Goal: Task Accomplishment & Management: Complete application form

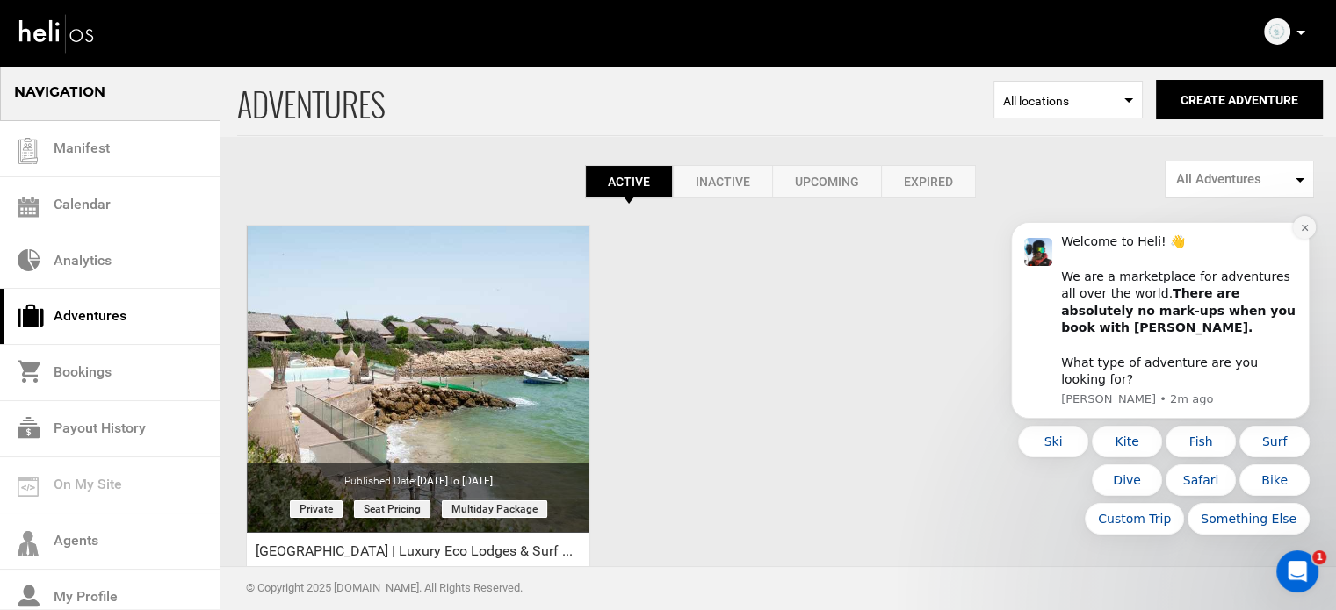
click at [1306, 233] on icon "Dismiss notification" at bounding box center [1305, 228] width 10 height 10
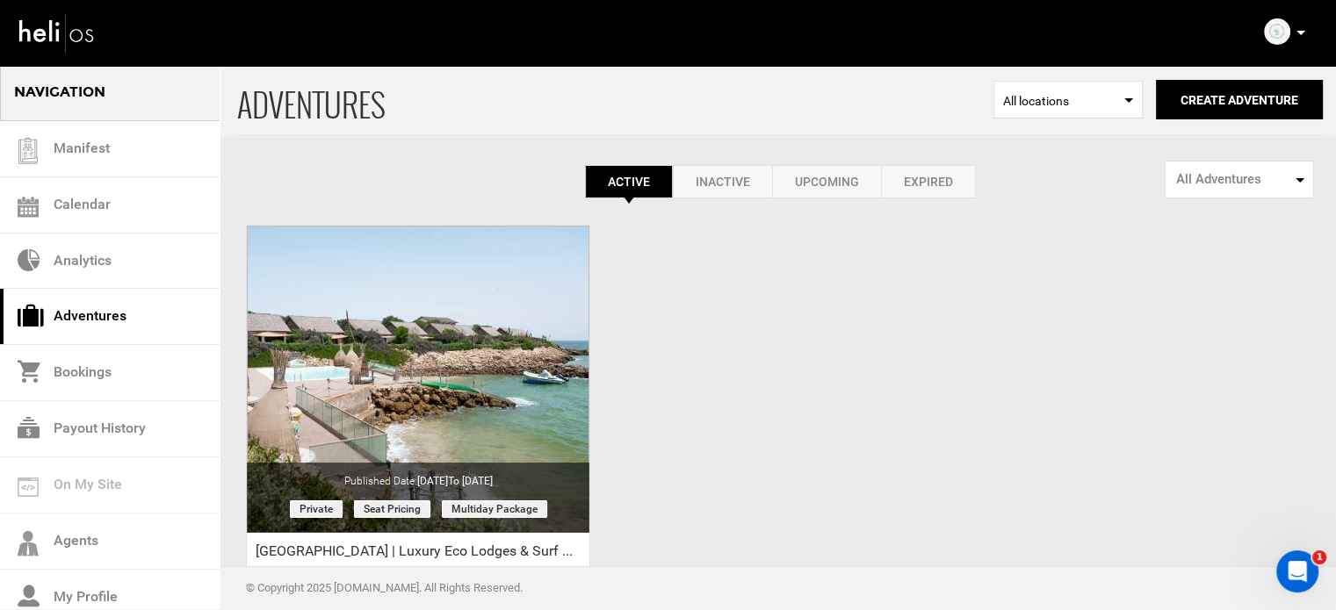
click at [913, 192] on link "Expired" at bounding box center [928, 181] width 95 height 33
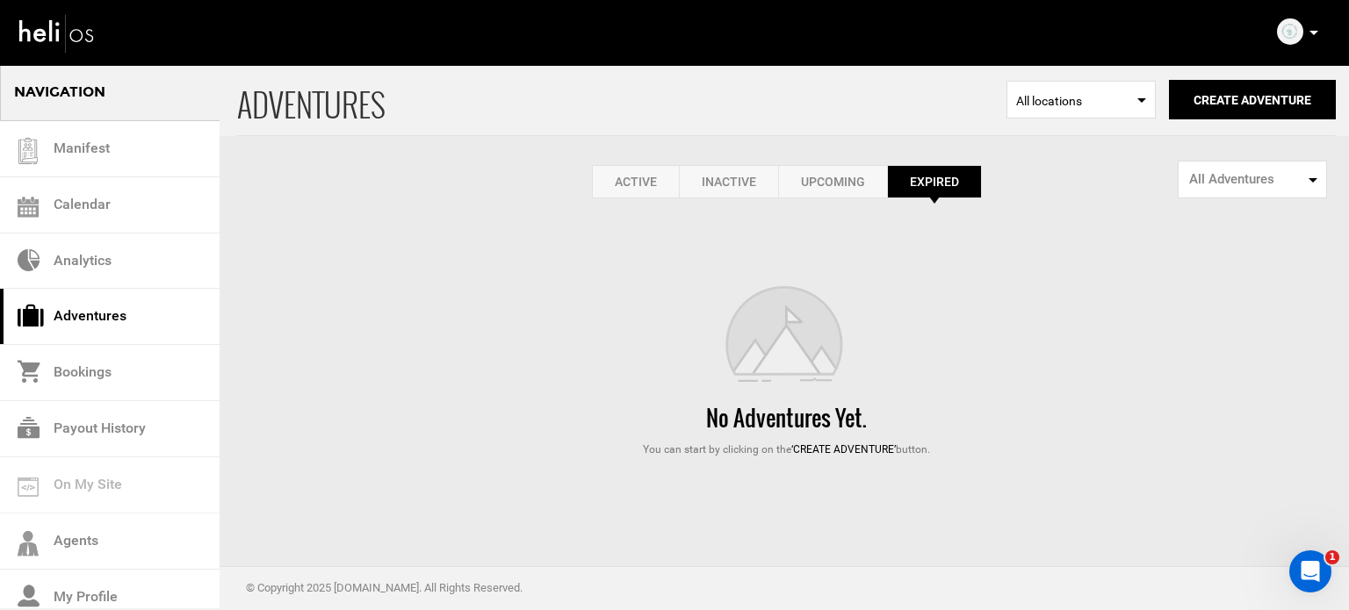
click at [643, 185] on link "Active" at bounding box center [635, 181] width 87 height 33
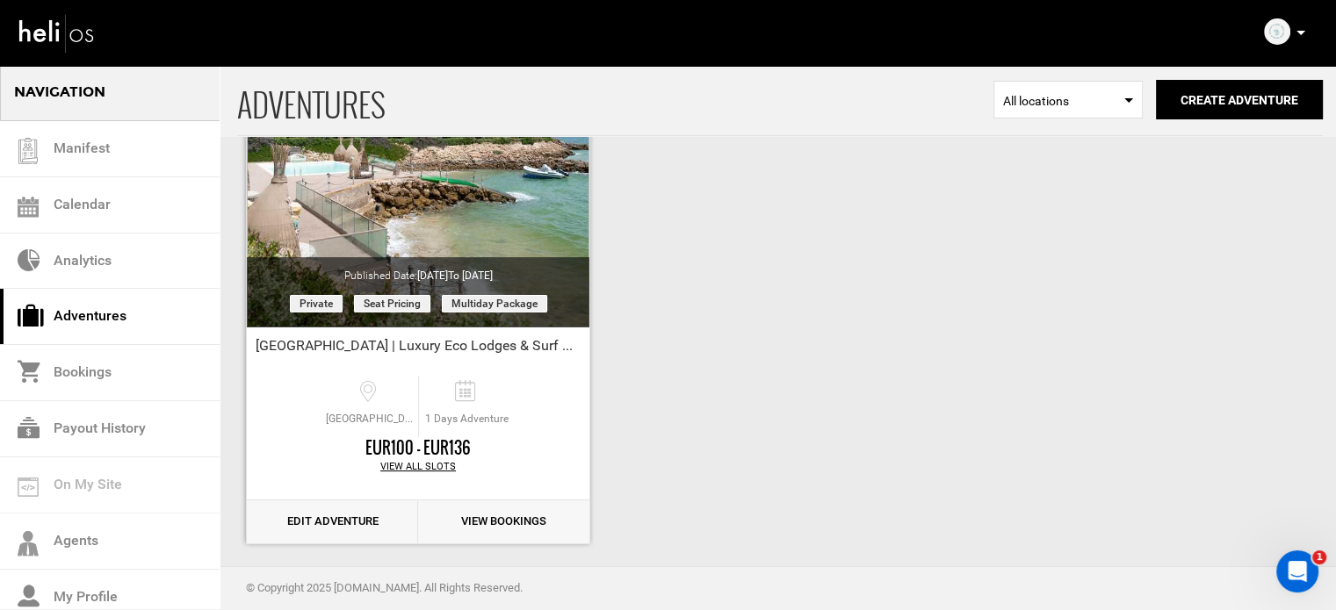
scroll to position [218, 0]
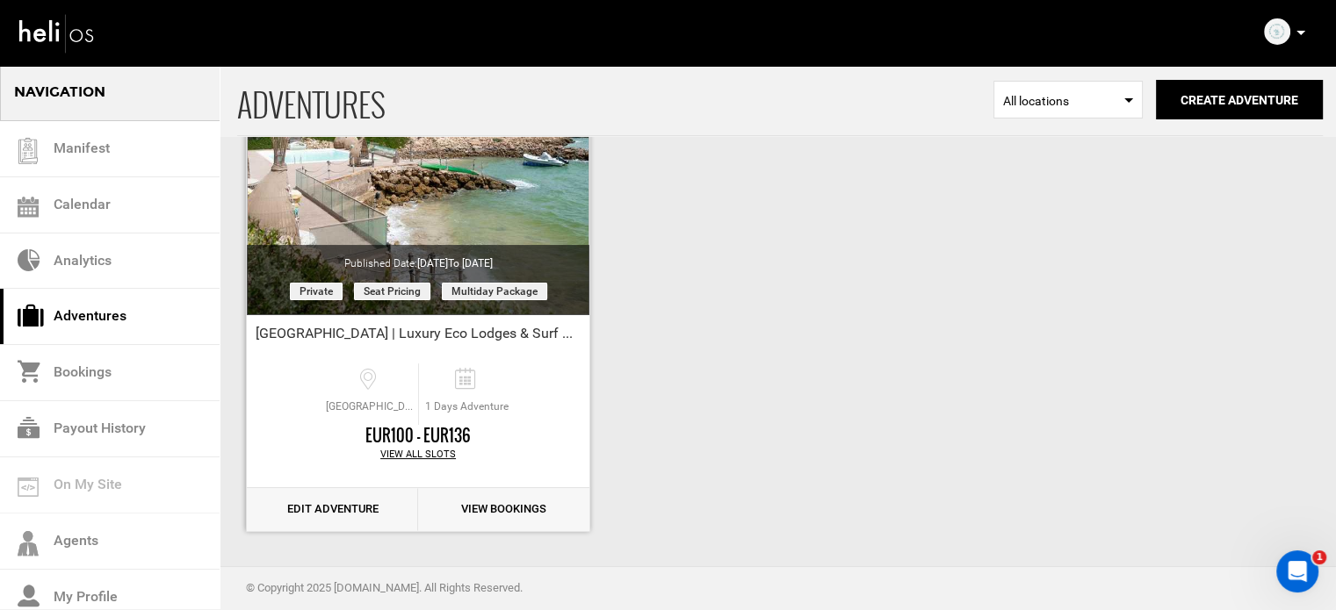
click at [334, 516] on link "Edit Adventure" at bounding box center [332, 509] width 171 height 43
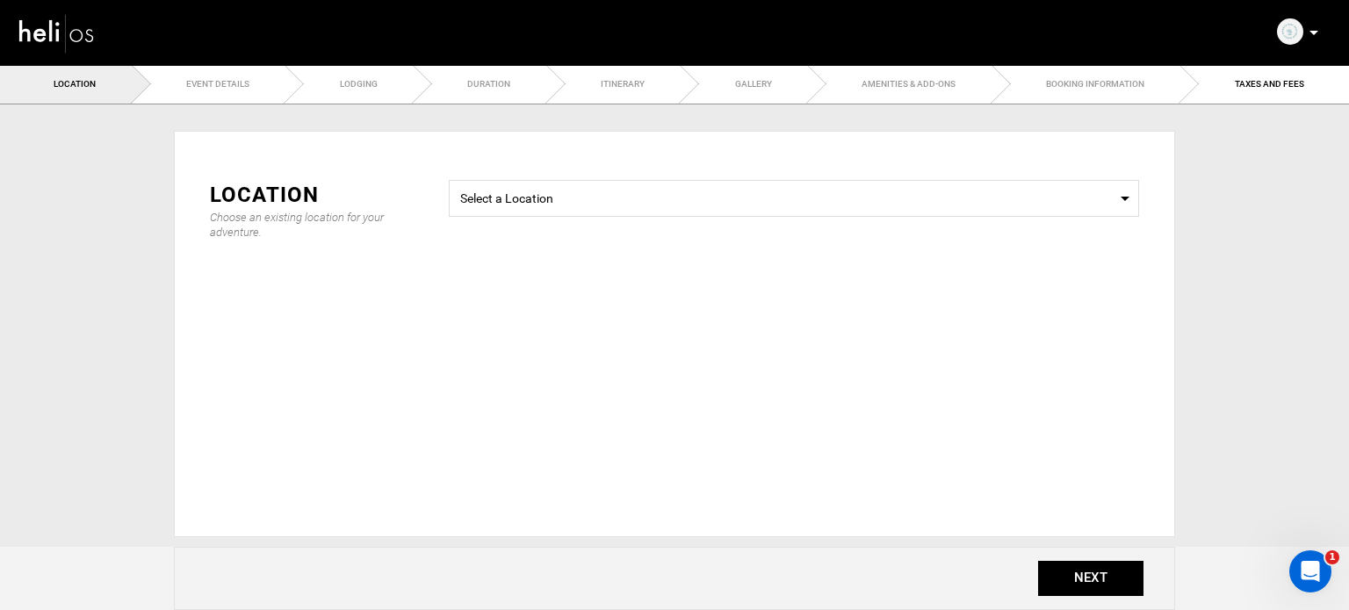
type input "[GEOGRAPHIC_DATA] | Luxury Eco Lodges & Surf Culture"
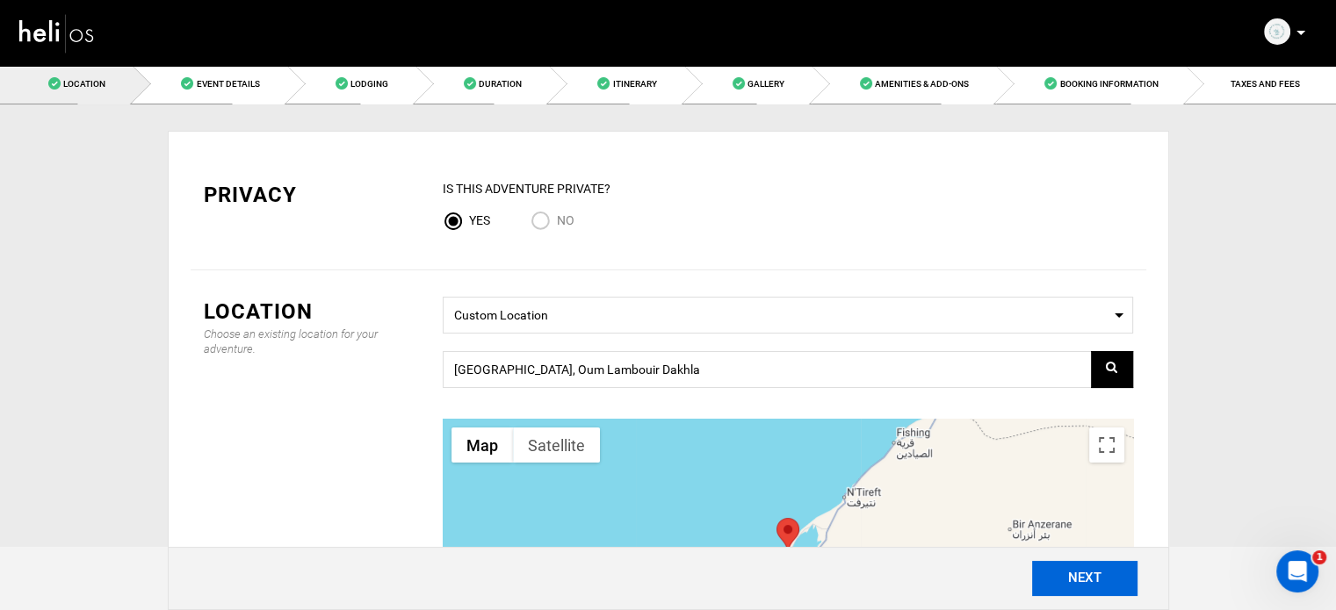
click at [1116, 575] on button "NEXT" at bounding box center [1084, 578] width 105 height 35
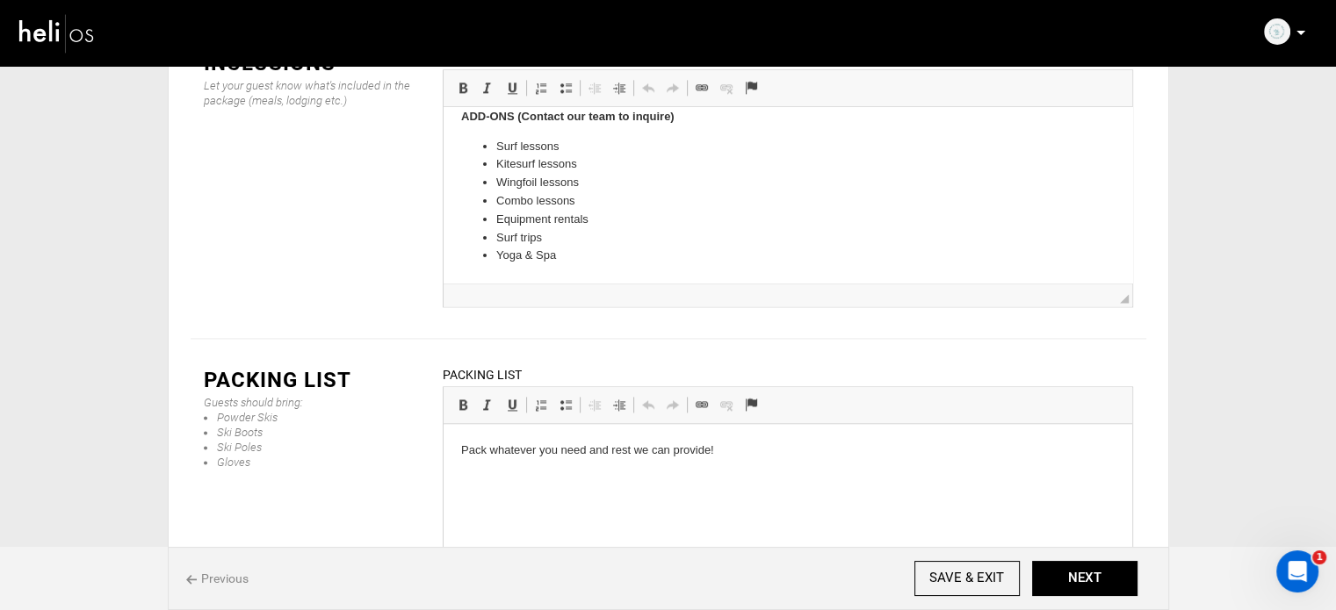
scroll to position [2323, 0]
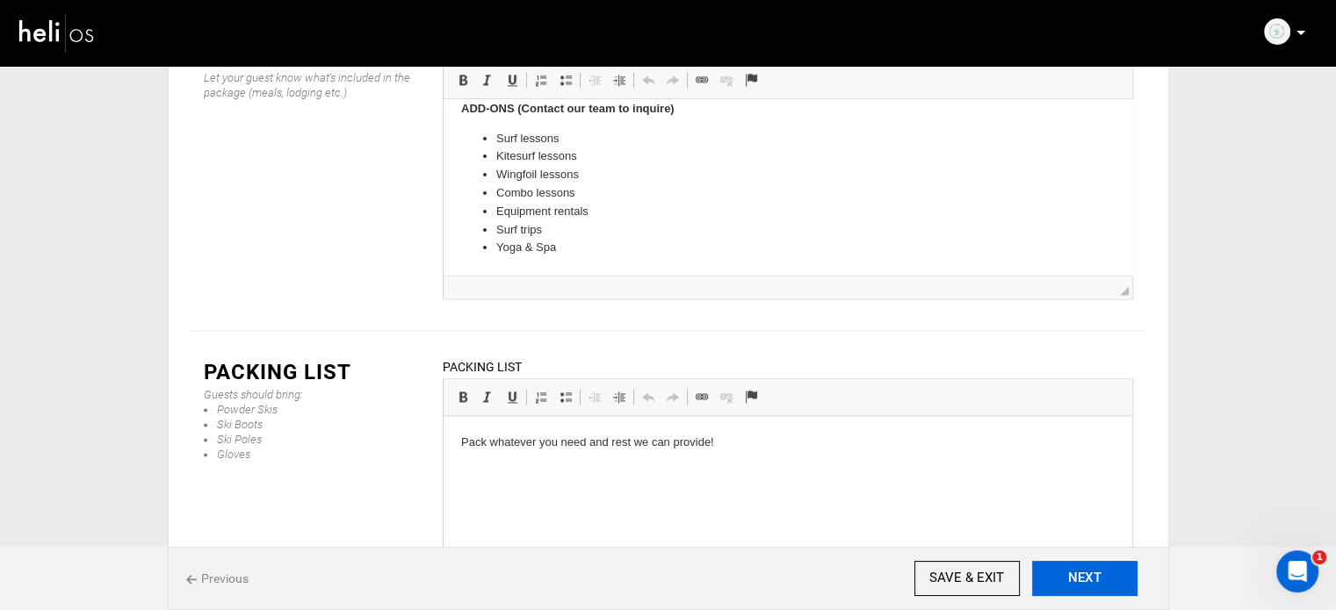
click at [1085, 589] on button "NEXT" at bounding box center [1084, 578] width 105 height 35
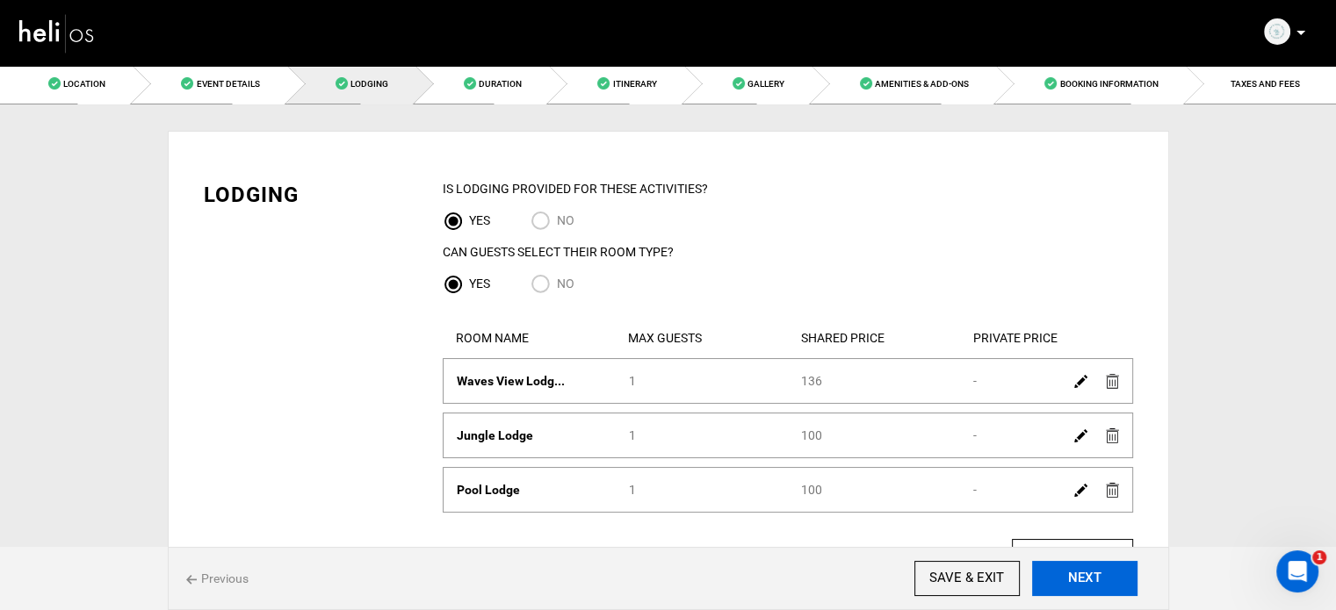
click at [1101, 567] on button "NEXT" at bounding box center [1084, 578] width 105 height 35
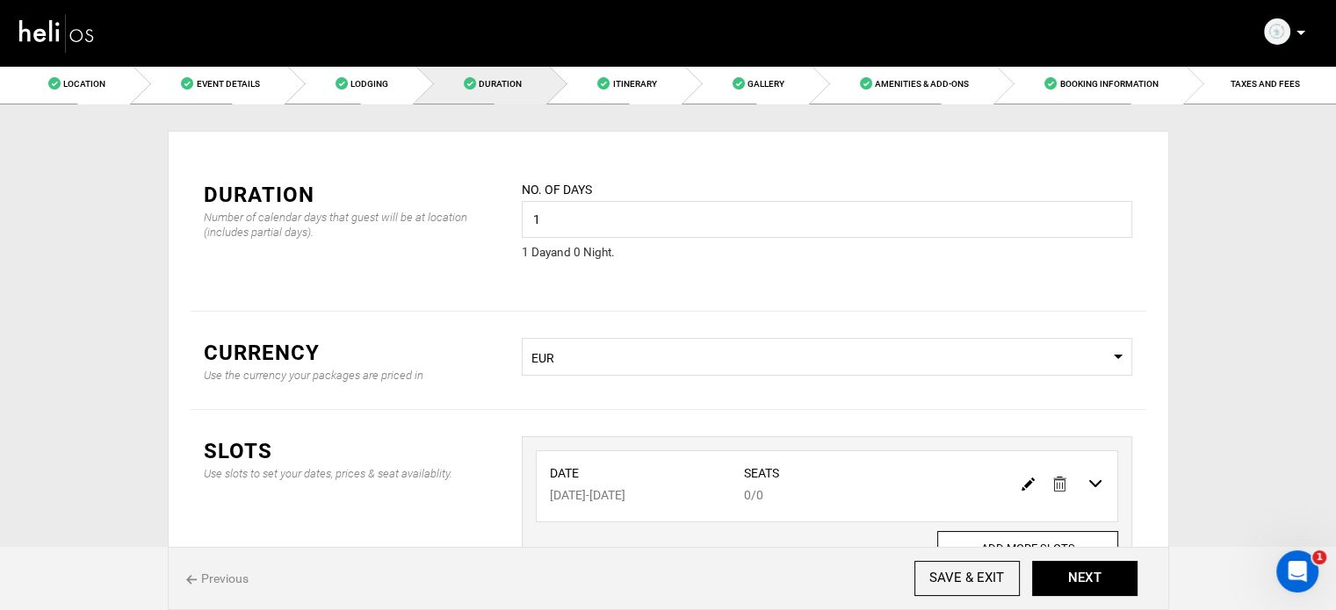
click at [692, 344] on span "Select Currency EUR" at bounding box center [827, 357] width 610 height 38
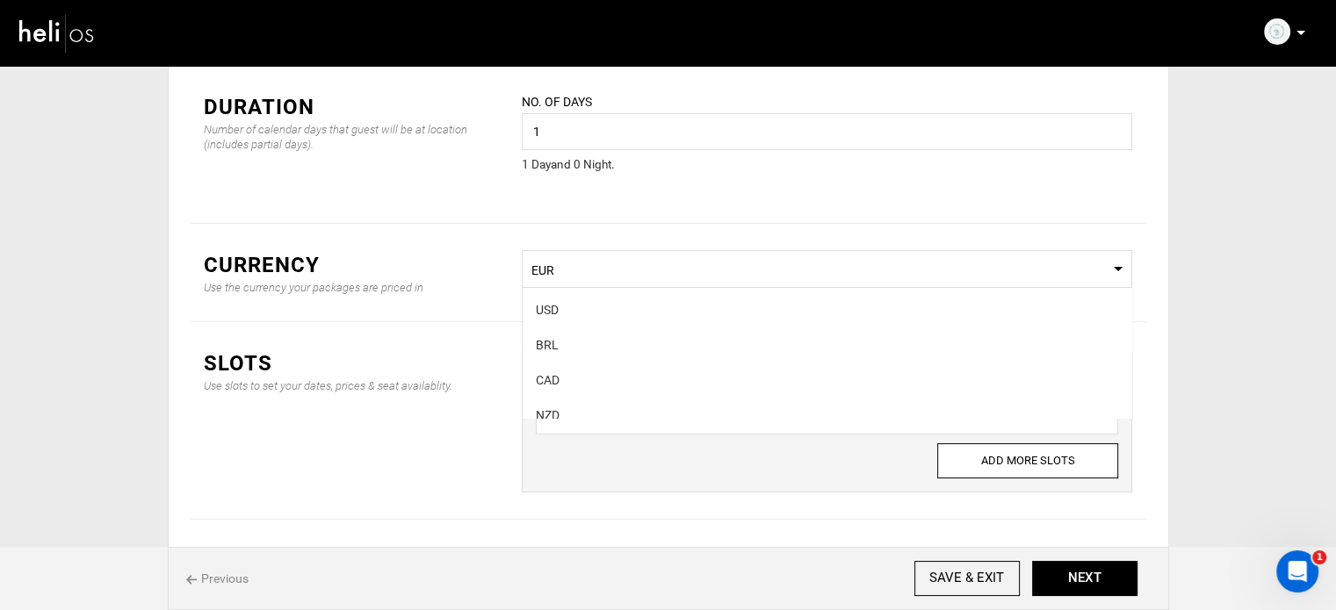
click at [486, 229] on div "Currency Use the currency your packages are priced in Select Currency EUR USD B…" at bounding box center [669, 273] width 956 height 98
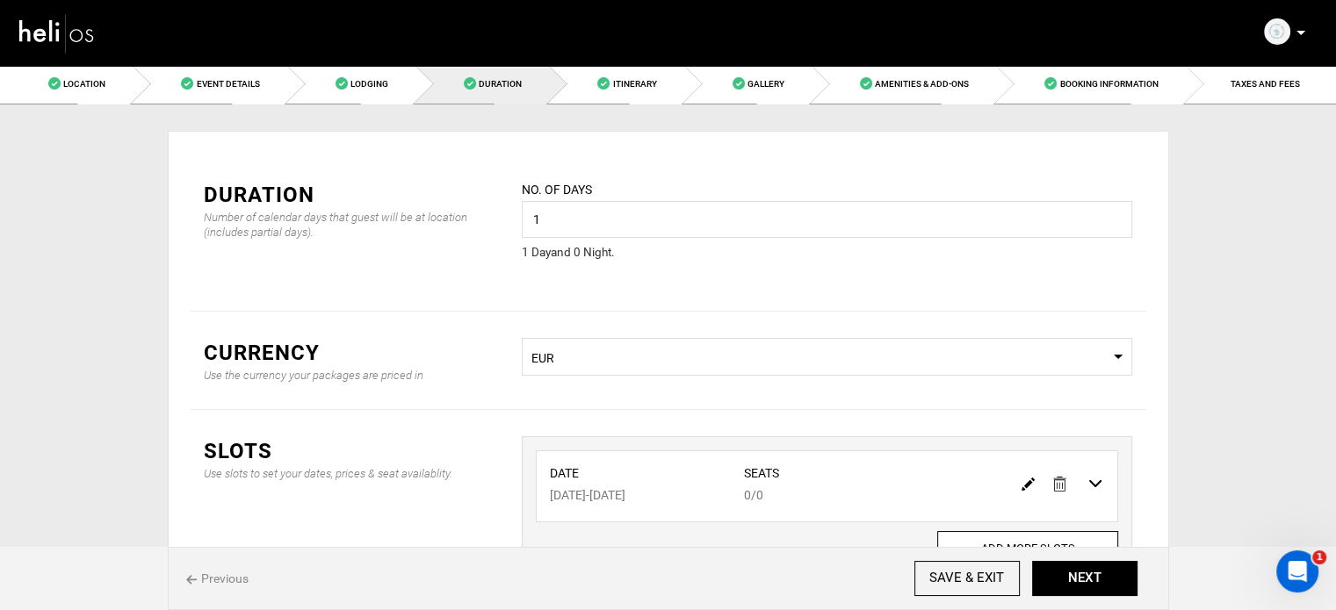
drag, startPoint x: 501, startPoint y: 105, endPoint x: 321, endPoint y: 55, distance: 187.7
click at [502, 105] on div "Privacy IS this Adventure Private? Yes No Location Choose an existing location …" at bounding box center [668, 401] width 1001 height 592
click at [344, 94] on link "Lodging" at bounding box center [351, 84] width 128 height 40
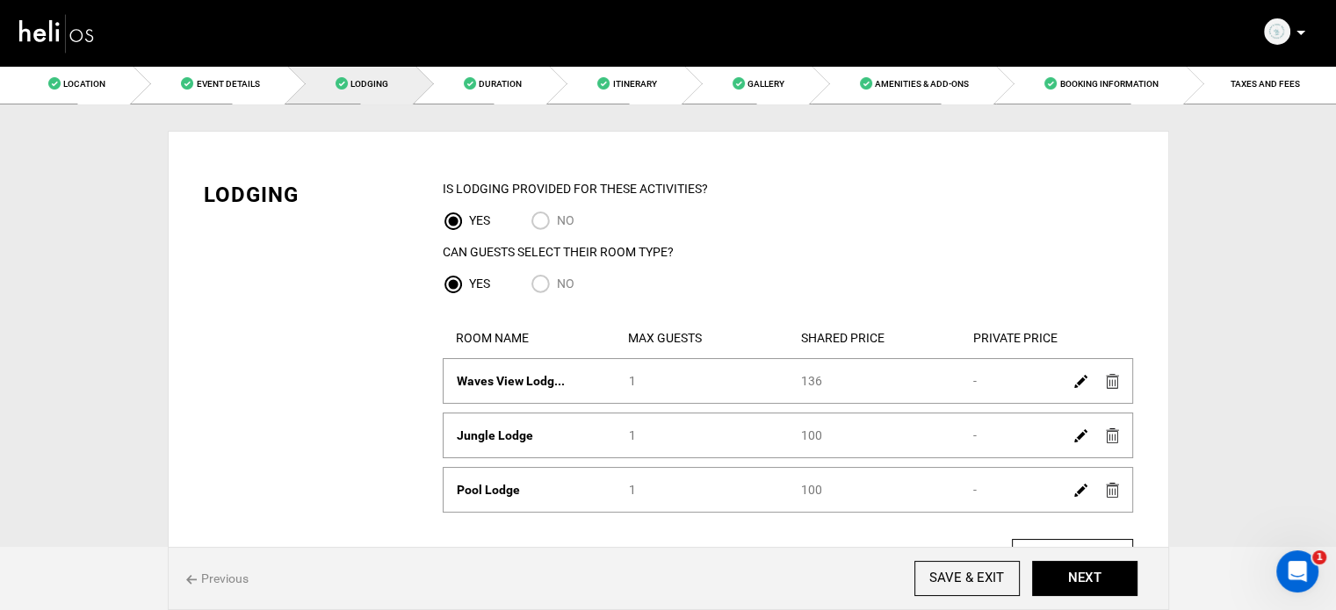
click at [1086, 429] on div at bounding box center [1096, 434] width 61 height 25
click at [1083, 433] on img at bounding box center [1080, 435] width 13 height 13
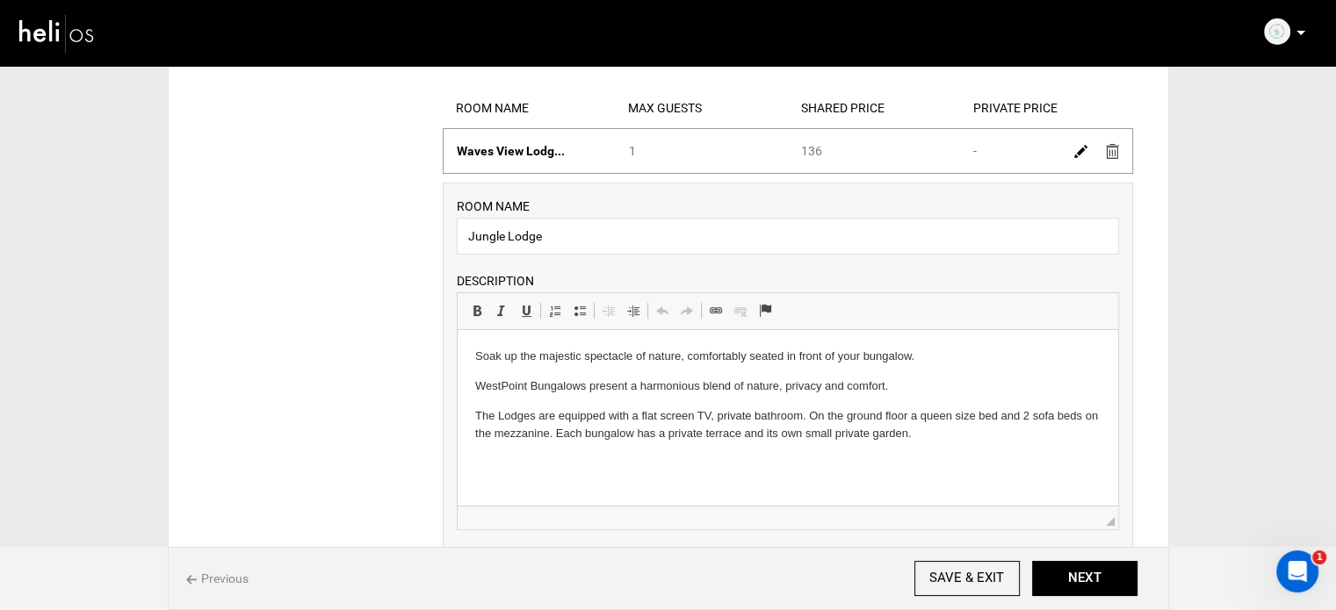
scroll to position [439, 0]
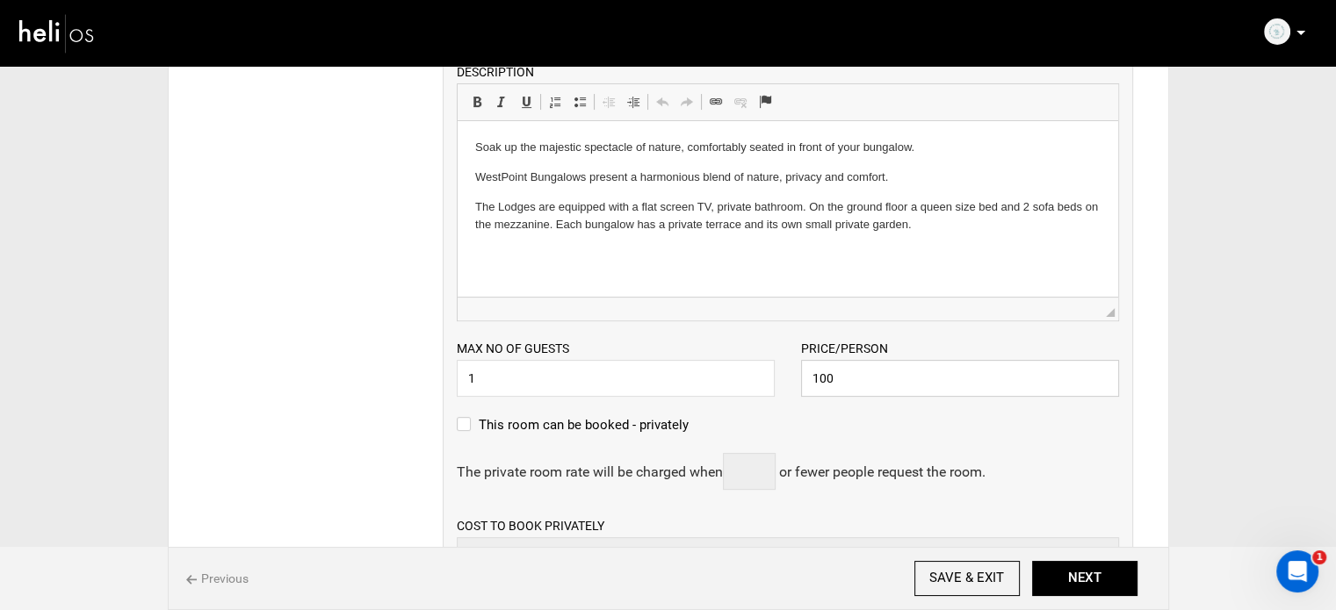
drag, startPoint x: 831, startPoint y: 382, endPoint x: 764, endPoint y: 382, distance: 66.7
click at [764, 382] on div "Max no of guests 1 Please enter a valid Guest no. Price/Person 100 Please enter…" at bounding box center [788, 359] width 689 height 76
type input "171"
drag, startPoint x: 546, startPoint y: 386, endPoint x: 462, endPoint y: 382, distance: 84.4
click at [462, 382] on input "1" at bounding box center [616, 378] width 318 height 37
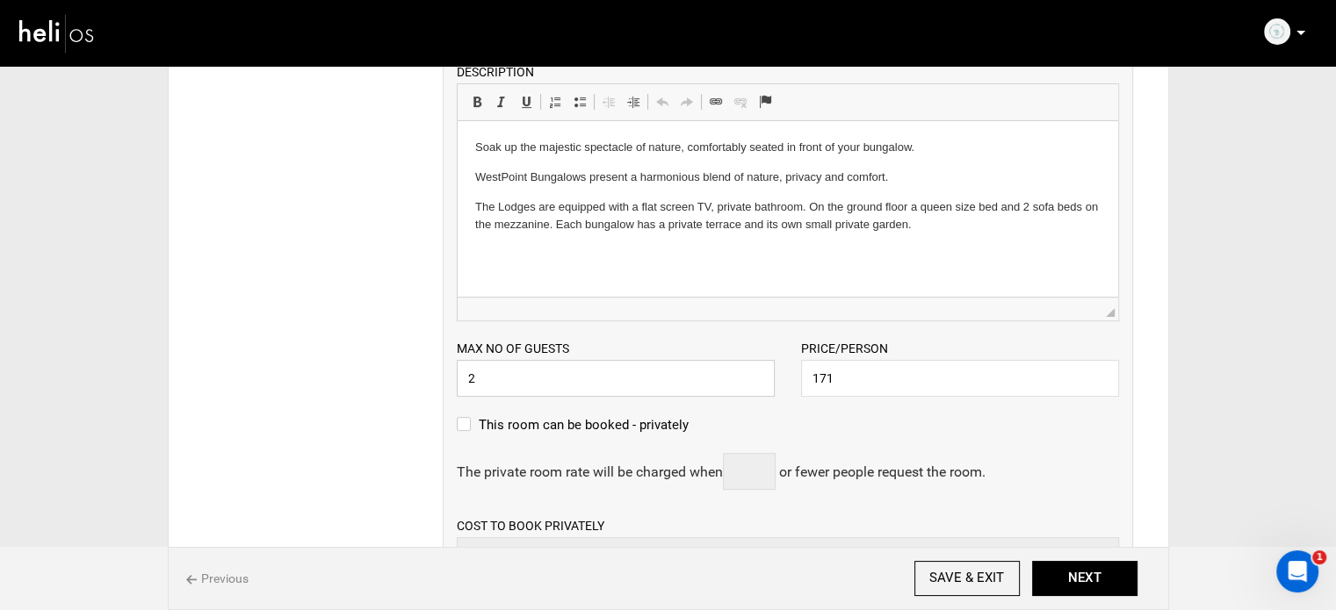
type input "2"
click at [359, 381] on div "Lodging IS Lodging Provided for These activities? YES NO Can Guests Select Thei…" at bounding box center [669, 348] width 956 height 1266
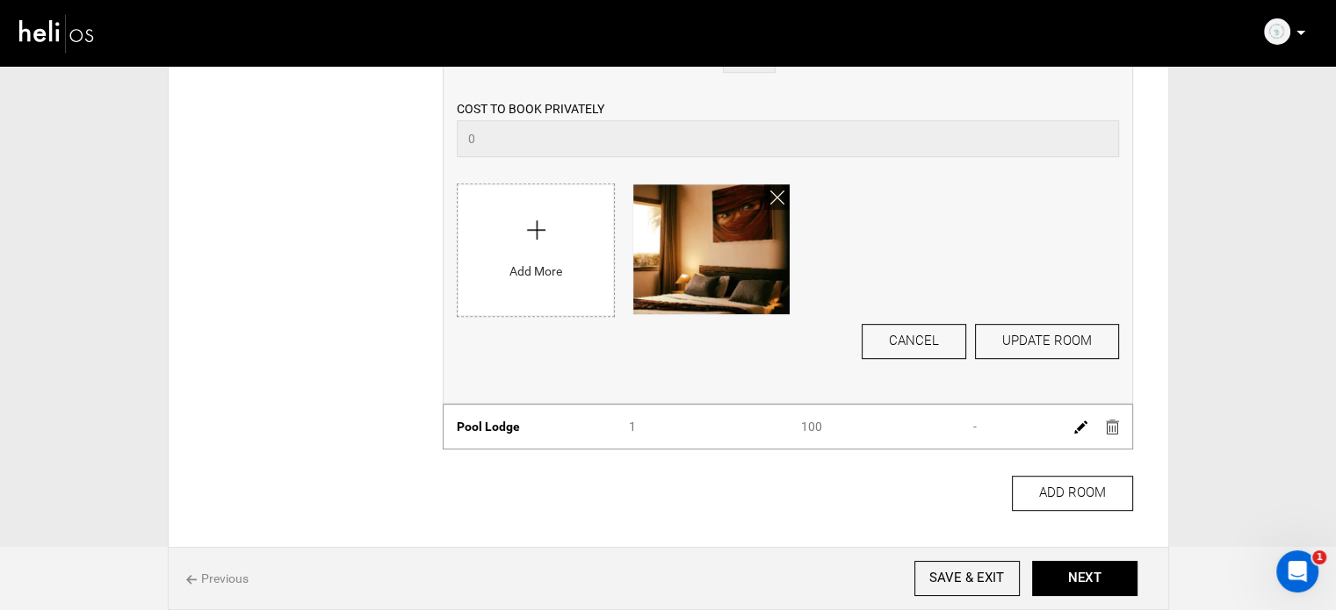
scroll to position [878, 0]
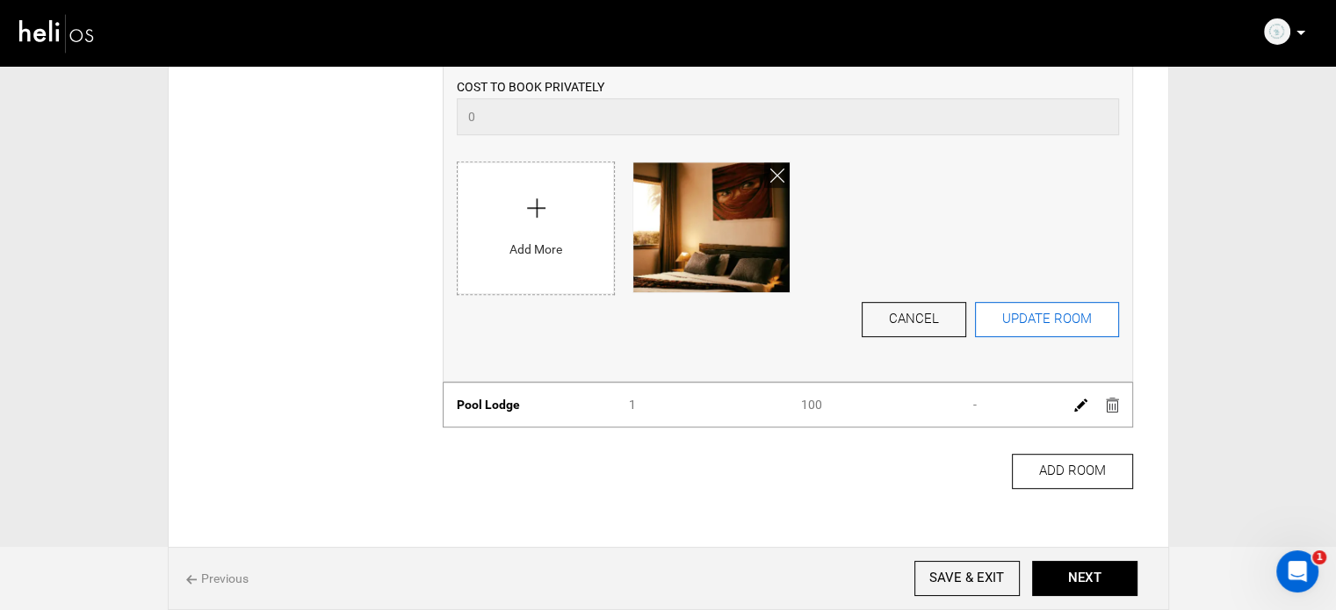
click at [1059, 315] on button "UPDATE ROOM" at bounding box center [1047, 319] width 144 height 35
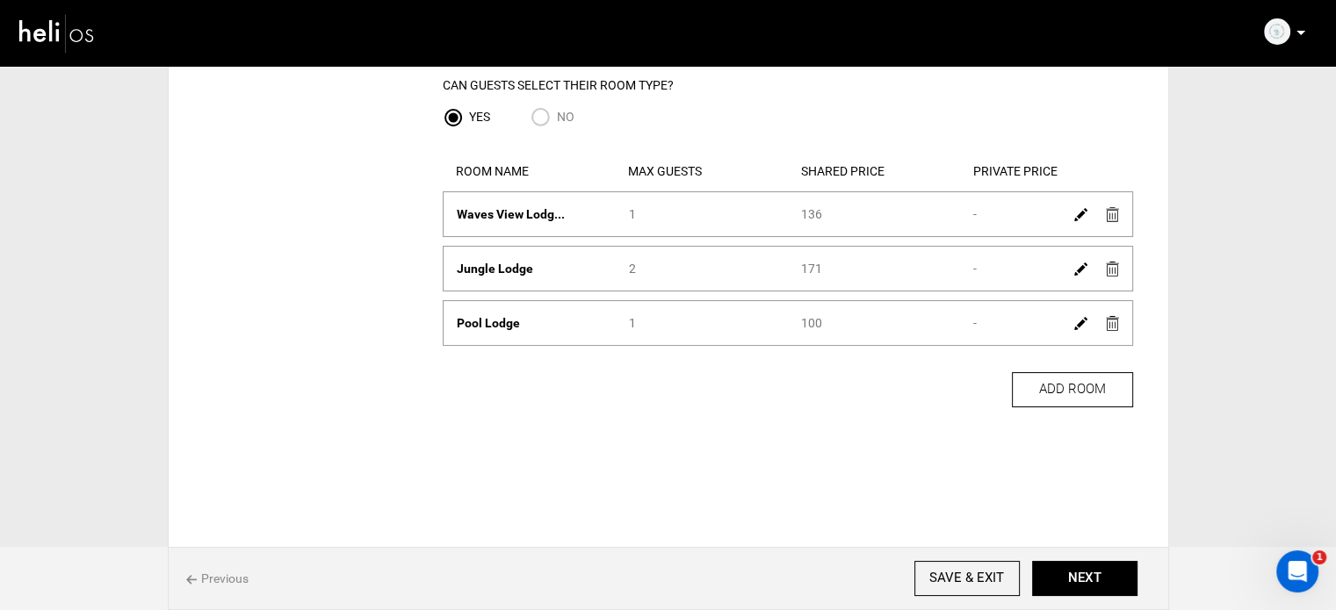
scroll to position [84, 0]
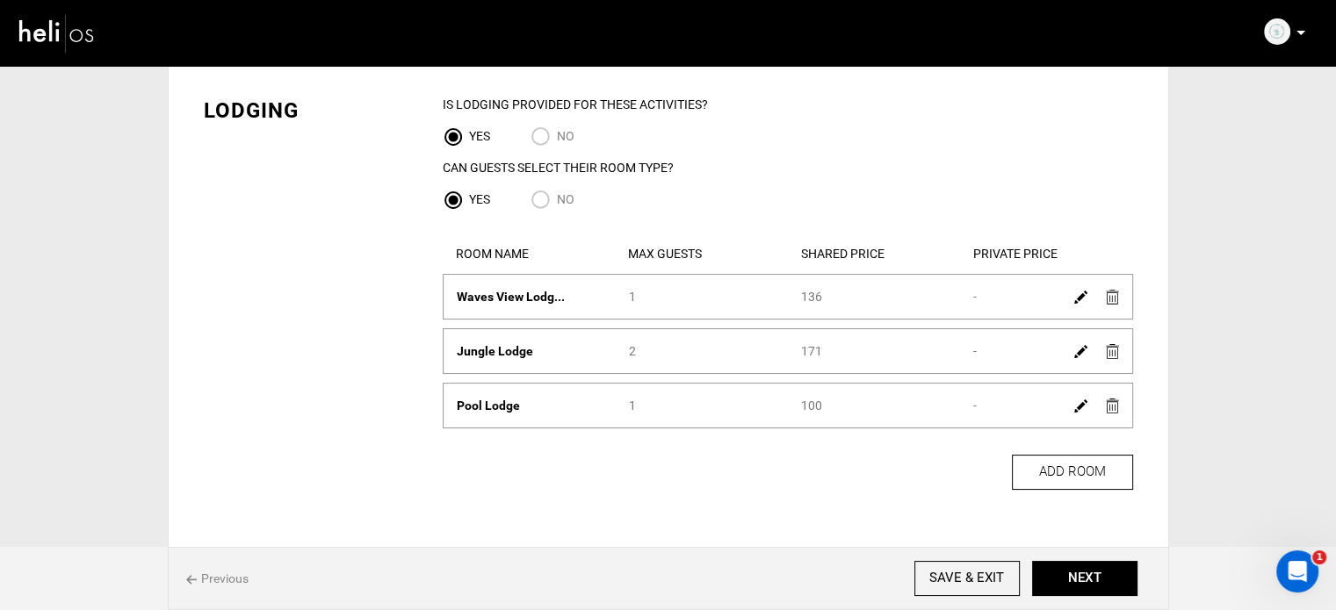
click at [1108, 405] on img at bounding box center [1112, 406] width 13 height 15
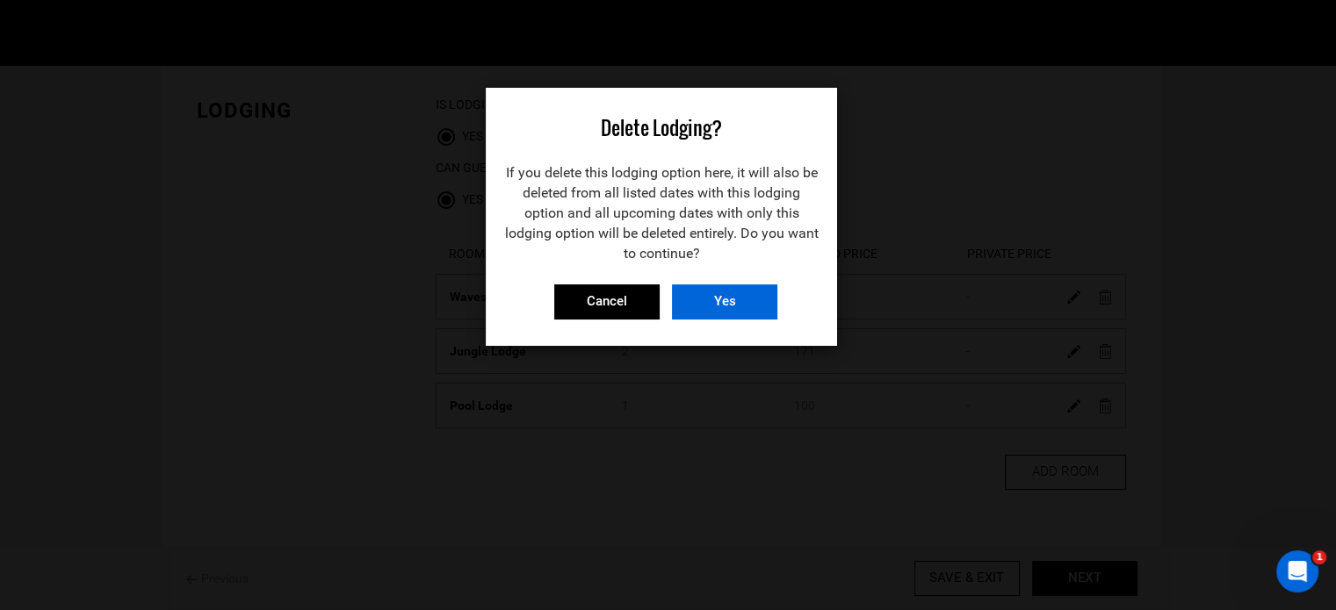
click at [728, 314] on input "Yes" at bounding box center [724, 302] width 105 height 35
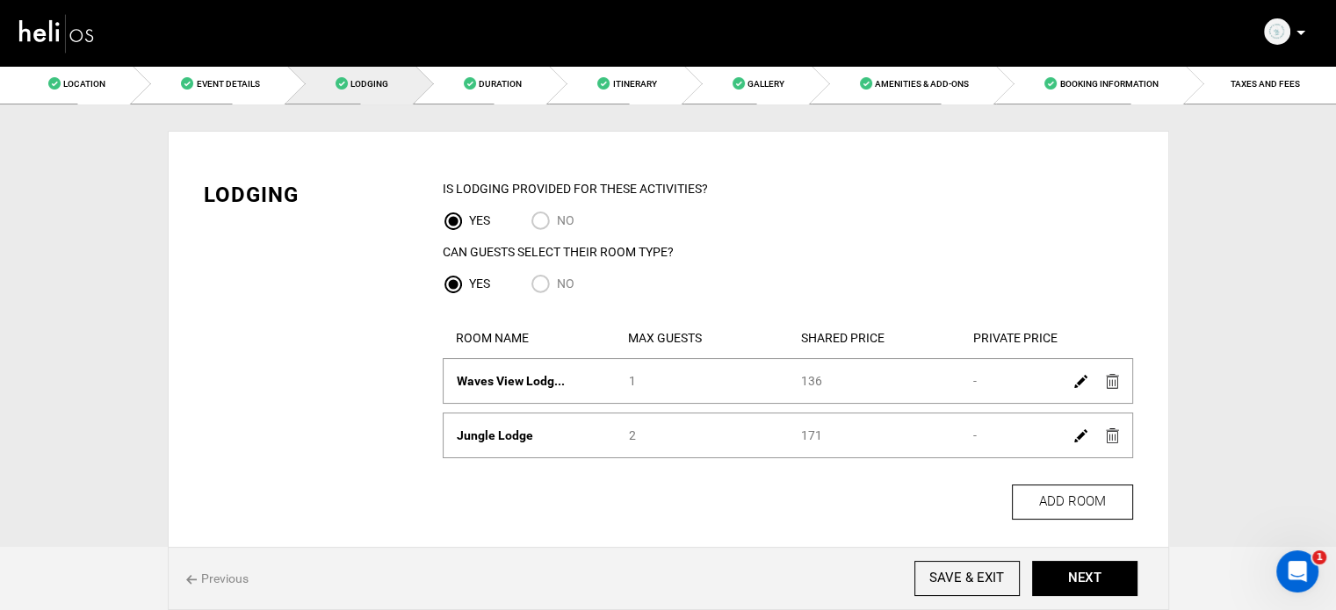
click at [1079, 383] on img at bounding box center [1080, 381] width 13 height 13
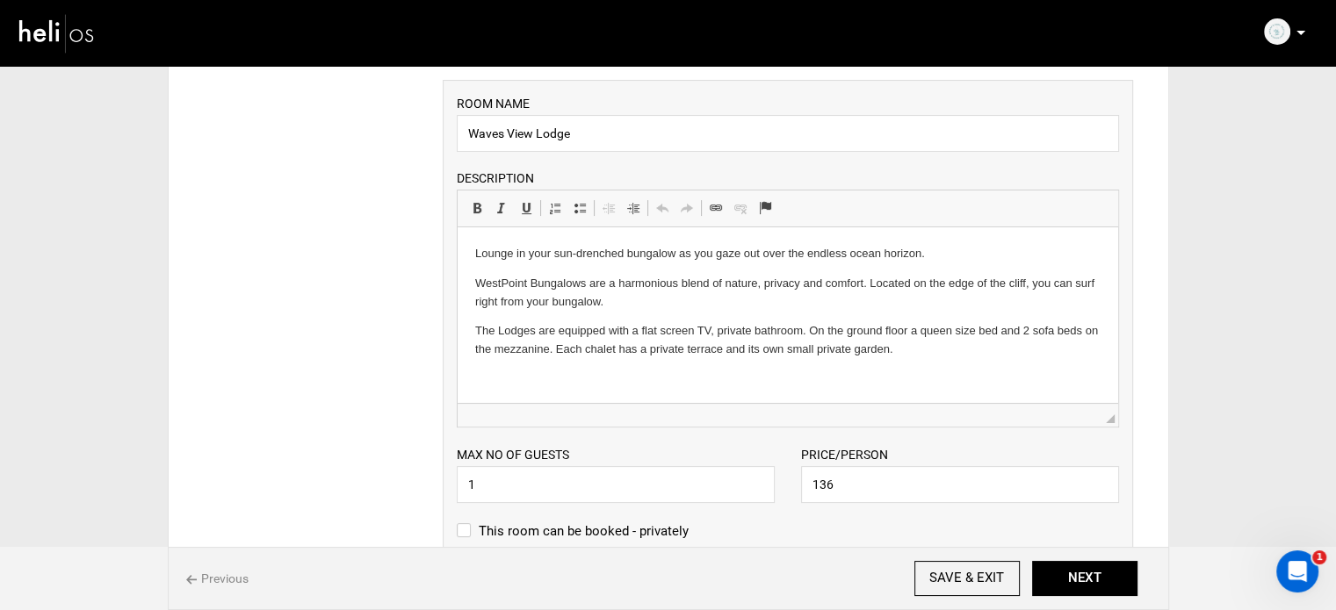
scroll to position [439, 0]
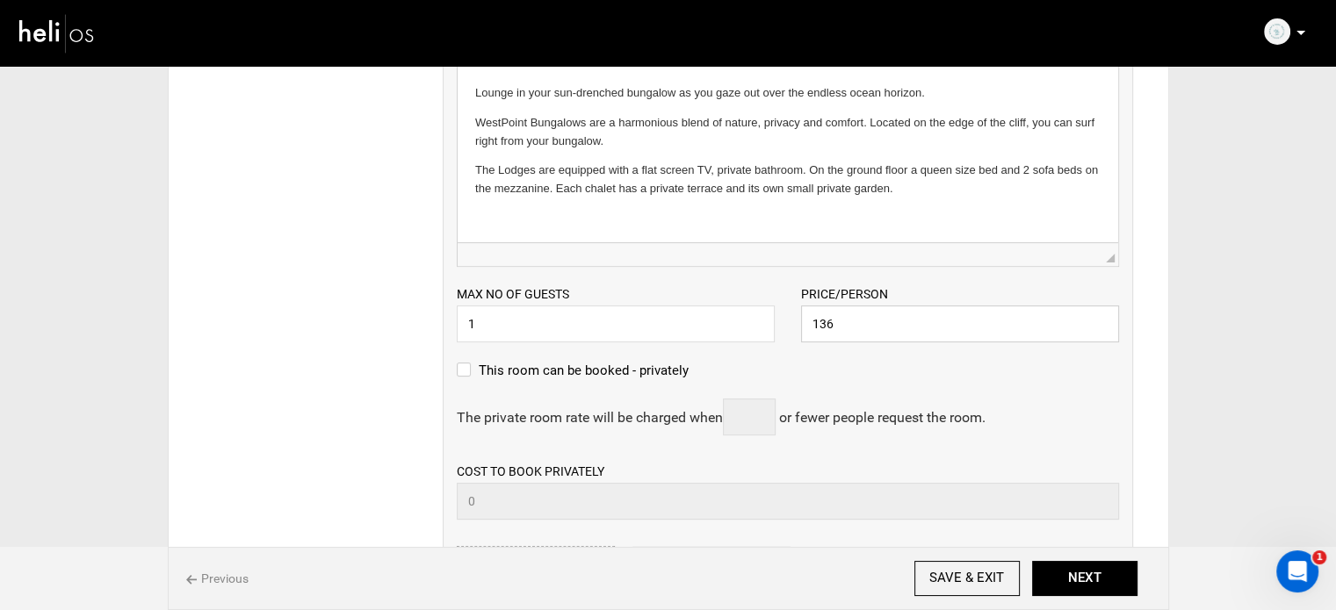
drag, startPoint x: 836, startPoint y: 322, endPoint x: 790, endPoint y: 322, distance: 46.5
click at [790, 322] on div "Price/Person 136 Please enter a valid price." at bounding box center [960, 314] width 344 height 58
type input "269"
click at [1057, 384] on div "This room can be booked - privately" at bounding box center [788, 379] width 662 height 39
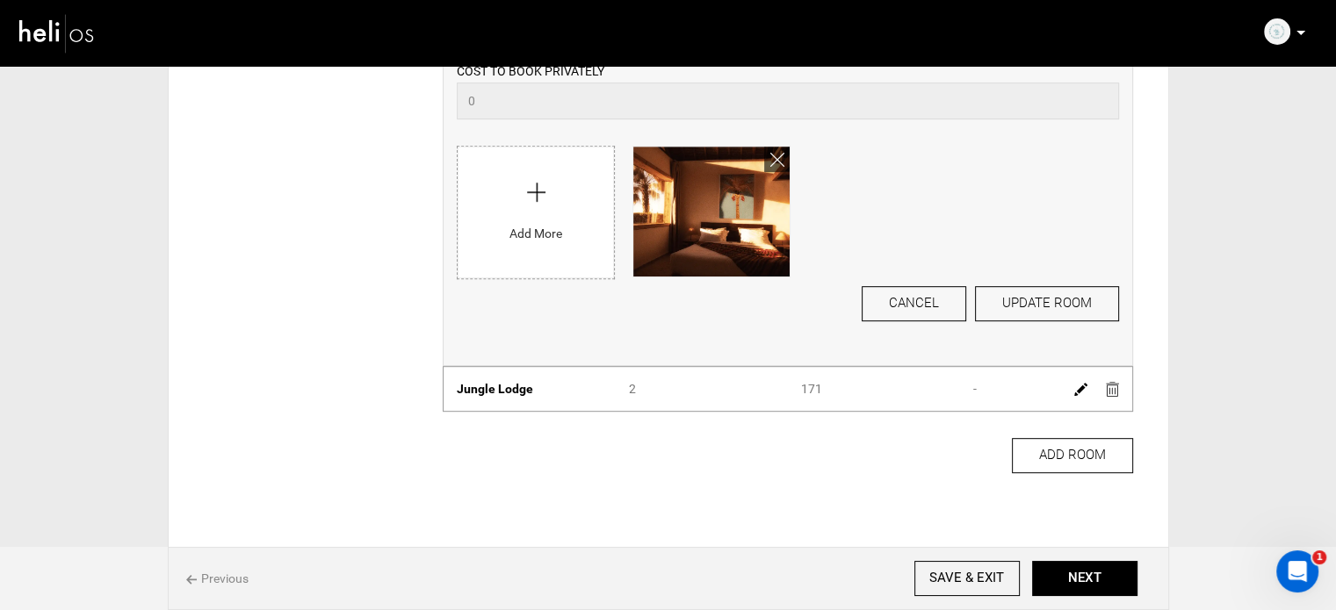
scroll to position [878, 0]
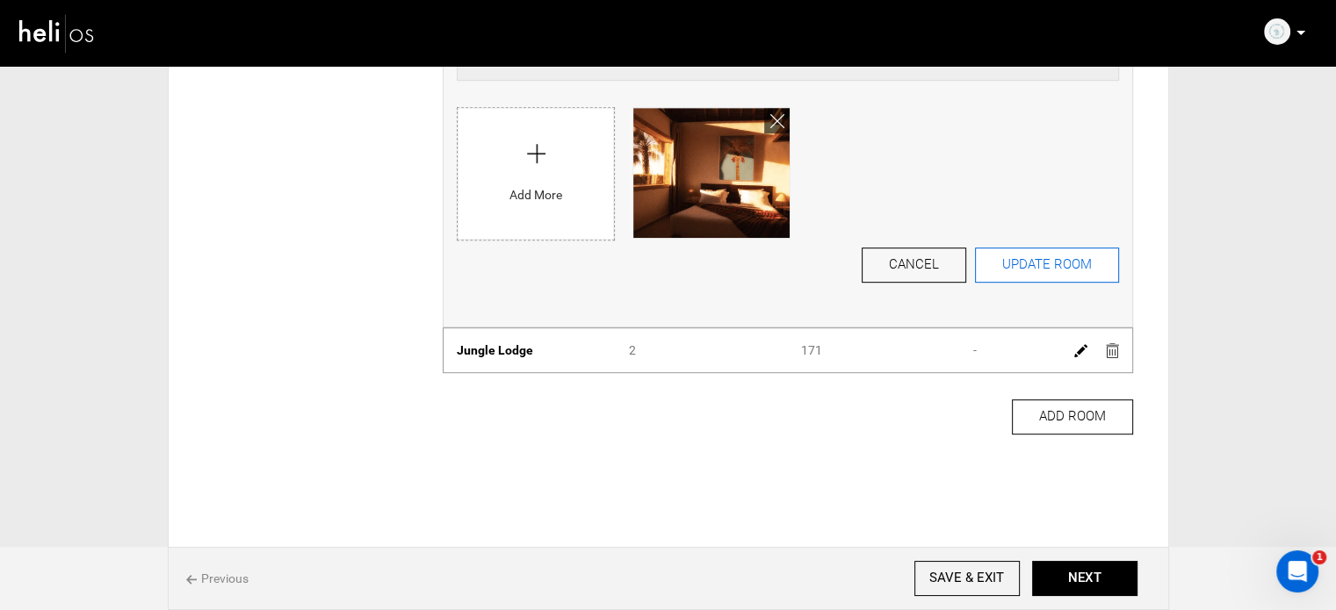
click at [1043, 262] on button "UPDATE ROOM" at bounding box center [1047, 265] width 144 height 35
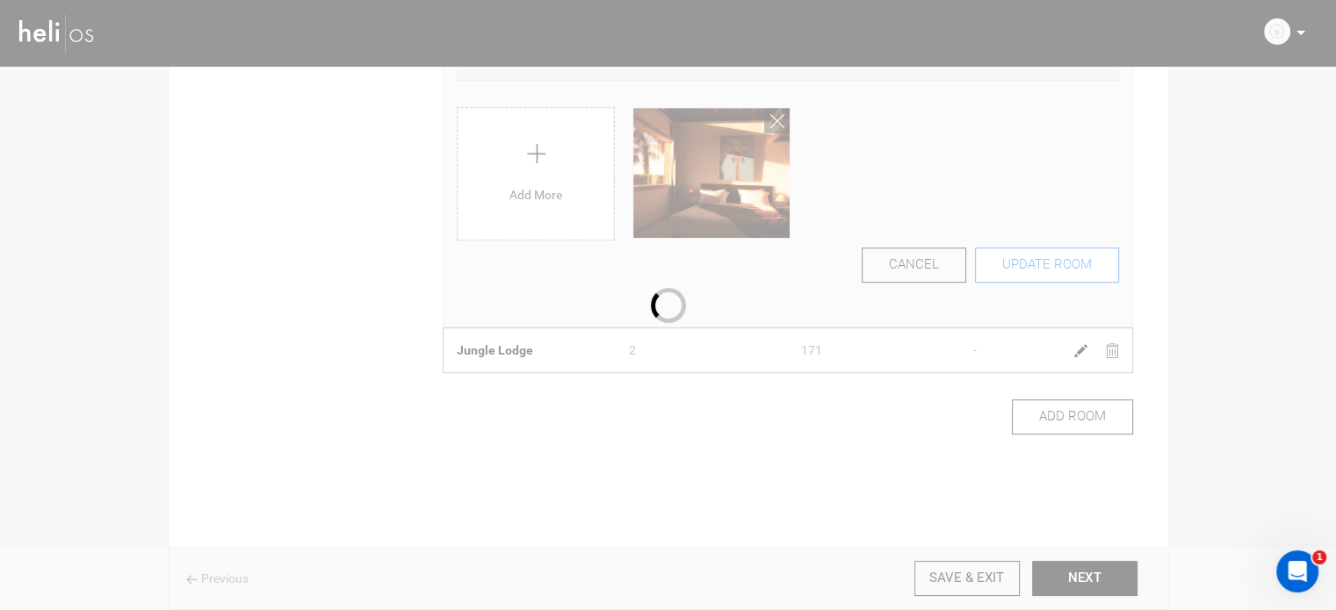
scroll to position [84, 0]
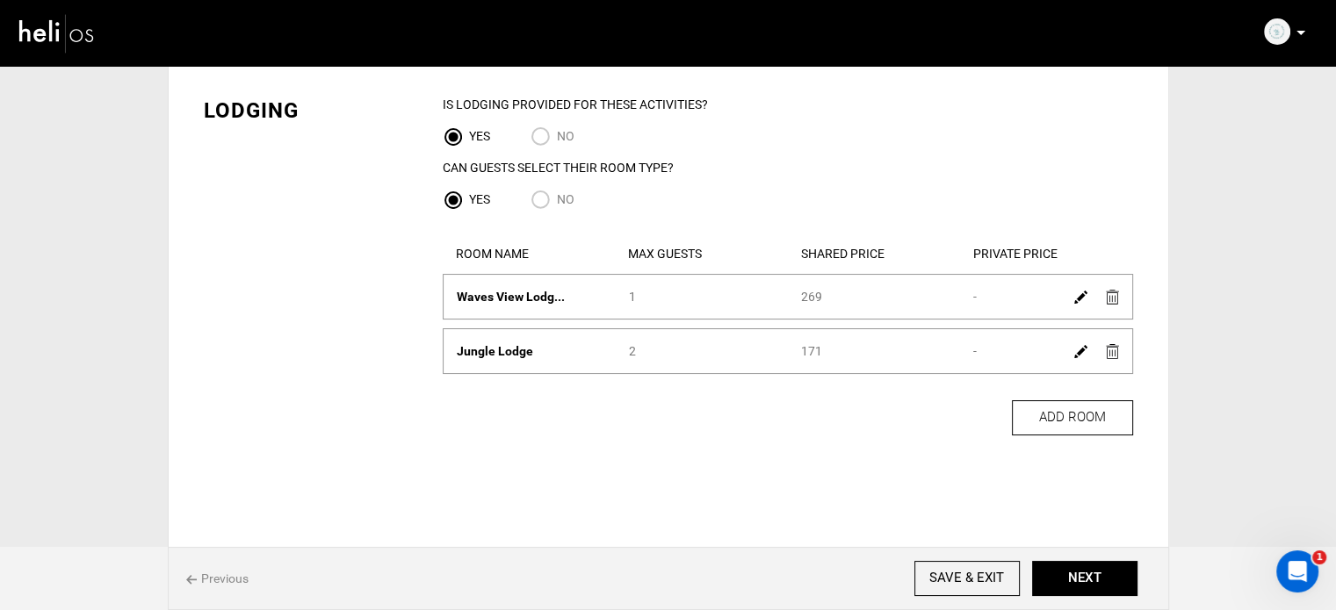
click at [1081, 301] on img at bounding box center [1080, 297] width 13 height 13
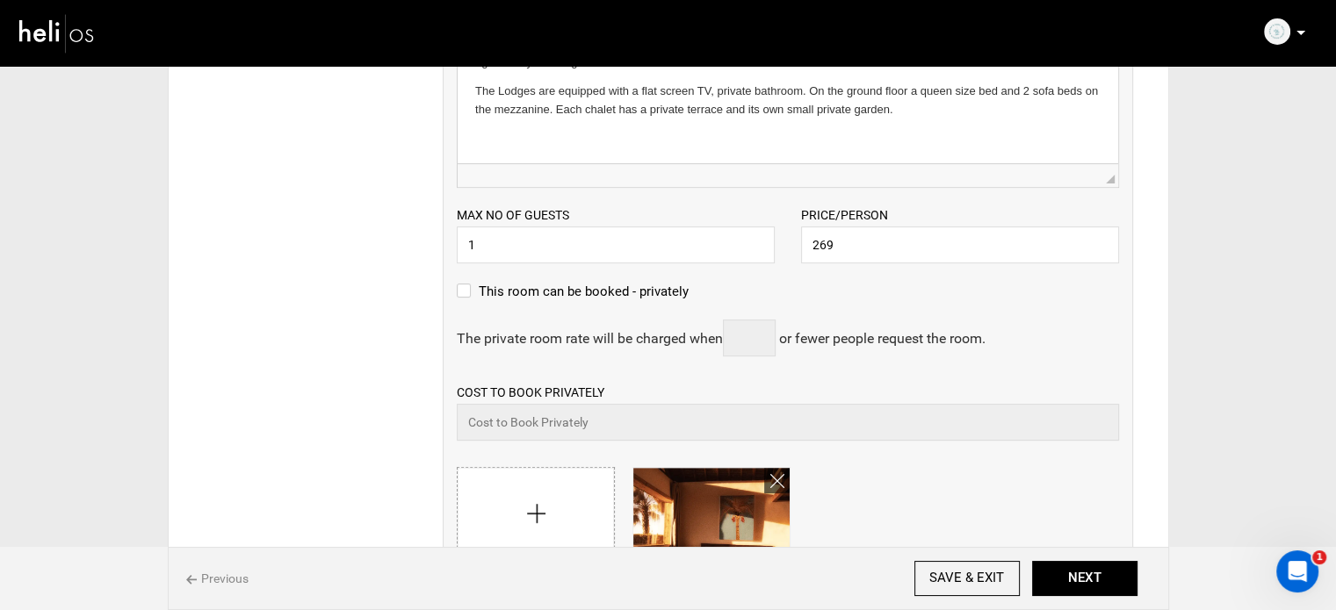
scroll to position [523, 0]
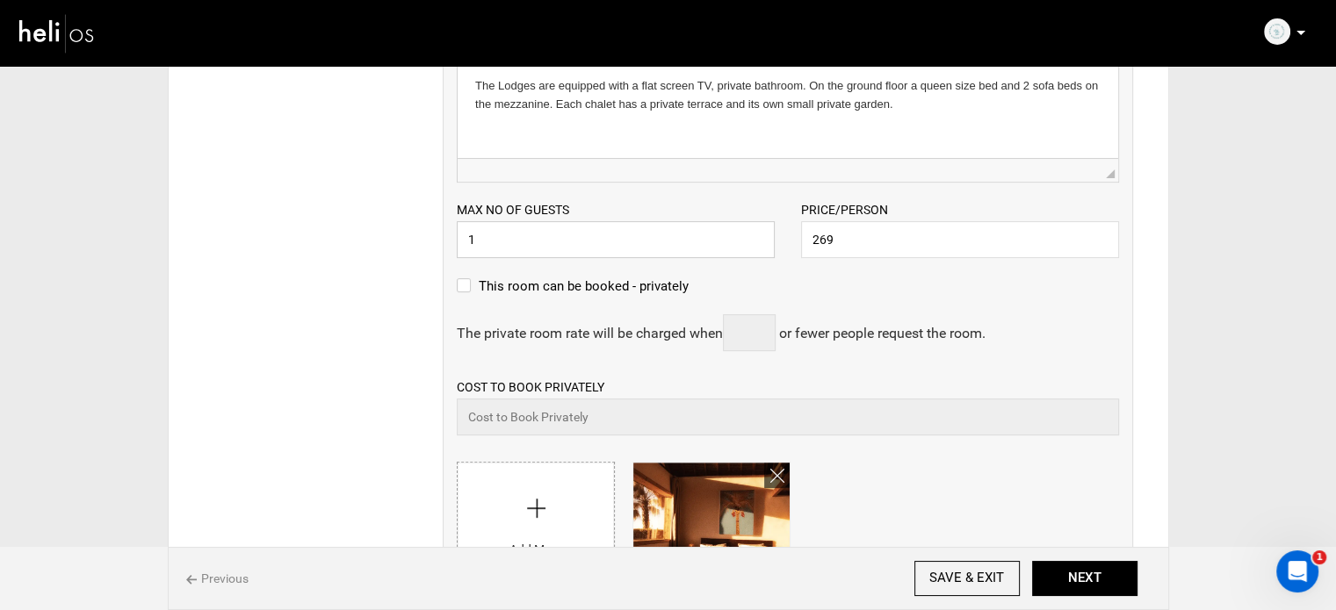
drag, startPoint x: 495, startPoint y: 239, endPoint x: 452, endPoint y: 242, distance: 43.1
click at [452, 242] on div "Max no of guests 1 Please enter a valid Guest no." at bounding box center [616, 229] width 344 height 58
type input "2"
click at [411, 236] on div "Lodging IS Lodging Provided for These activities? YES NO Can Guests Select Thei…" at bounding box center [669, 236] width 956 height 1212
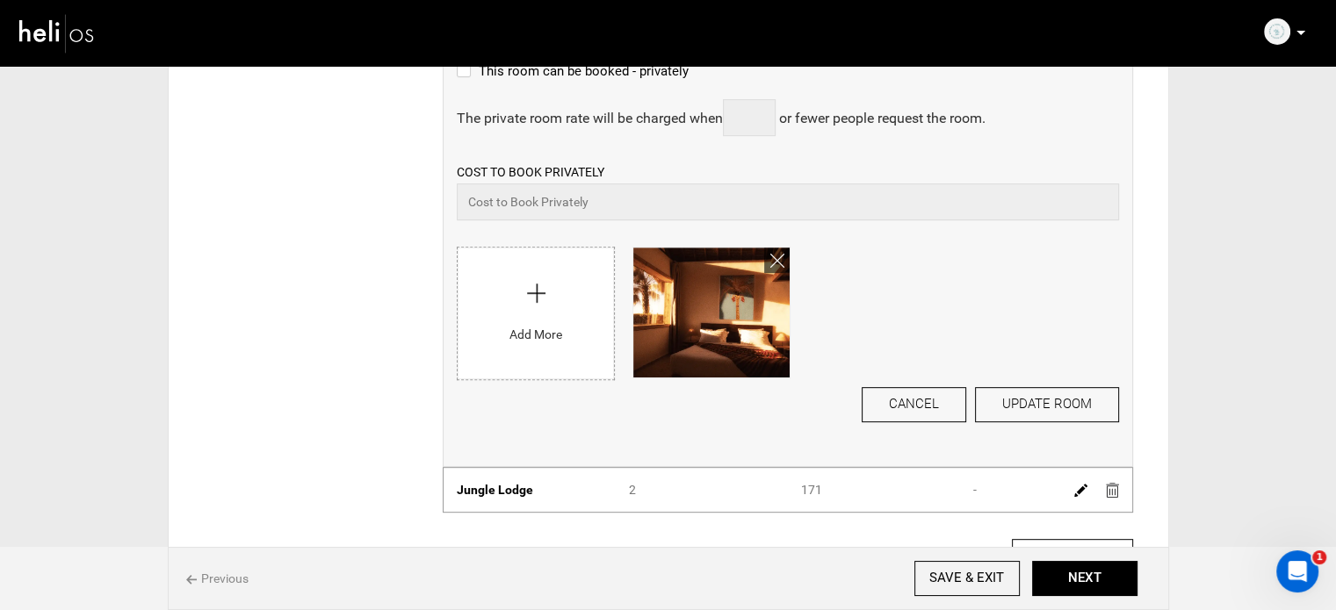
scroll to position [875, 0]
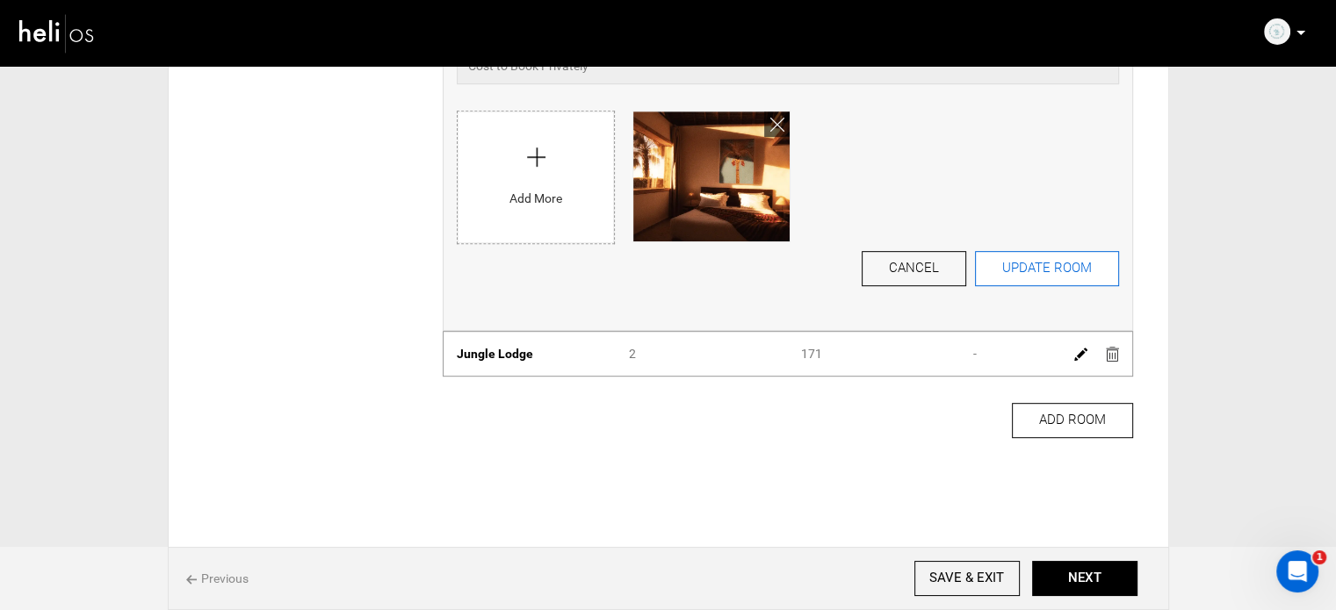
click at [1068, 268] on button "UPDATE ROOM" at bounding box center [1047, 268] width 144 height 35
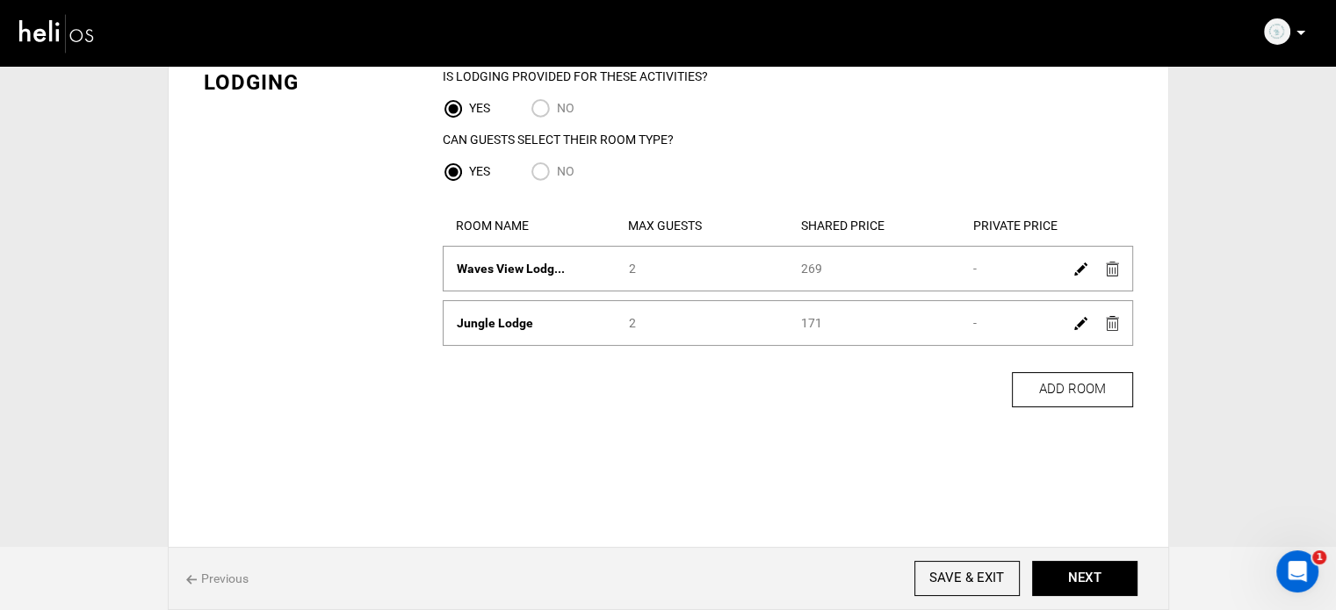
scroll to position [82, 0]
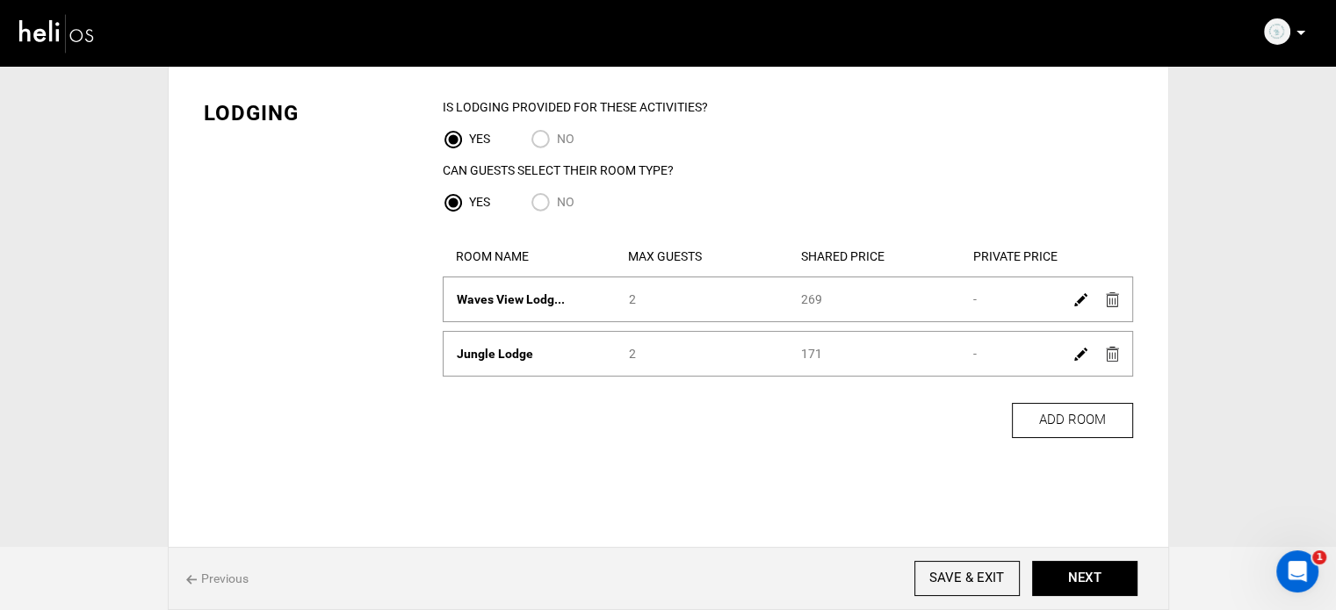
click at [1086, 350] on img at bounding box center [1080, 354] width 13 height 13
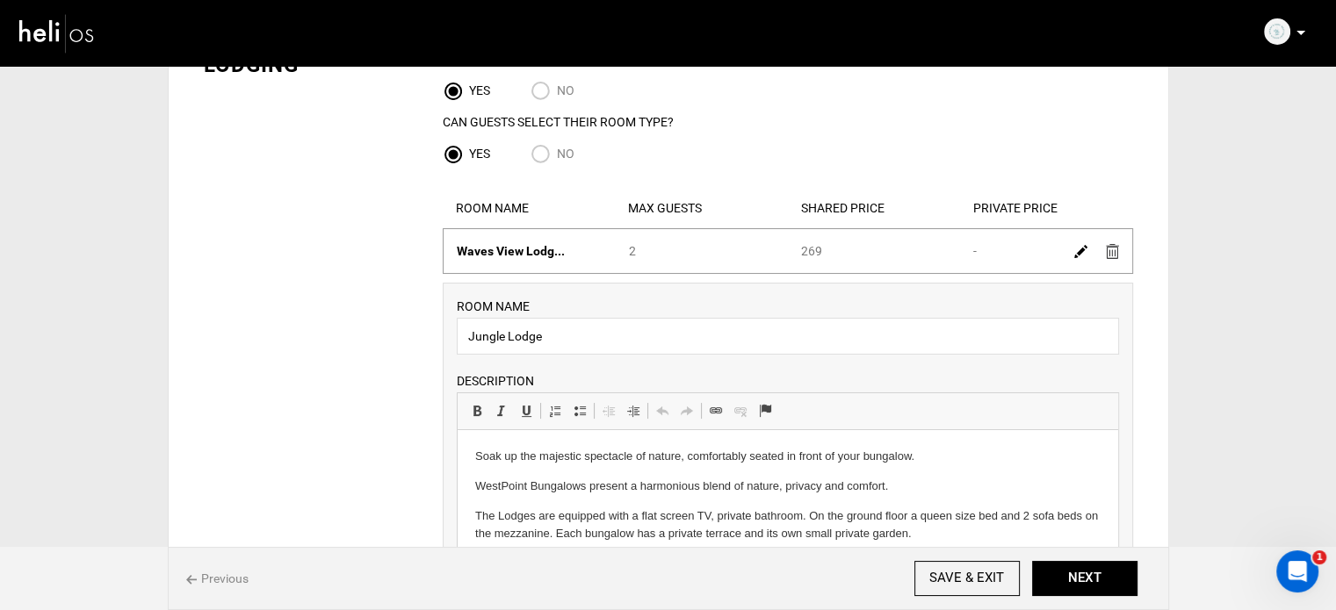
scroll to position [0, 0]
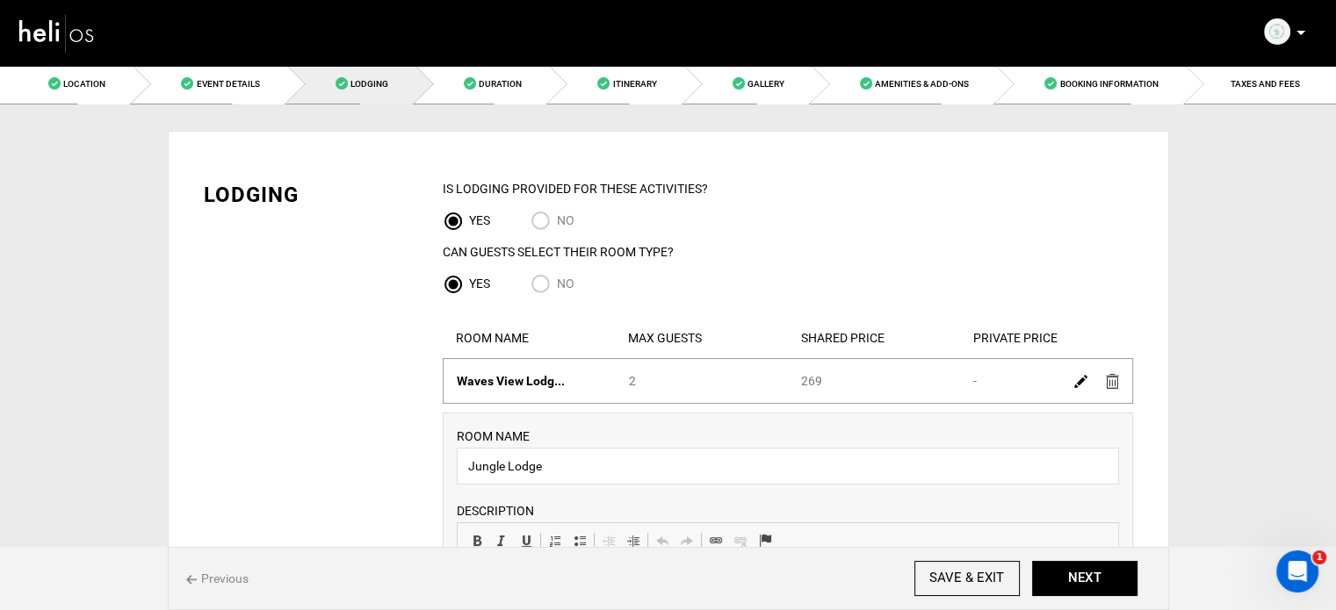
click at [1078, 385] on img at bounding box center [1080, 381] width 13 height 13
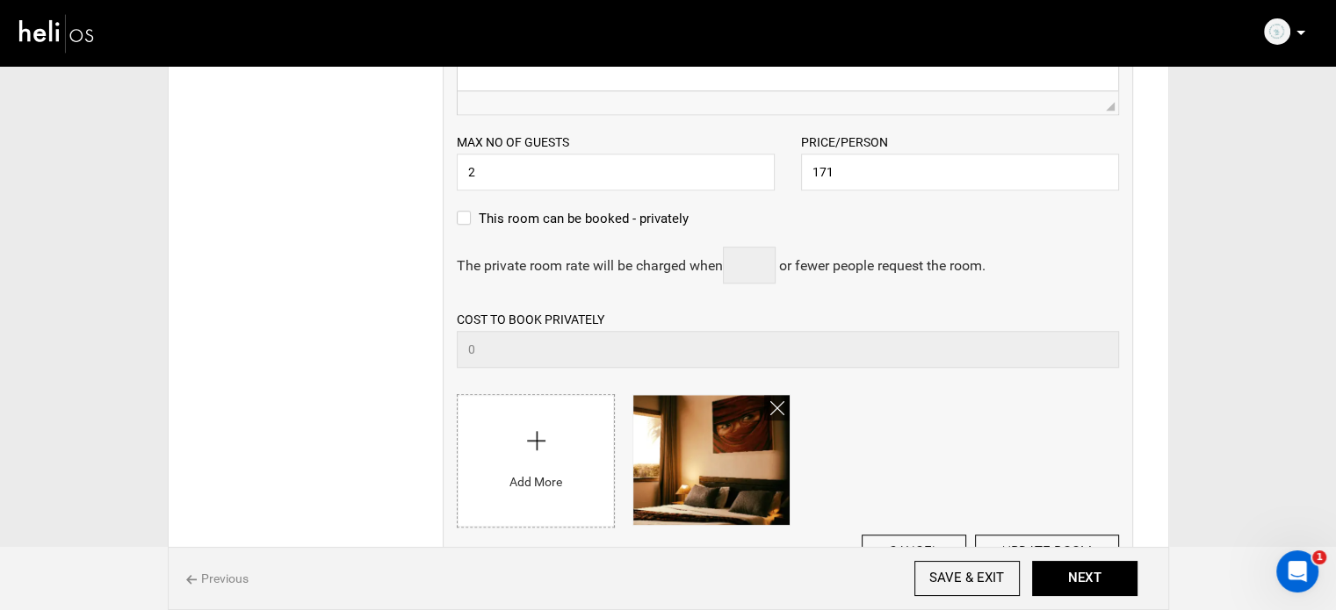
scroll to position [1581, 0]
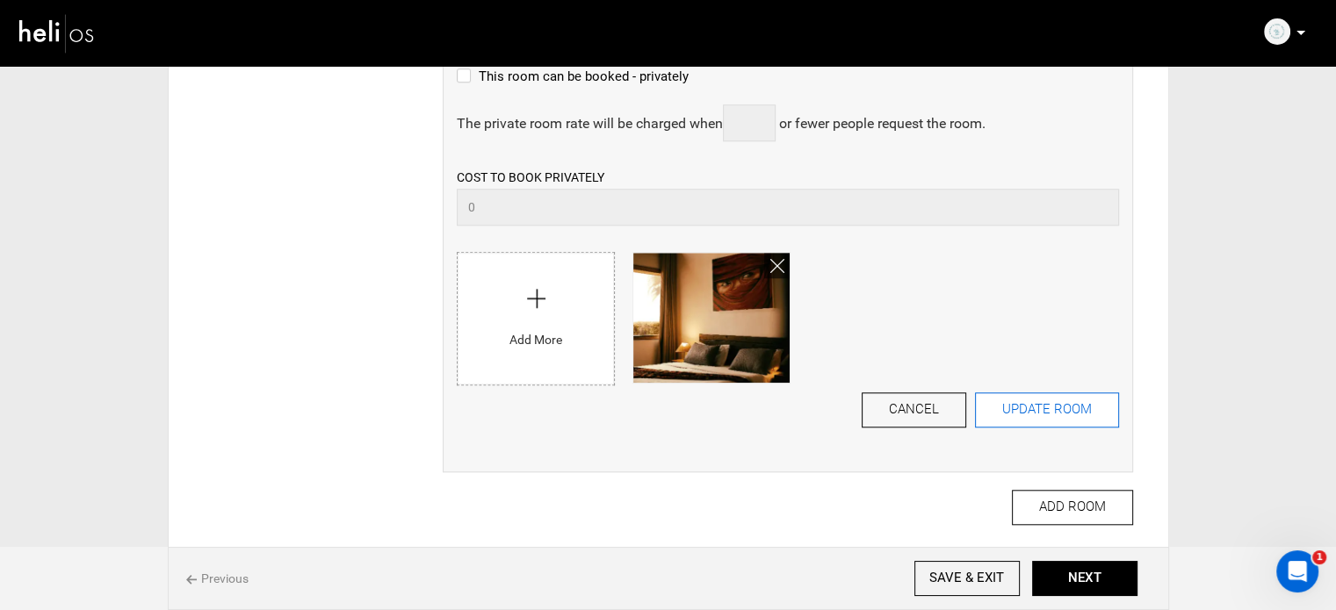
click at [1056, 410] on button "UPDATE ROOM" at bounding box center [1047, 410] width 144 height 35
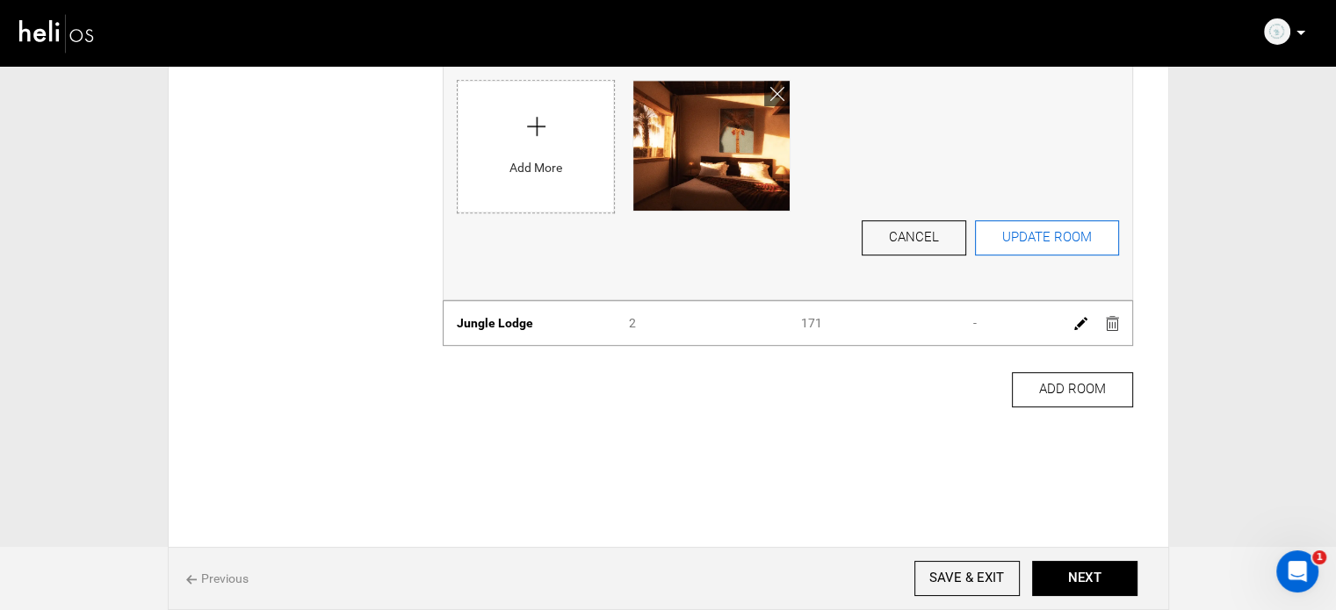
click at [1032, 247] on button "UPDATE ROOM" at bounding box center [1047, 237] width 144 height 35
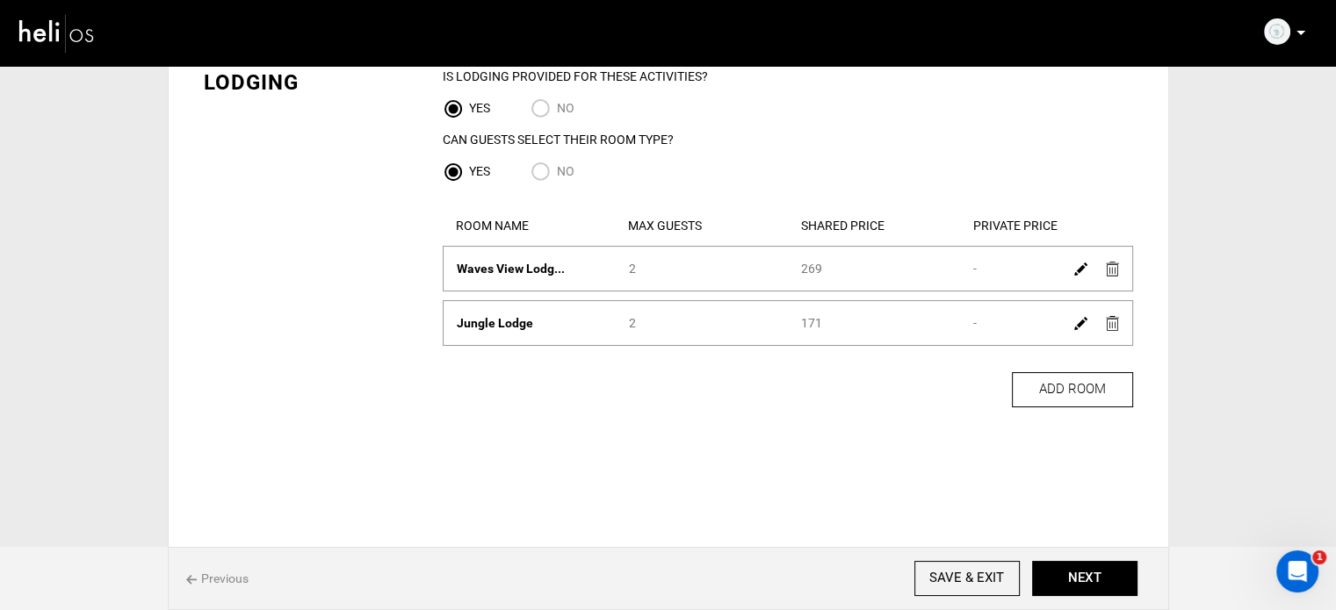
scroll to position [112, 0]
click at [1075, 322] on img at bounding box center [1080, 323] width 13 height 13
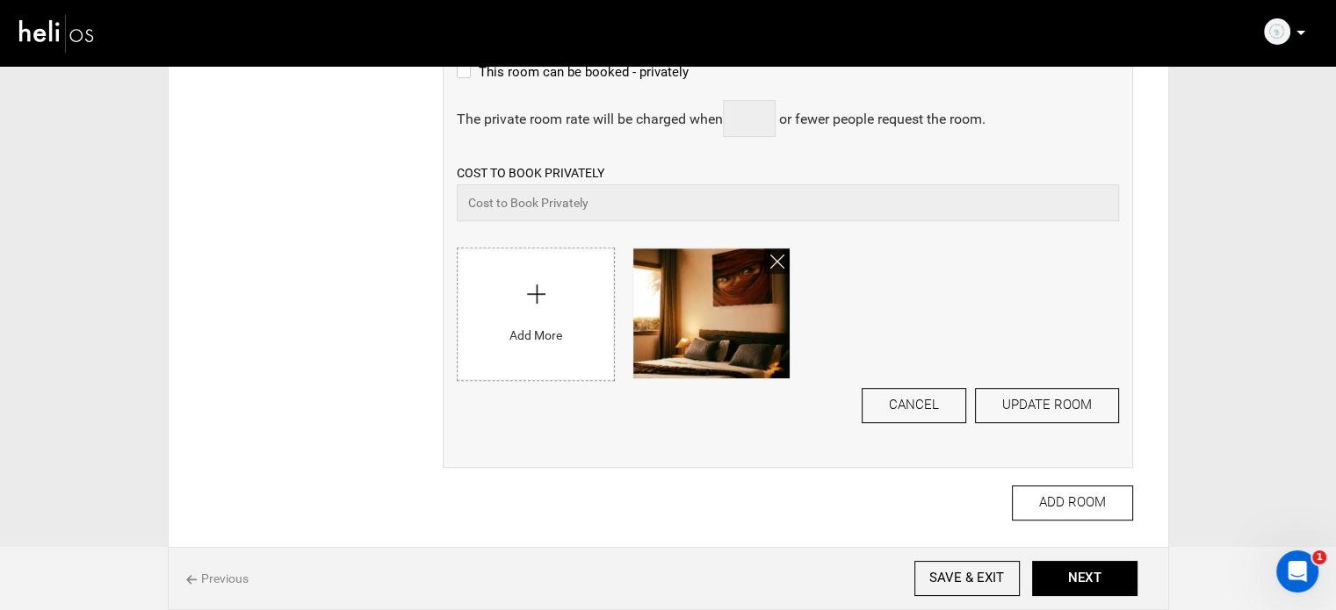
scroll to position [903, 0]
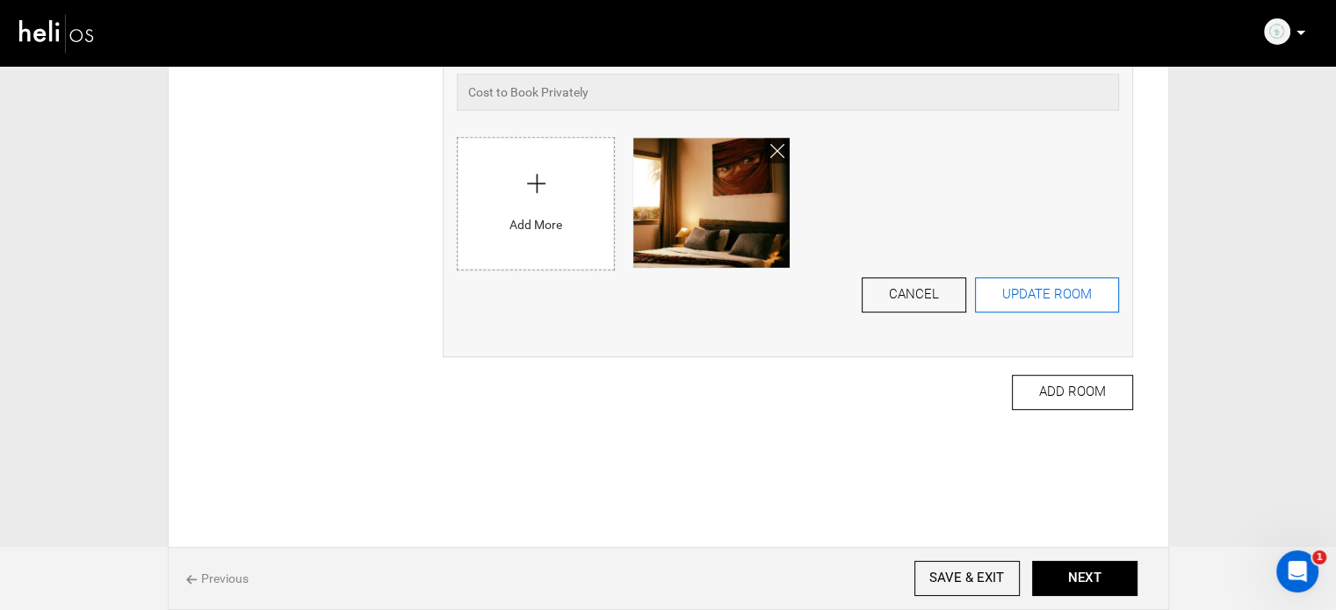
click at [1040, 301] on button "UPDATE ROOM" at bounding box center [1047, 295] width 144 height 35
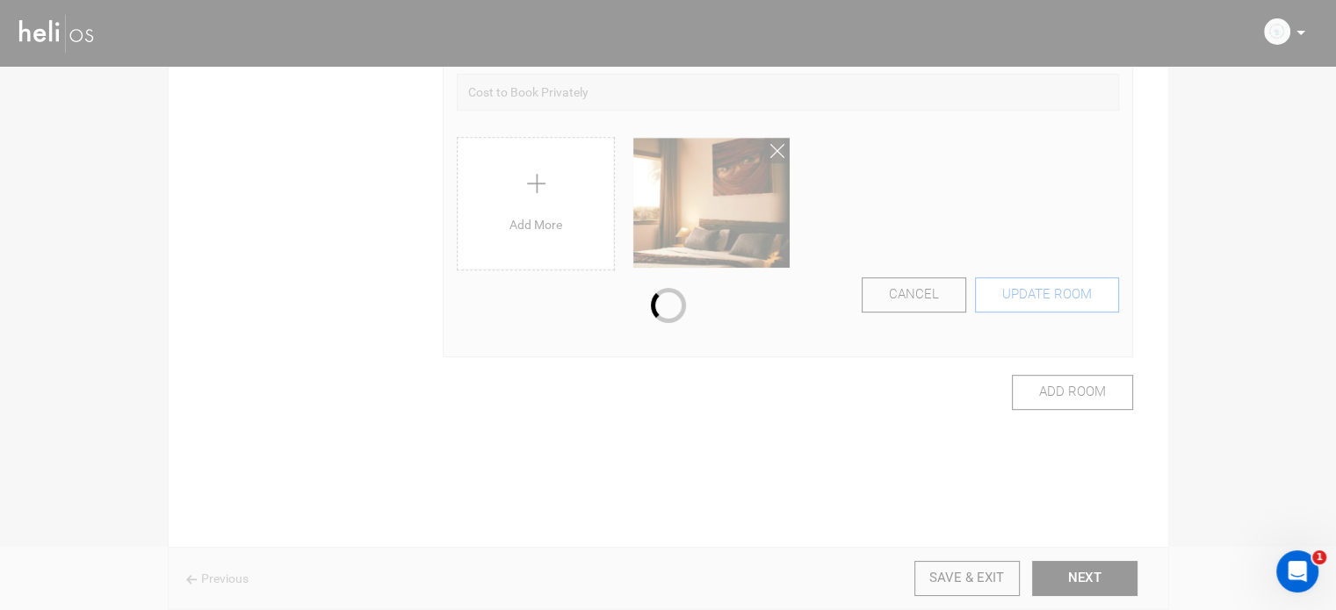
scroll to position [112, 0]
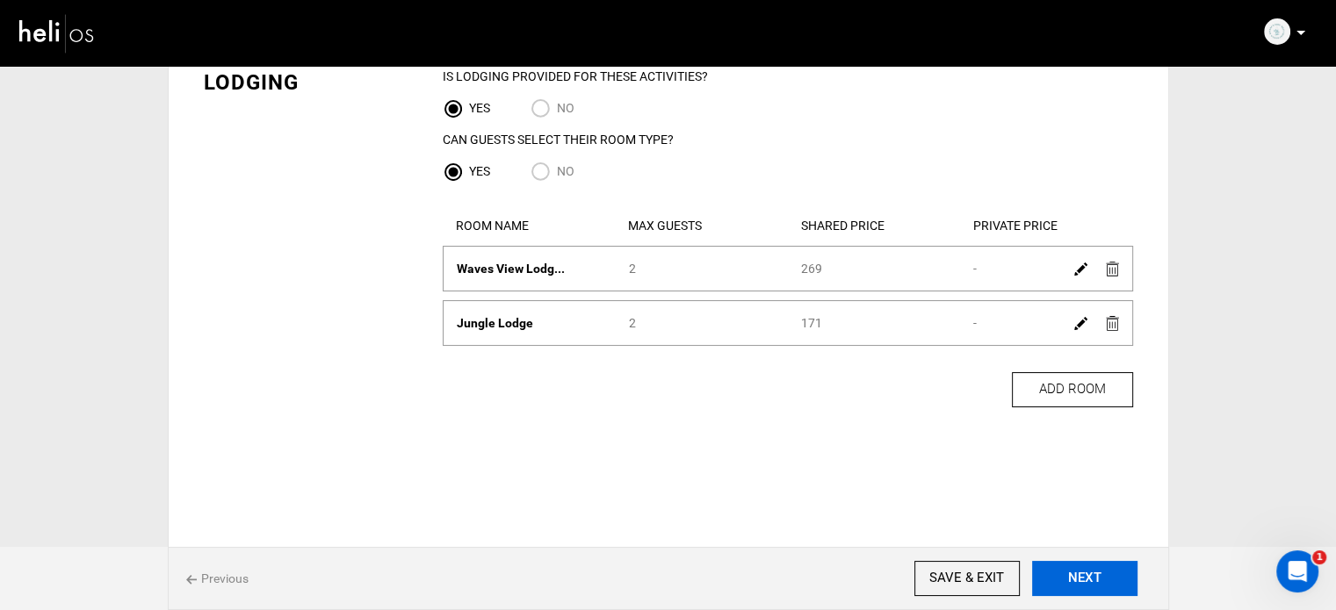
click at [1081, 585] on button "NEXT" at bounding box center [1084, 578] width 105 height 35
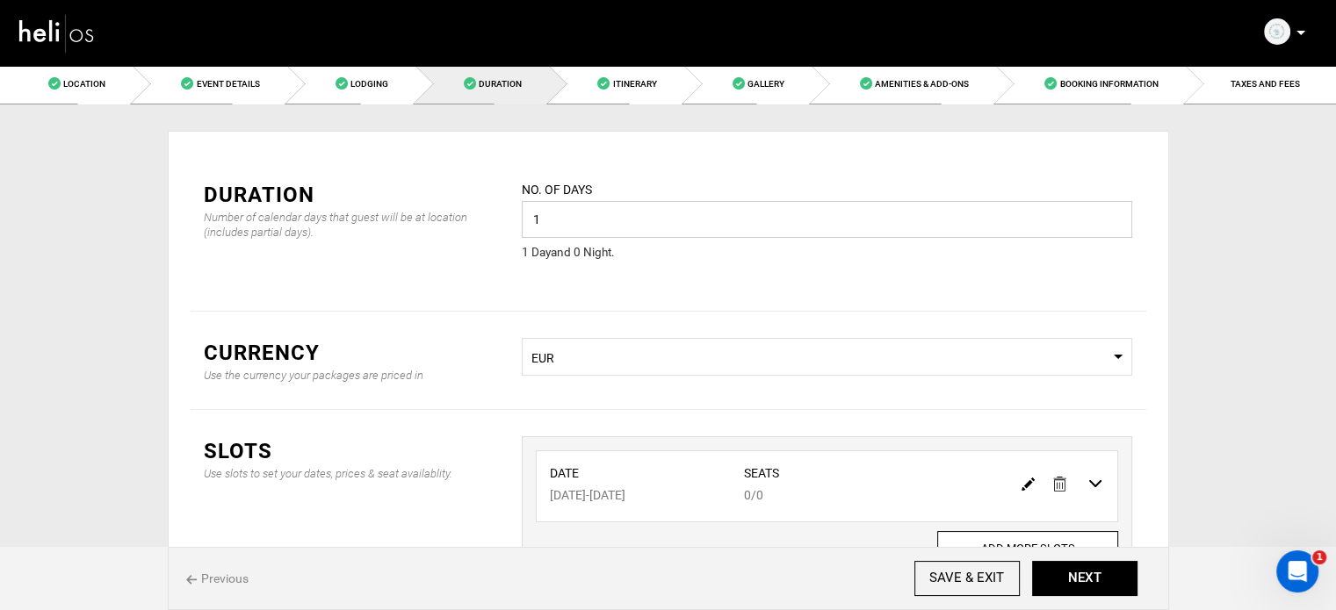
click at [561, 207] on input "1" at bounding box center [827, 219] width 610 height 37
type input "7"
click at [848, 537] on button "ADD SLOT" at bounding box center [827, 553] width 114 height 35
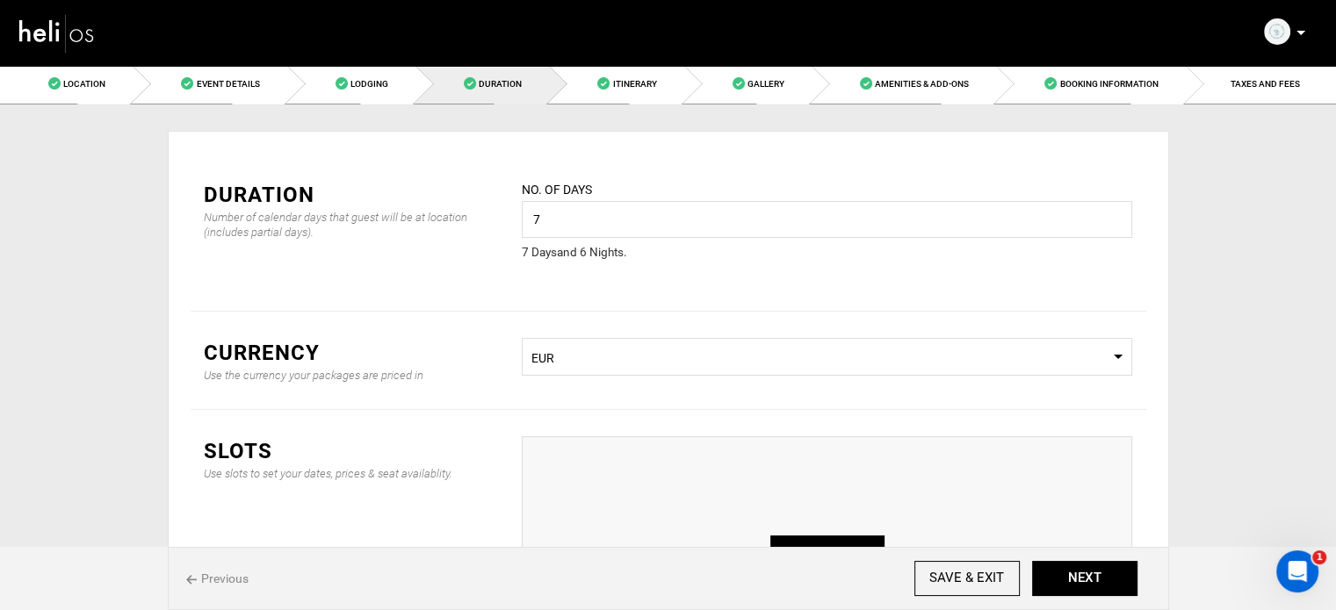
type input "0"
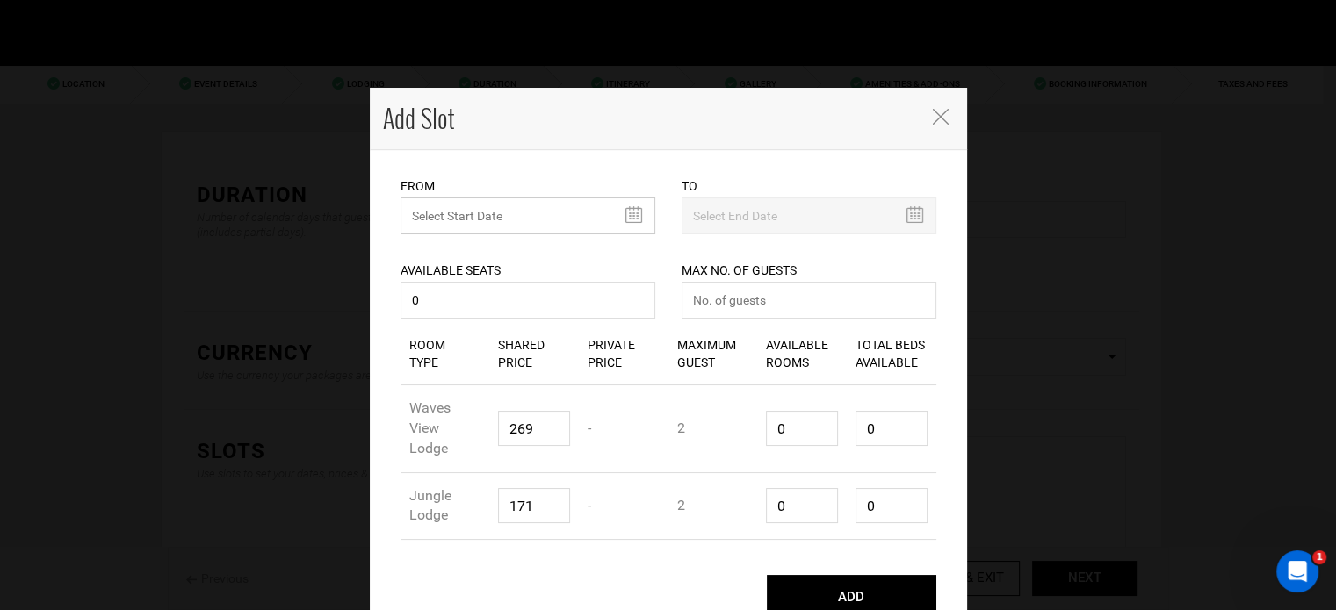
click at [496, 206] on input "text" at bounding box center [527, 216] width 255 height 37
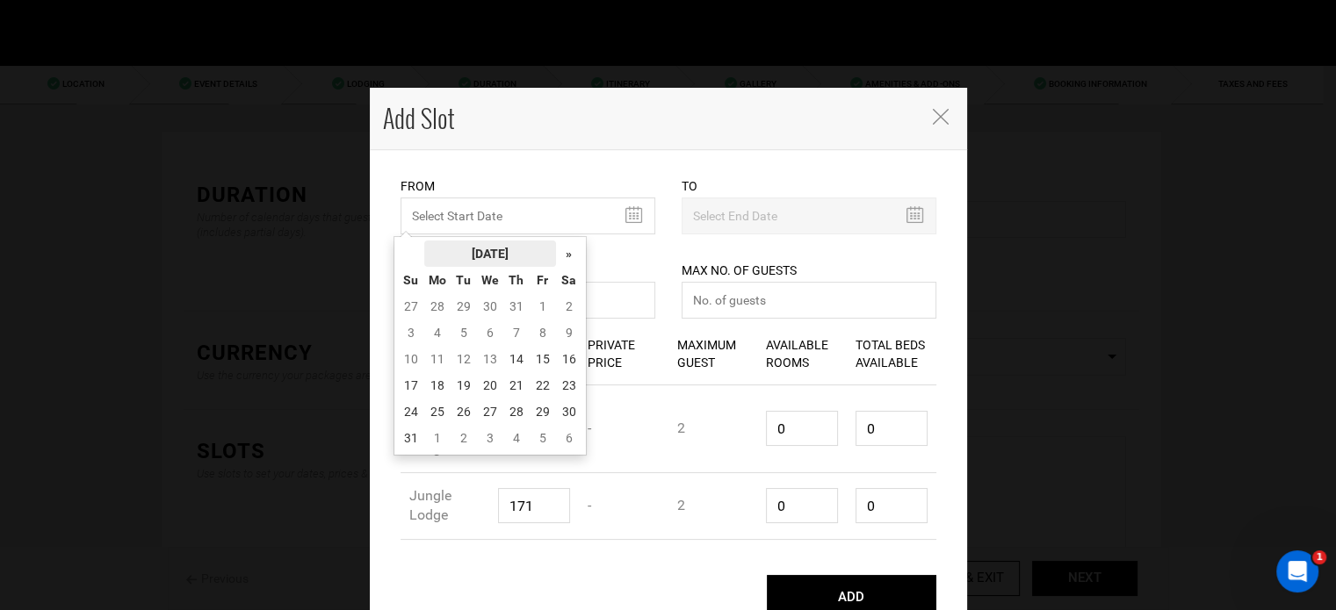
click at [470, 249] on th "[DATE]" at bounding box center [490, 254] width 132 height 26
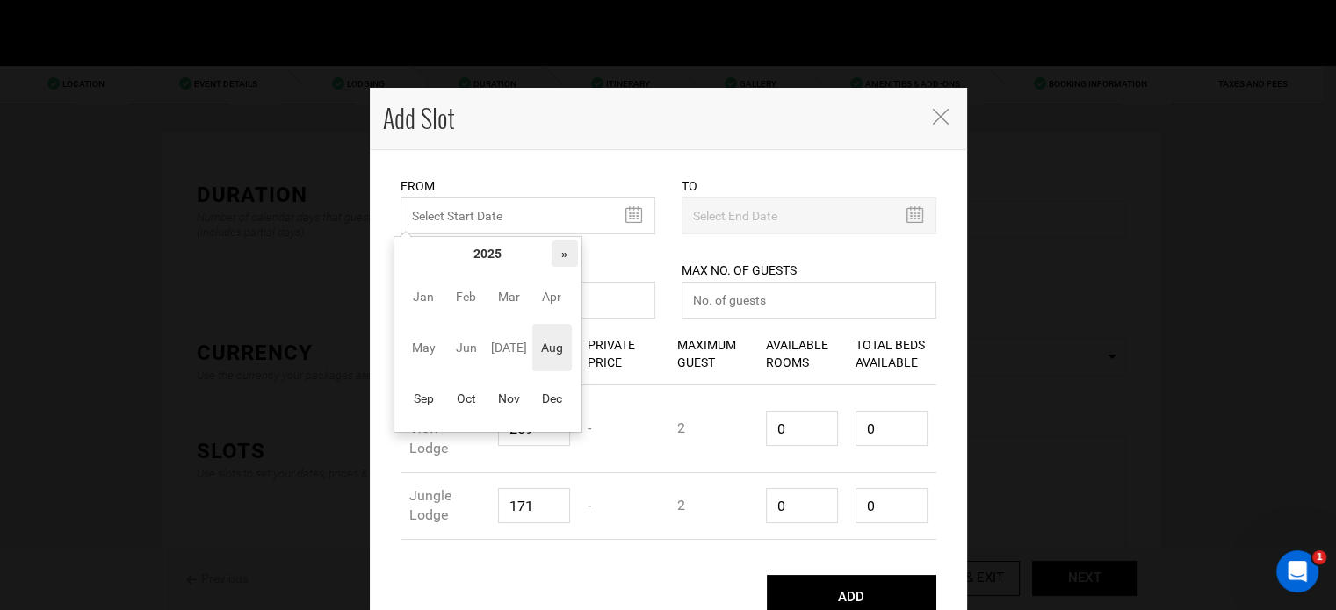
click at [572, 254] on th "»" at bounding box center [565, 254] width 26 height 26
click at [547, 361] on span "Aug" at bounding box center [552, 347] width 40 height 47
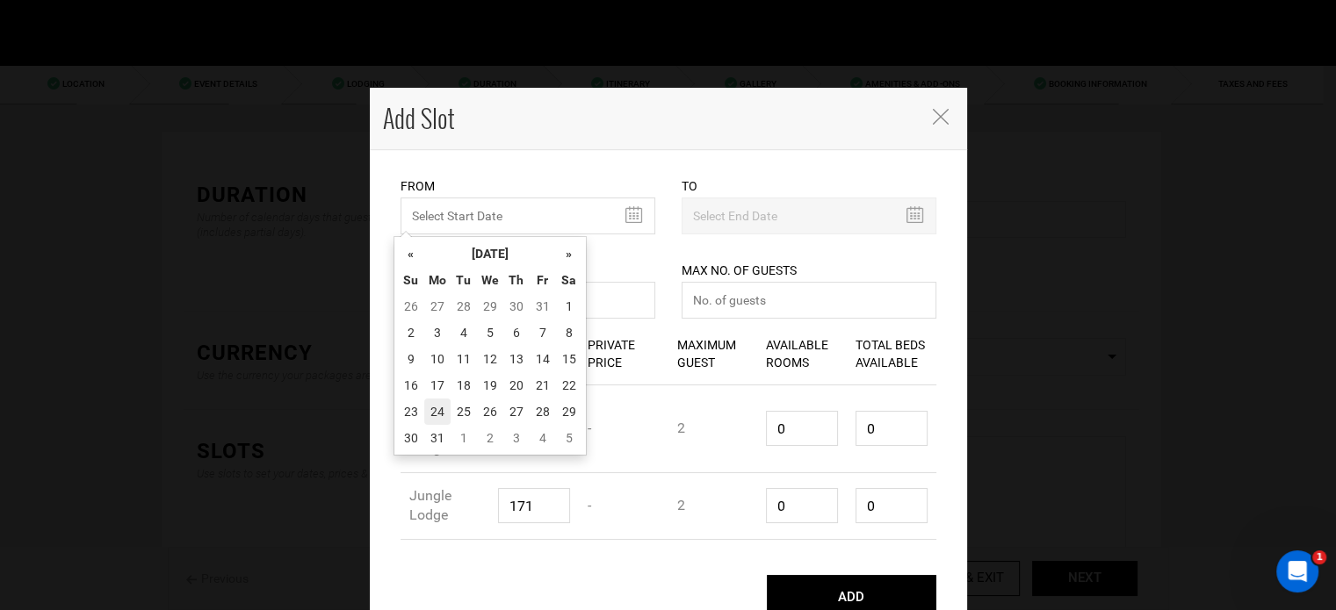
click at [430, 402] on td "24" at bounding box center [437, 412] width 26 height 26
type input "[DATE]"
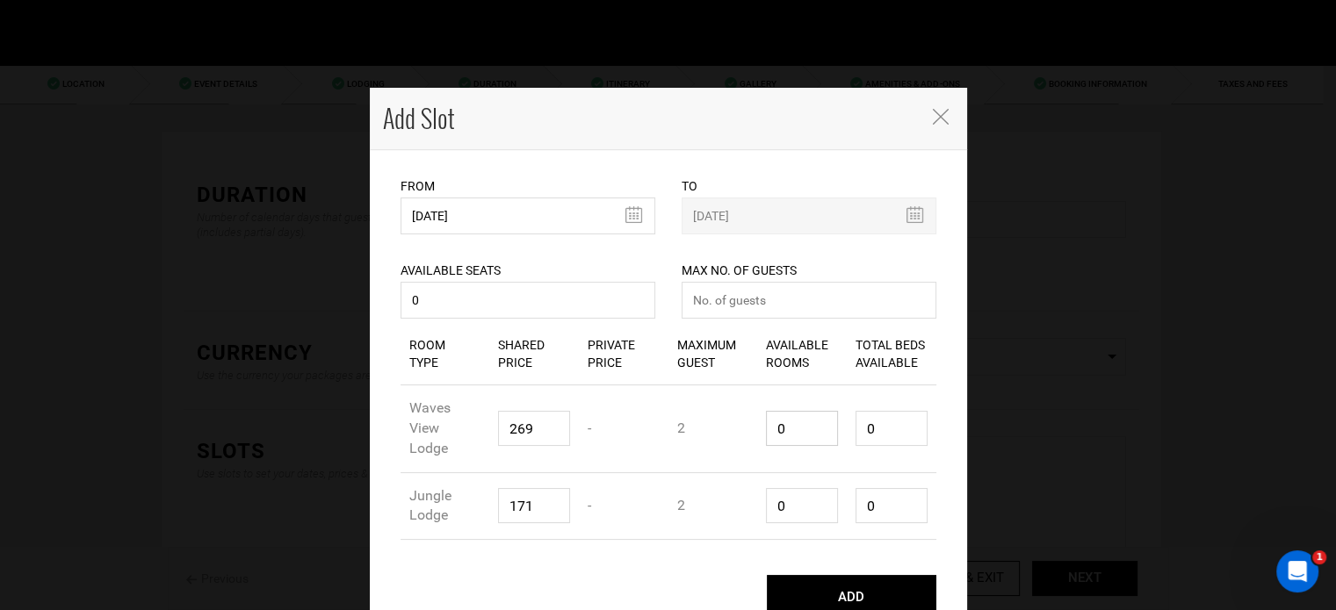
drag, startPoint x: 790, startPoint y: 422, endPoint x: 748, endPoint y: 424, distance: 42.2
click at [748, 424] on div "Room Type Waves View Lodge Shared Price 269 Private Price - Maximum Guest 2 Ava…" at bounding box center [668, 430] width 536 height 88
type input "1"
type input "2"
type input "1"
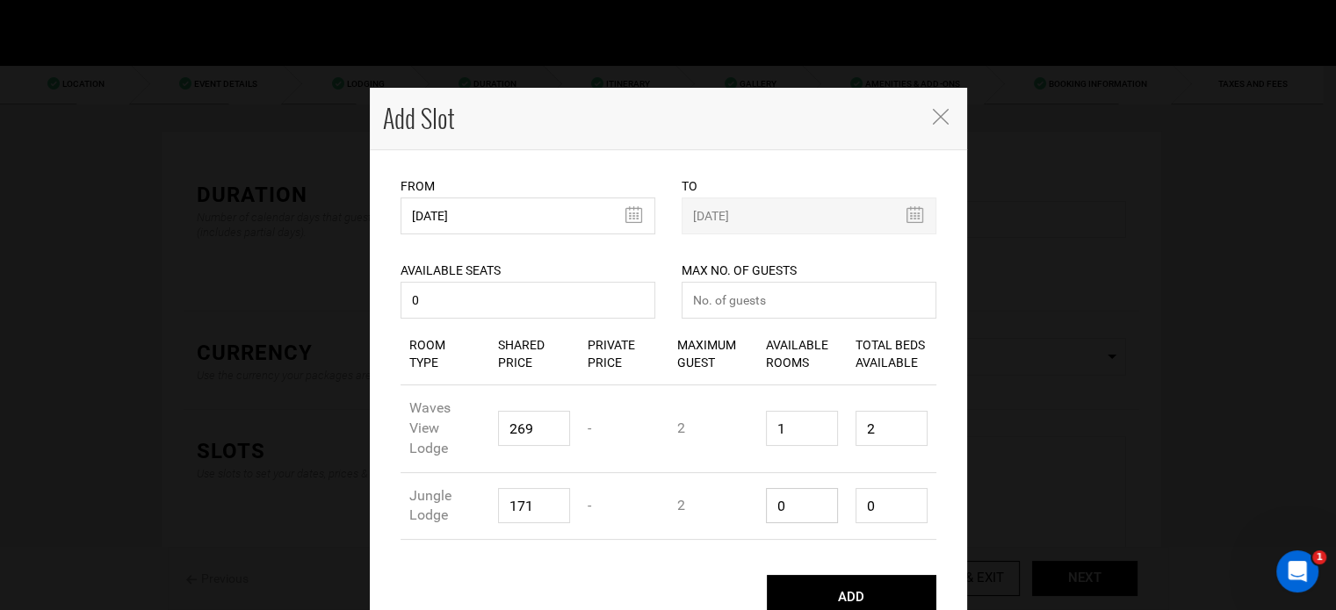
drag, startPoint x: 798, startPoint y: 507, endPoint x: 829, endPoint y: 487, distance: 36.3
click at [739, 495] on div "Room Type Jungle Lodge Shared Price 171 Private Price - Maximum Guest 2 Availab…" at bounding box center [668, 507] width 536 height 68
type input "1"
type input "2"
type input "1"
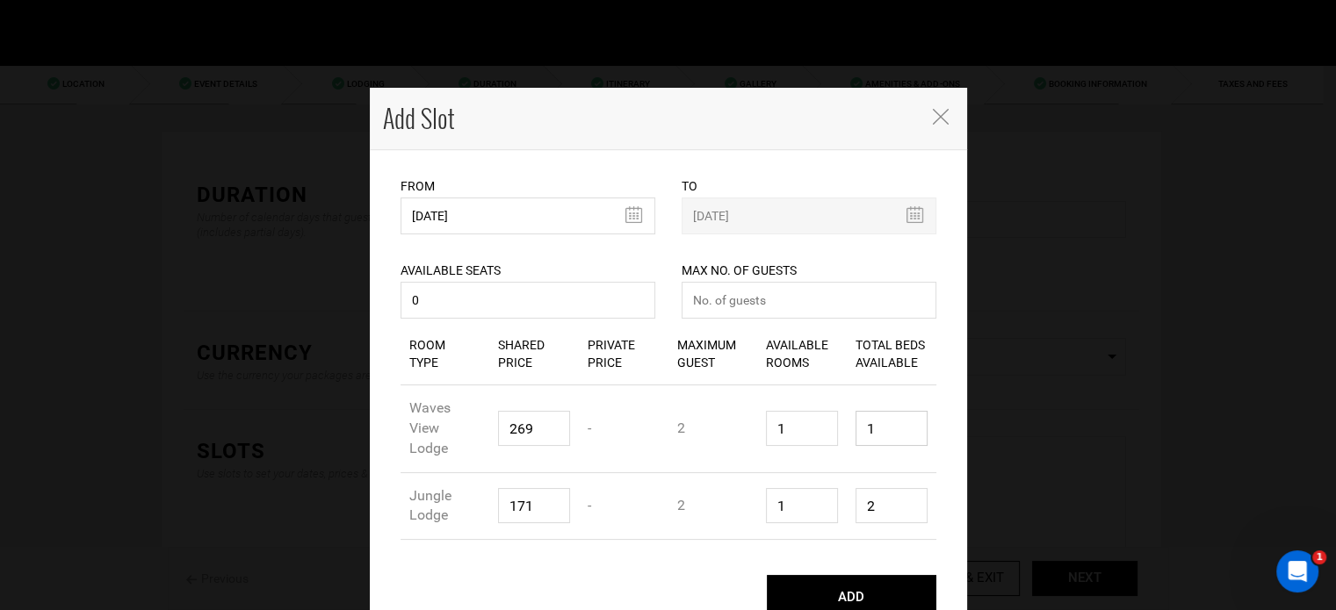
drag, startPoint x: 869, startPoint y: 422, endPoint x: 838, endPoint y: 431, distance: 33.1
click at [837, 426] on div "Room Type Waves View Lodge Shared Price 269 Private Price - Maximum Guest 2 Ava…" at bounding box center [668, 430] width 536 height 88
type input "1"
drag, startPoint x: 842, startPoint y: 497, endPoint x: 797, endPoint y: 439, distance: 73.3
click at [826, 496] on div "Room Type Jungle Lodge Shared Price 171 Private Price - Maximum Guest 2 Availab…" at bounding box center [668, 507] width 536 height 68
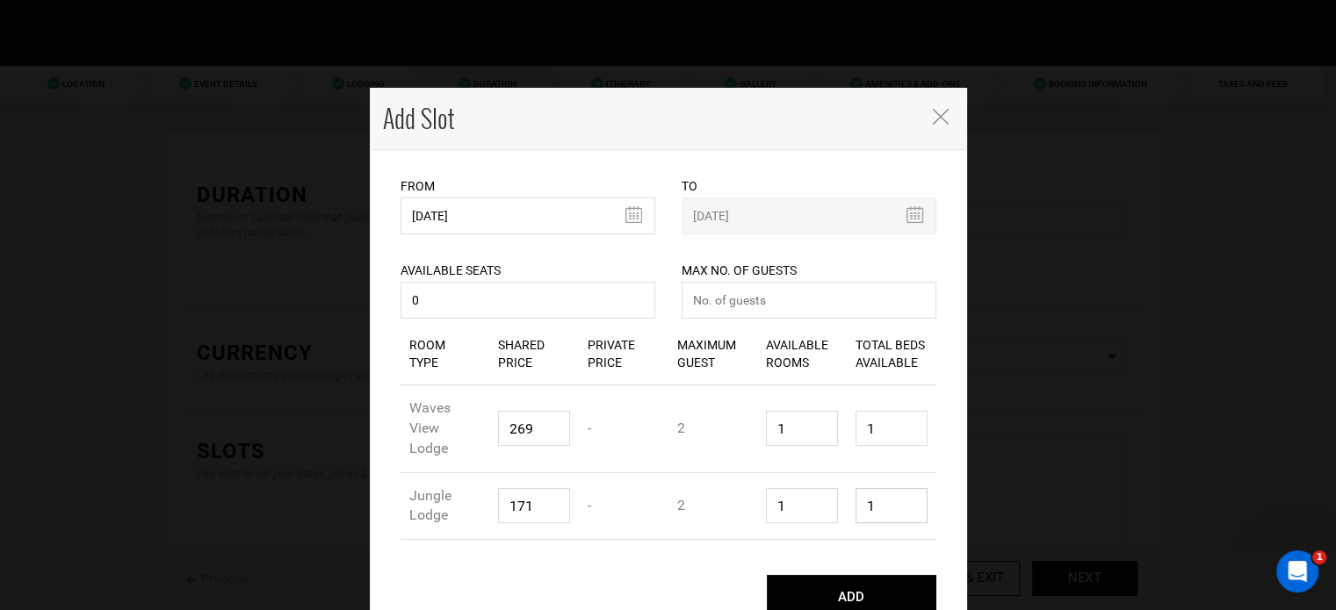
type input "1"
click at [726, 302] on input "number" at bounding box center [809, 300] width 255 height 37
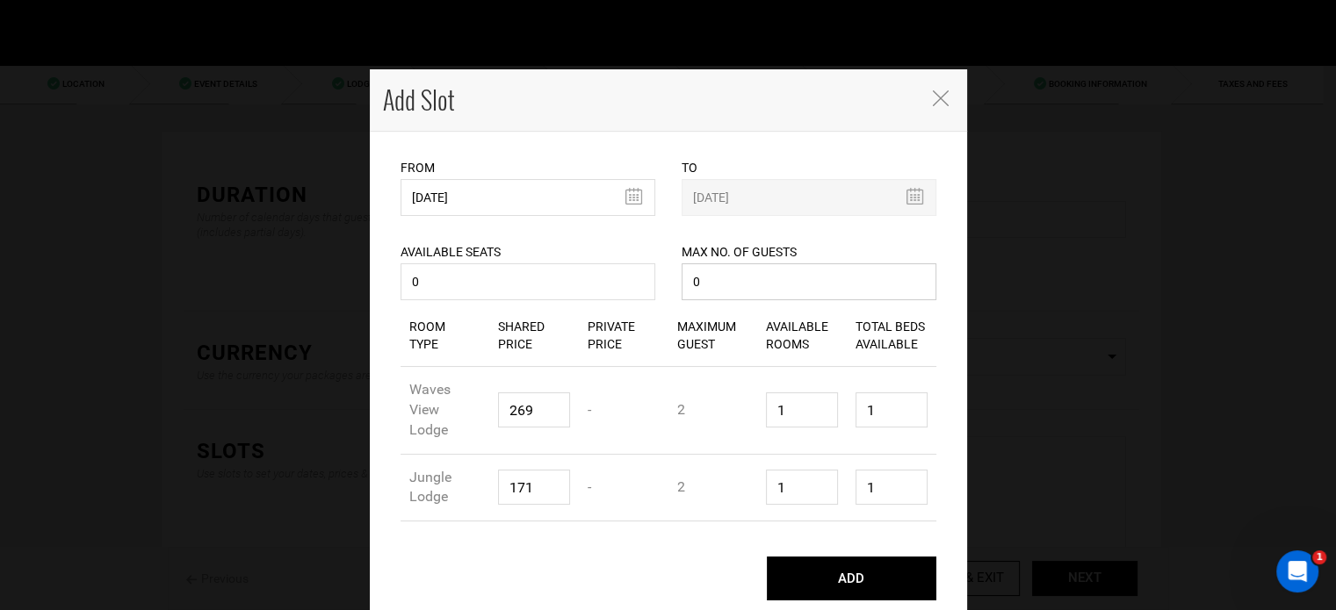
scroll to position [26, 0]
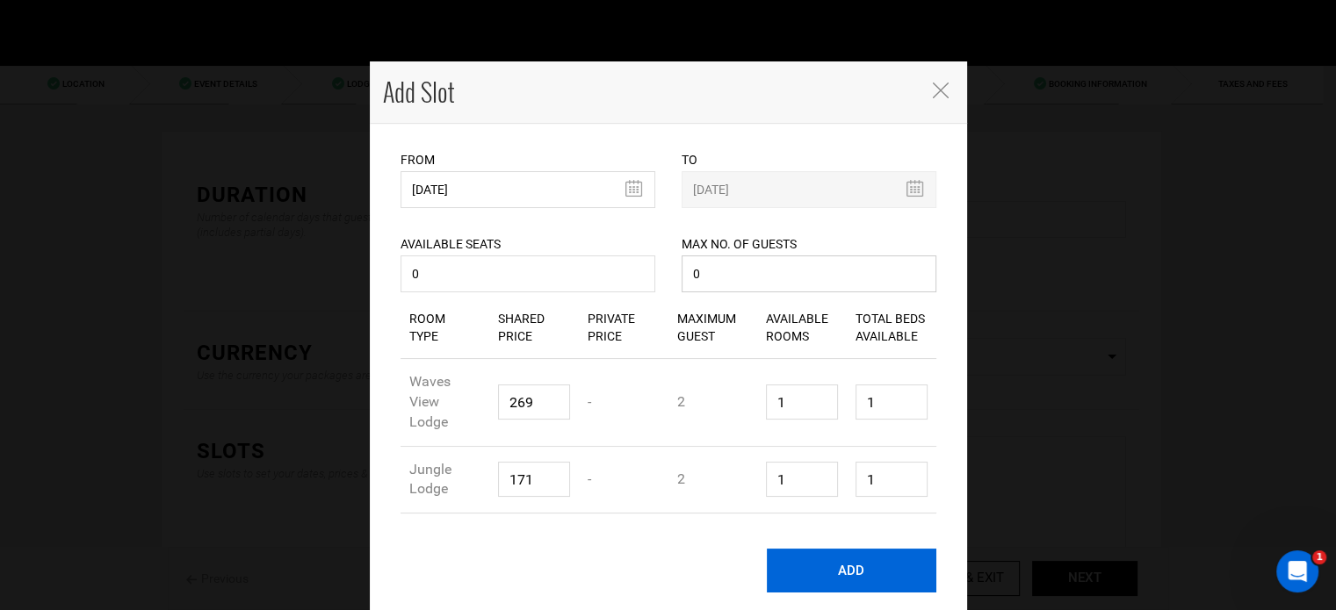
type input "0"
click at [868, 552] on button "ADD" at bounding box center [852, 571] width 170 height 44
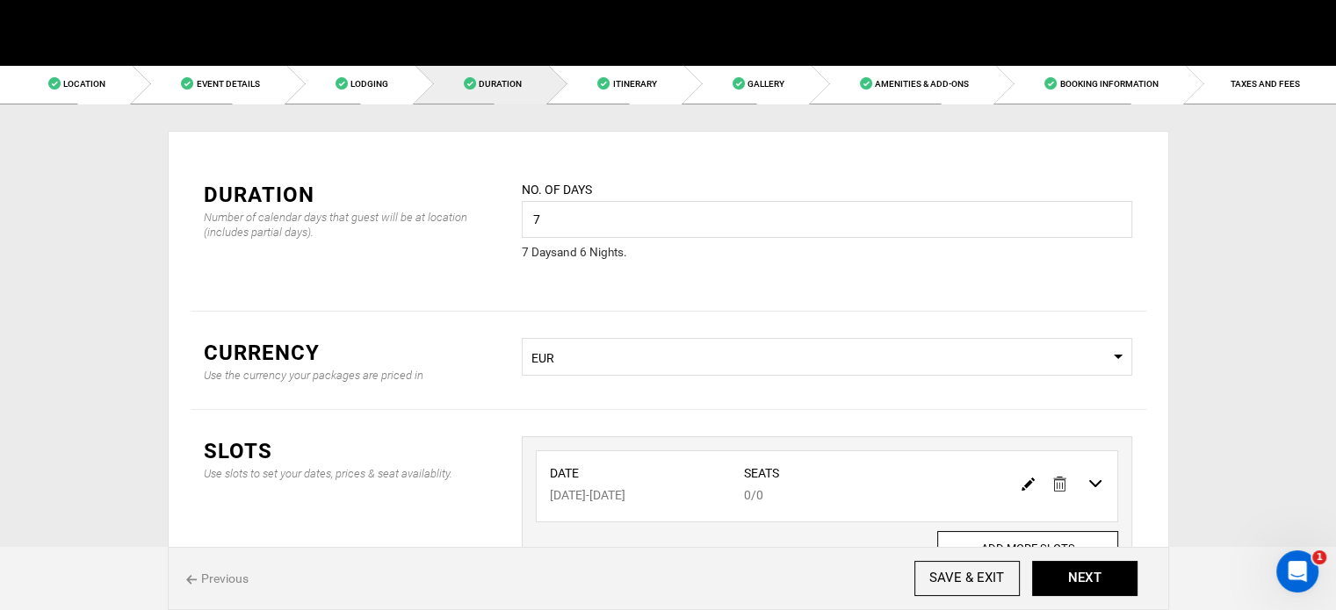
scroll to position [0, 0]
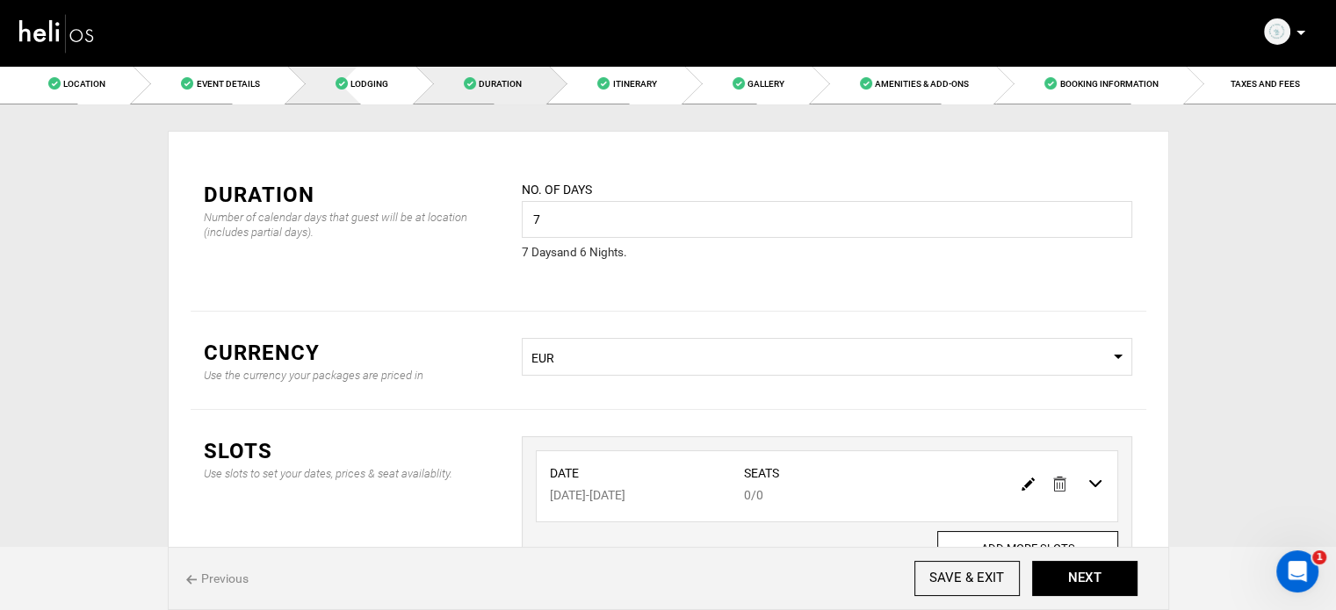
drag, startPoint x: 366, startPoint y: 97, endPoint x: 378, endPoint y: 105, distance: 13.4
click at [366, 97] on link "Lodging" at bounding box center [351, 84] width 128 height 40
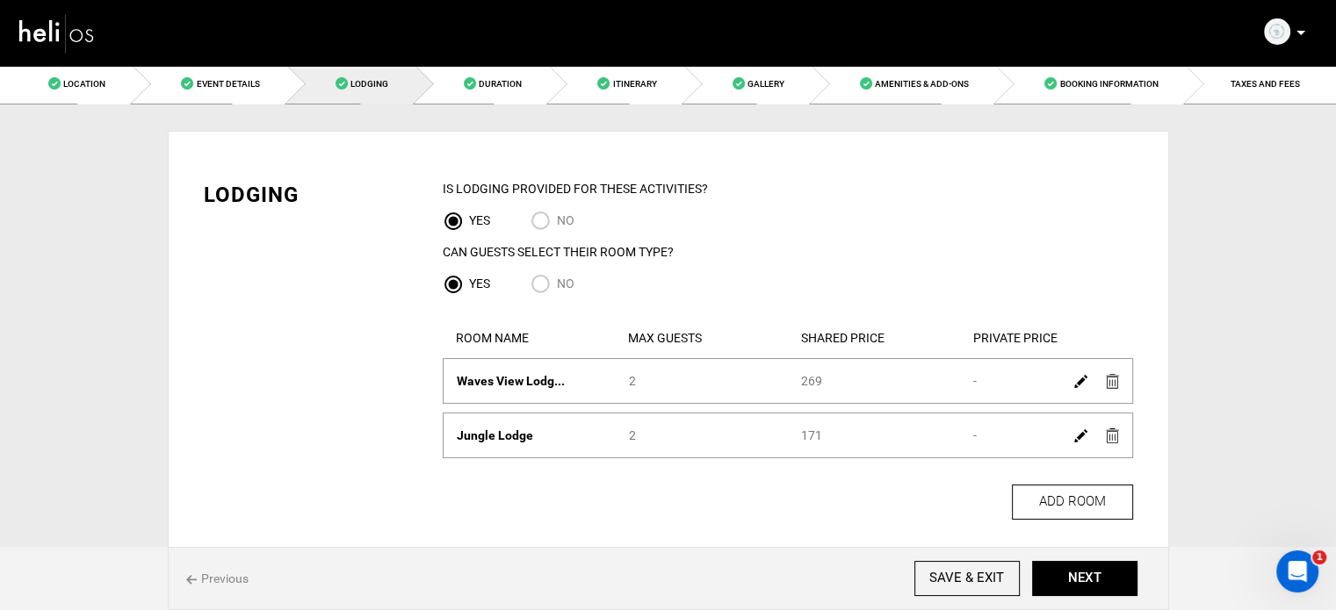
click at [1074, 388] on img at bounding box center [1080, 381] width 13 height 13
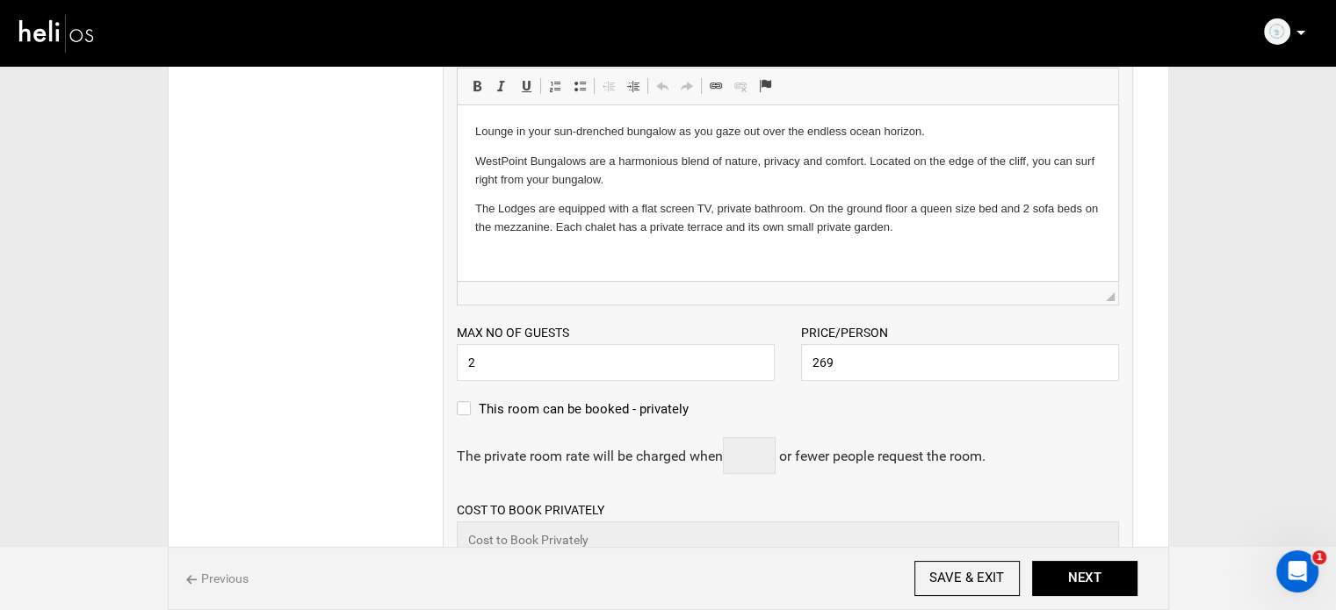
scroll to position [439, 0]
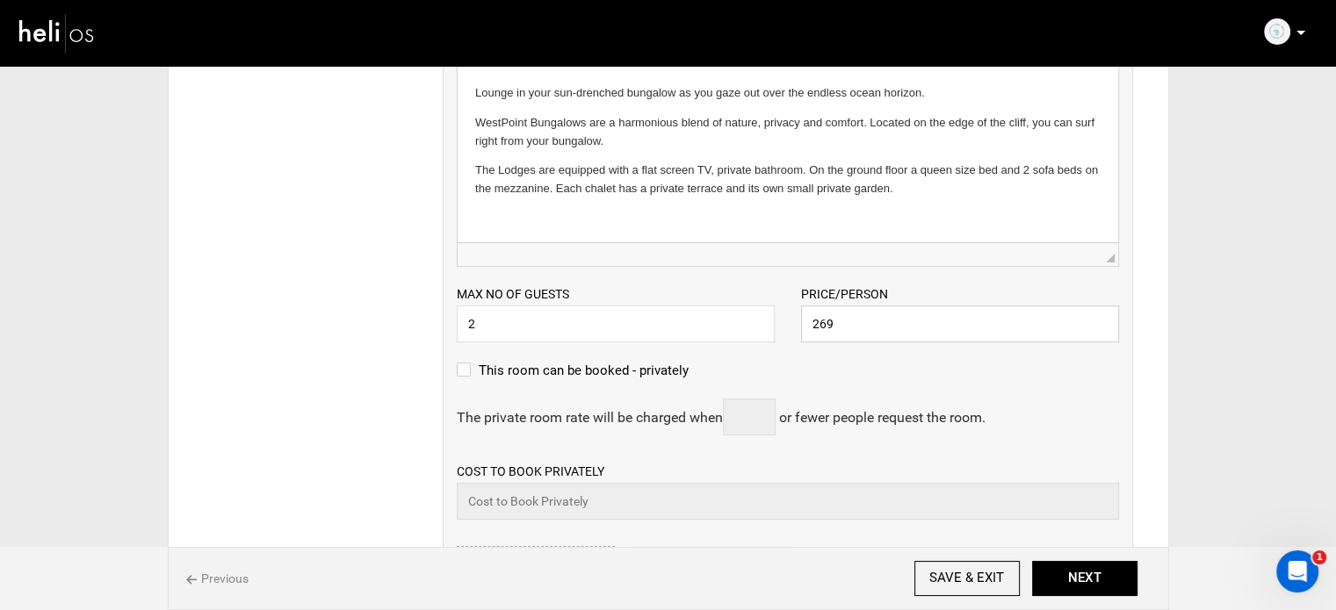
drag, startPoint x: 869, startPoint y: 316, endPoint x: 747, endPoint y: 319, distance: 122.1
click at [747, 319] on div "Max no of guests 2 Please enter a valid Guest no. Price/Person 269 Please enter…" at bounding box center [788, 305] width 689 height 76
paste input "1614"
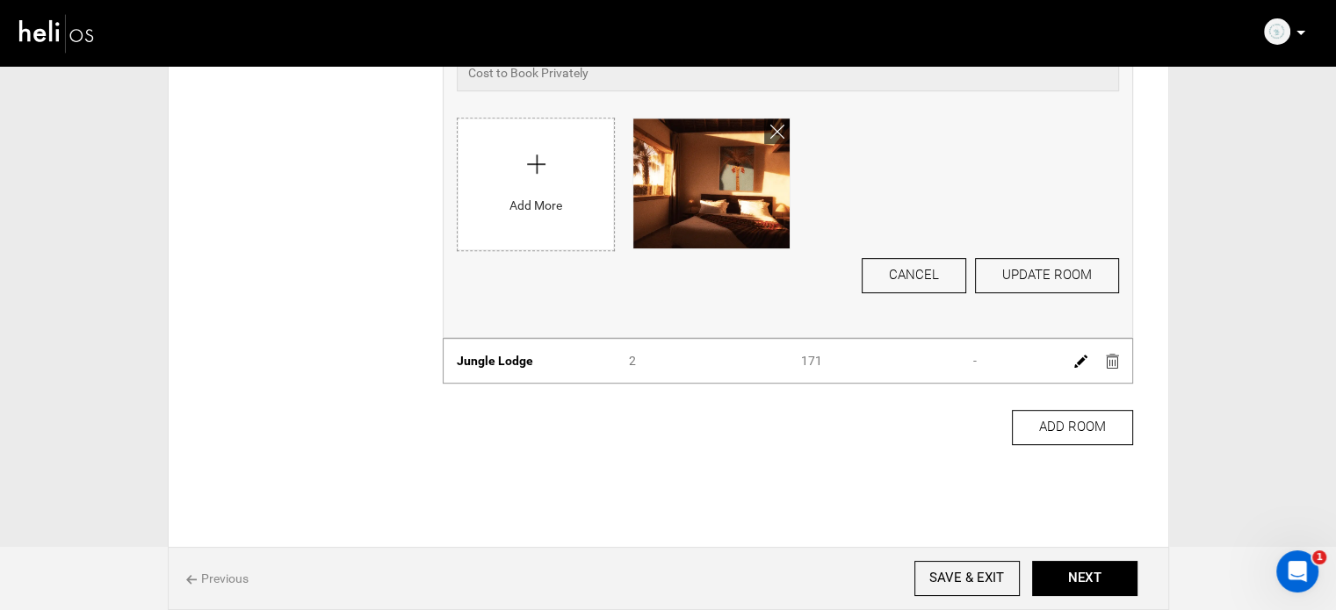
scroll to position [878, 0]
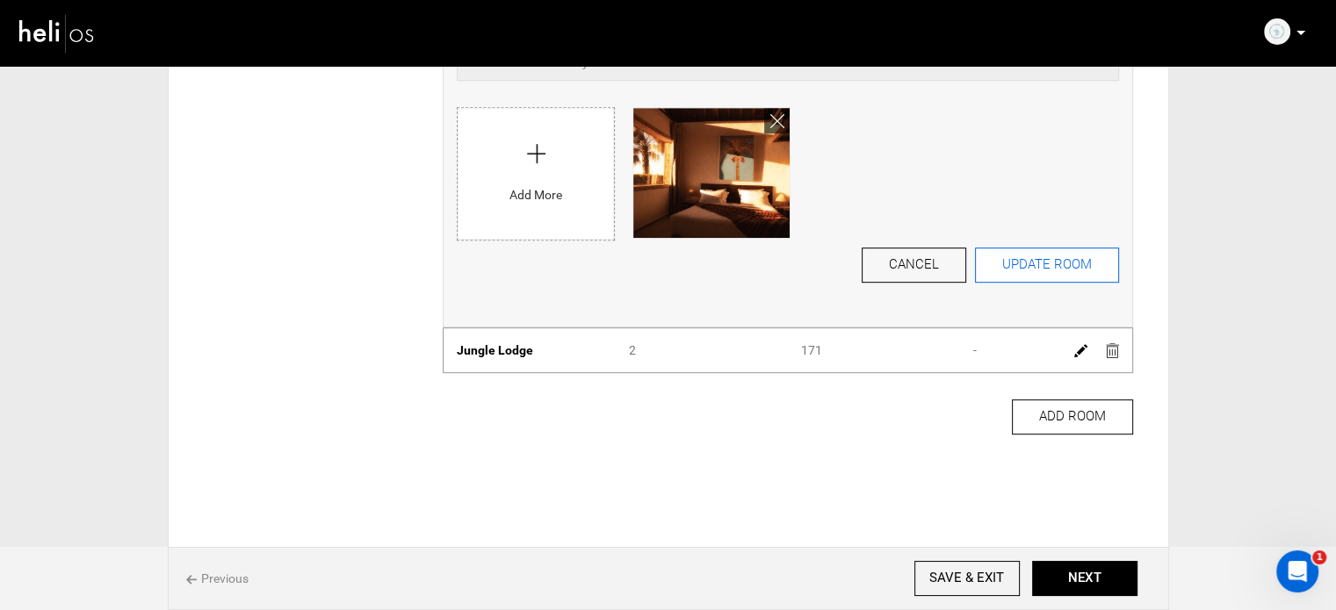
type input "1614"
click at [1031, 262] on button "UPDATE ROOM" at bounding box center [1047, 265] width 144 height 35
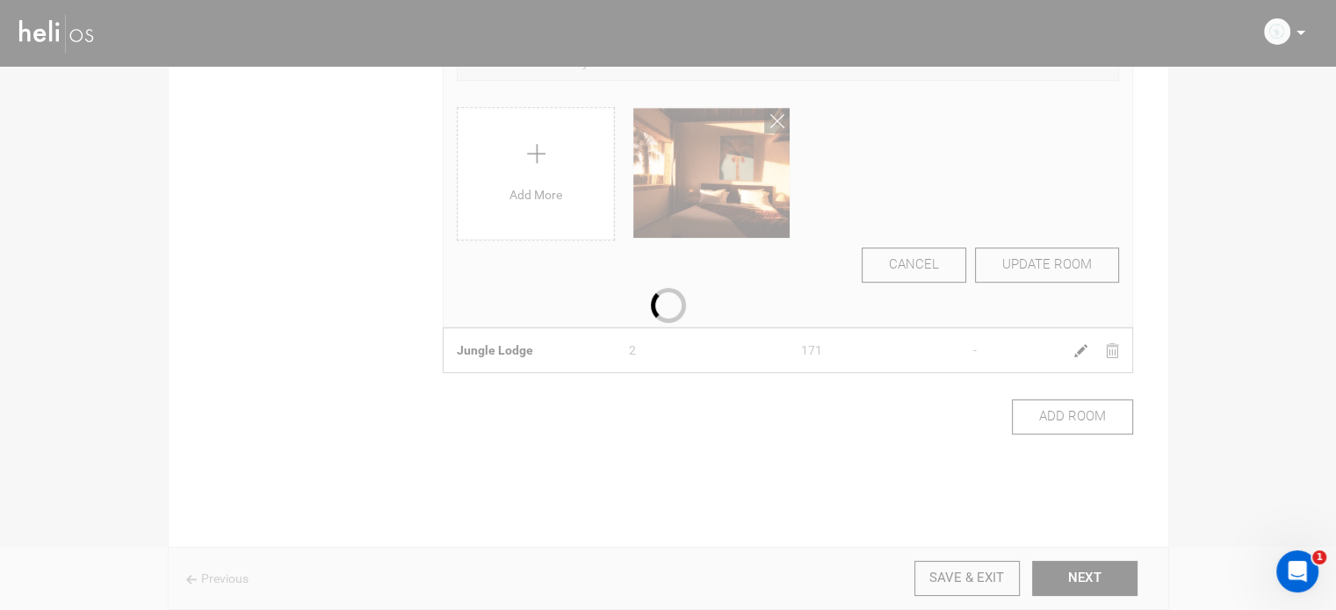
scroll to position [84, 0]
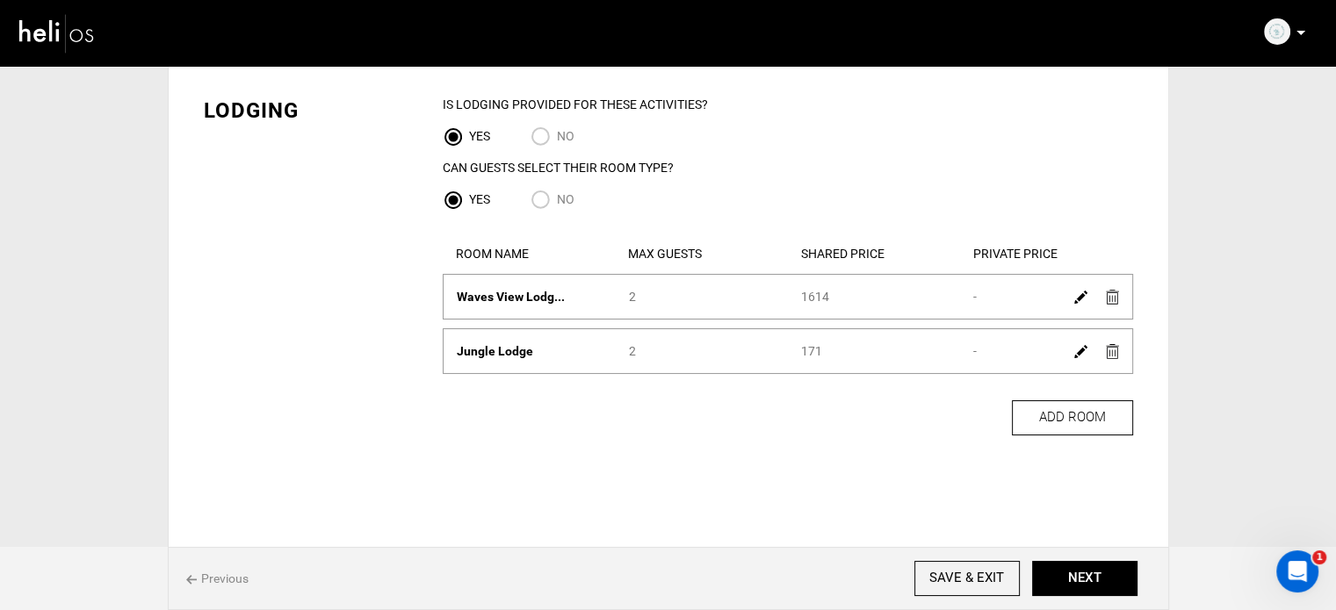
drag, startPoint x: 828, startPoint y: 344, endPoint x: 762, endPoint y: 340, distance: 66.0
click at [762, 340] on div "Room Name [GEOGRAPHIC_DATA] Max Guests 2 Shared Price 171 Private Price -" at bounding box center [788, 351] width 690 height 46
click at [811, 360] on div "Room Name [GEOGRAPHIC_DATA] Max Guests 2 Shared Price 171 Private Price -" at bounding box center [788, 351] width 690 height 46
click at [811, 353] on div "Shared Price 171" at bounding box center [874, 352] width 172 height 18
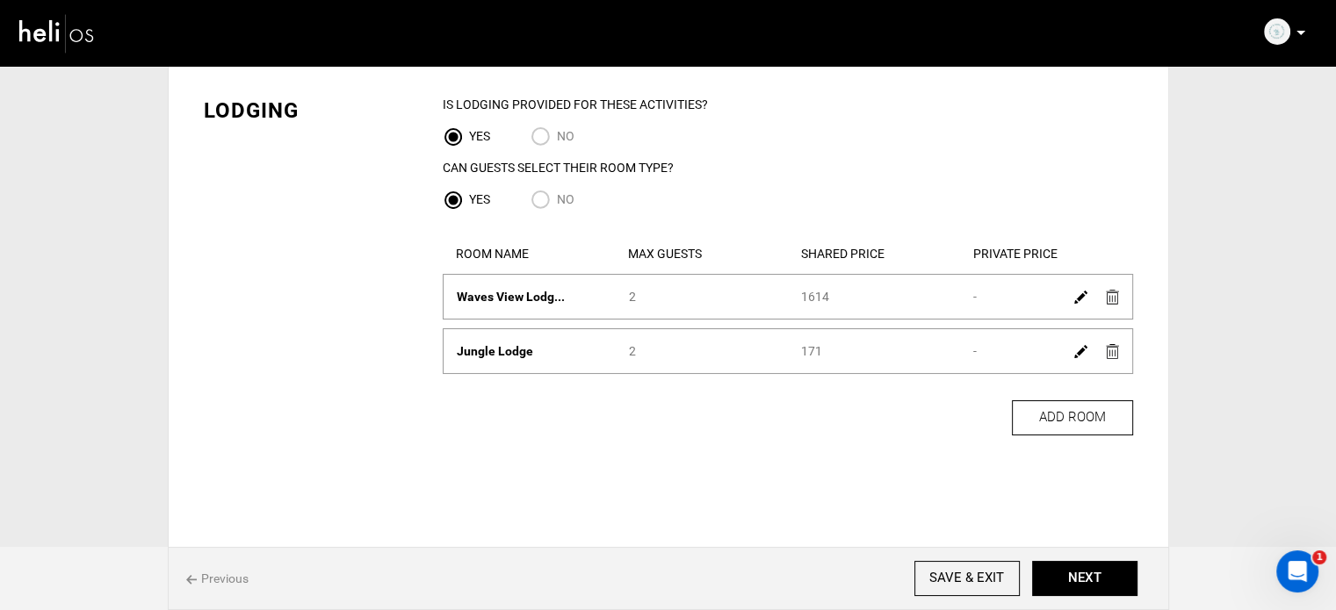
copy div "171"
click at [1081, 351] on img at bounding box center [1080, 351] width 13 height 13
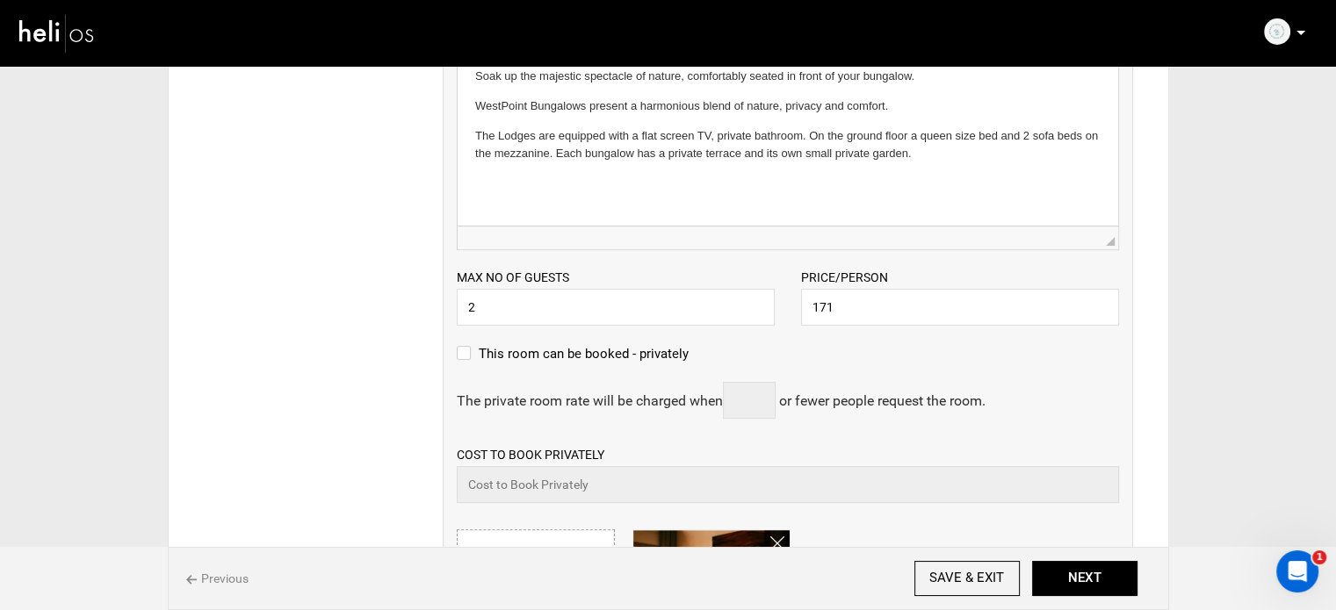
scroll to position [523, 0]
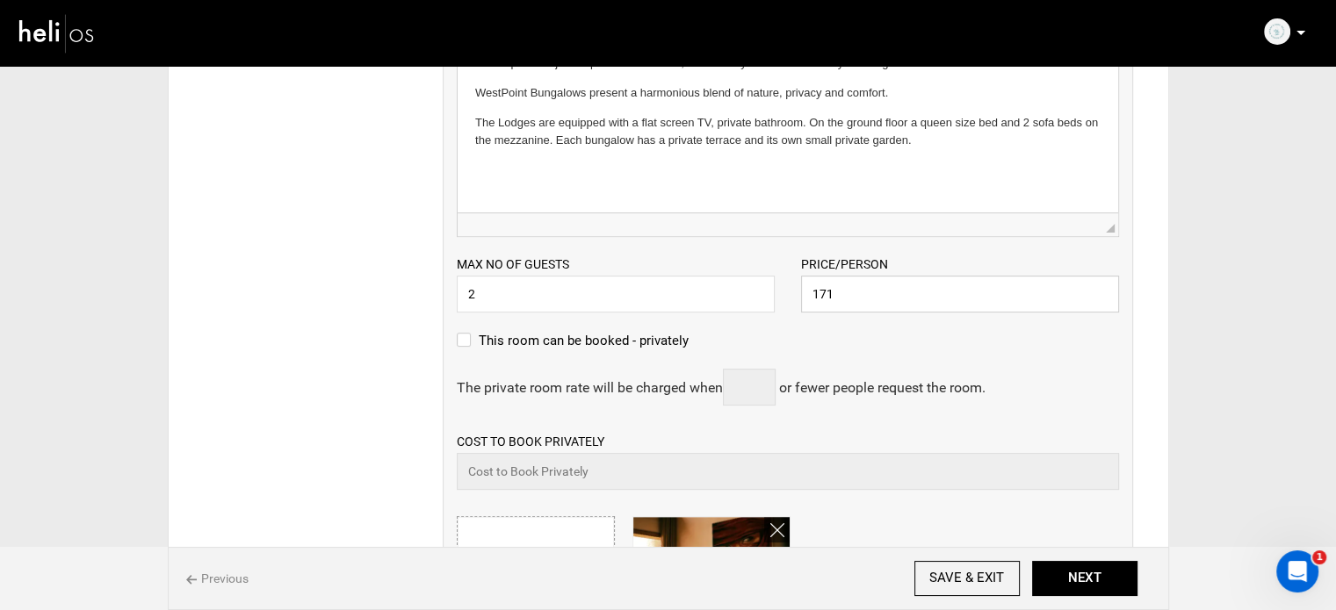
drag, startPoint x: 841, startPoint y: 288, endPoint x: 775, endPoint y: 308, distance: 69.7
click at [775, 308] on div "Max no of guests 2 Please enter a valid Guest no. Price/Person 171 Please enter…" at bounding box center [788, 275] width 689 height 76
paste input "026"
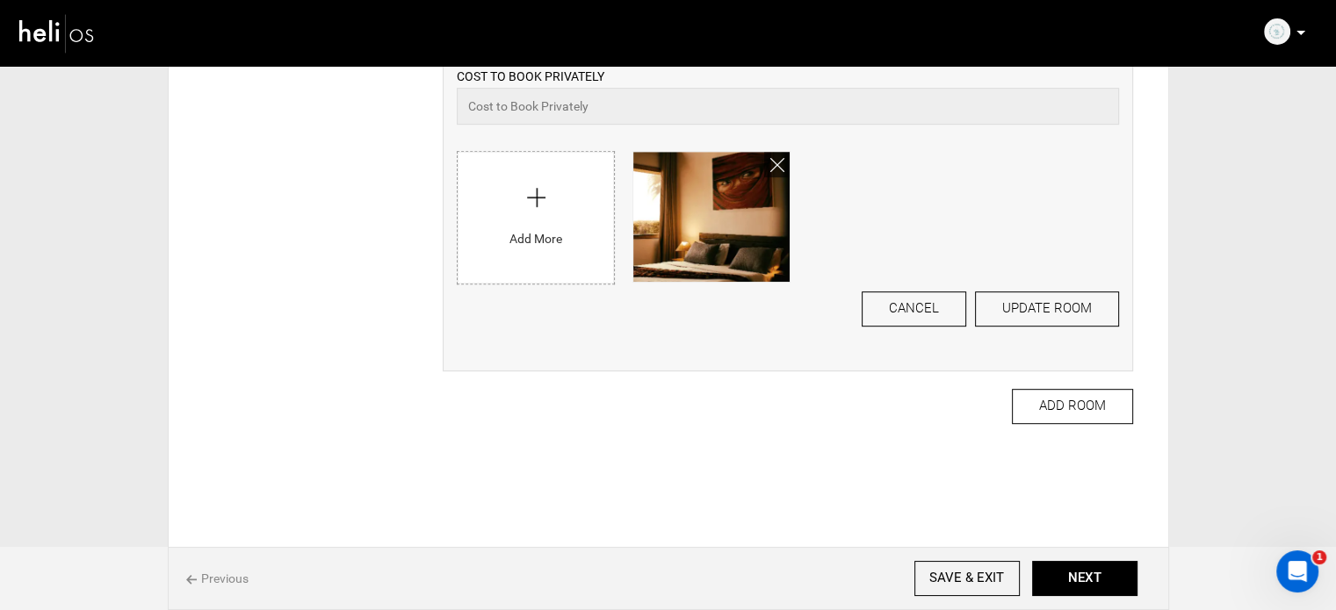
scroll to position [906, 0]
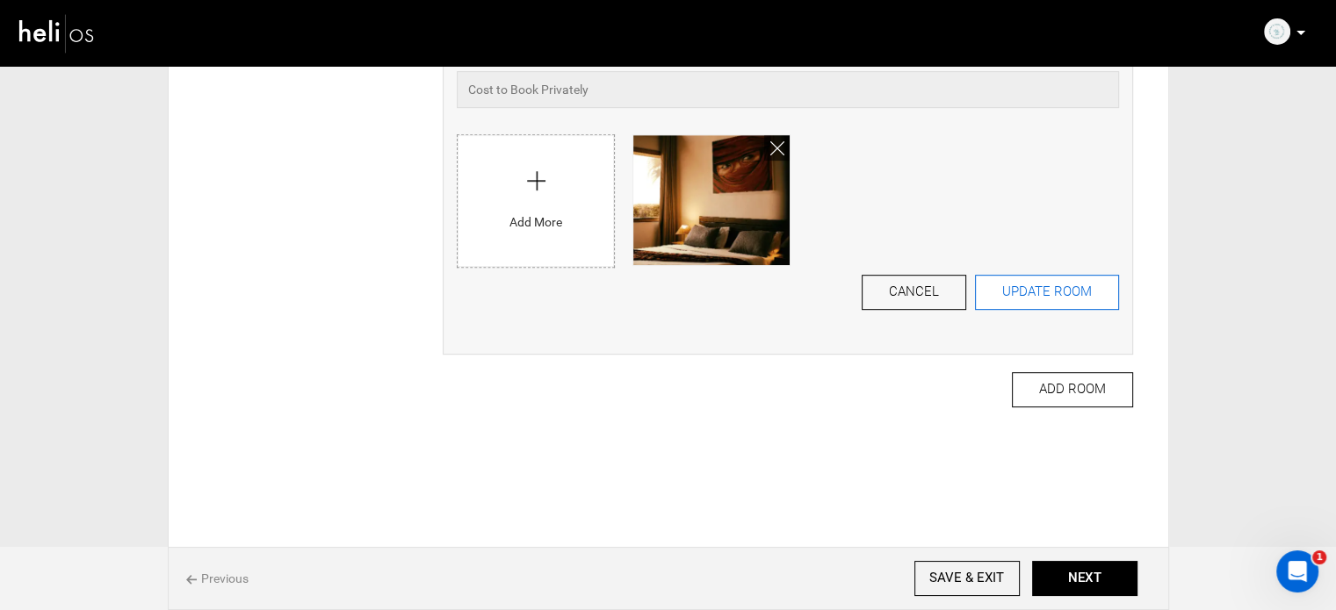
type input "1026"
click at [1030, 282] on button "UPDATE ROOM" at bounding box center [1047, 292] width 144 height 35
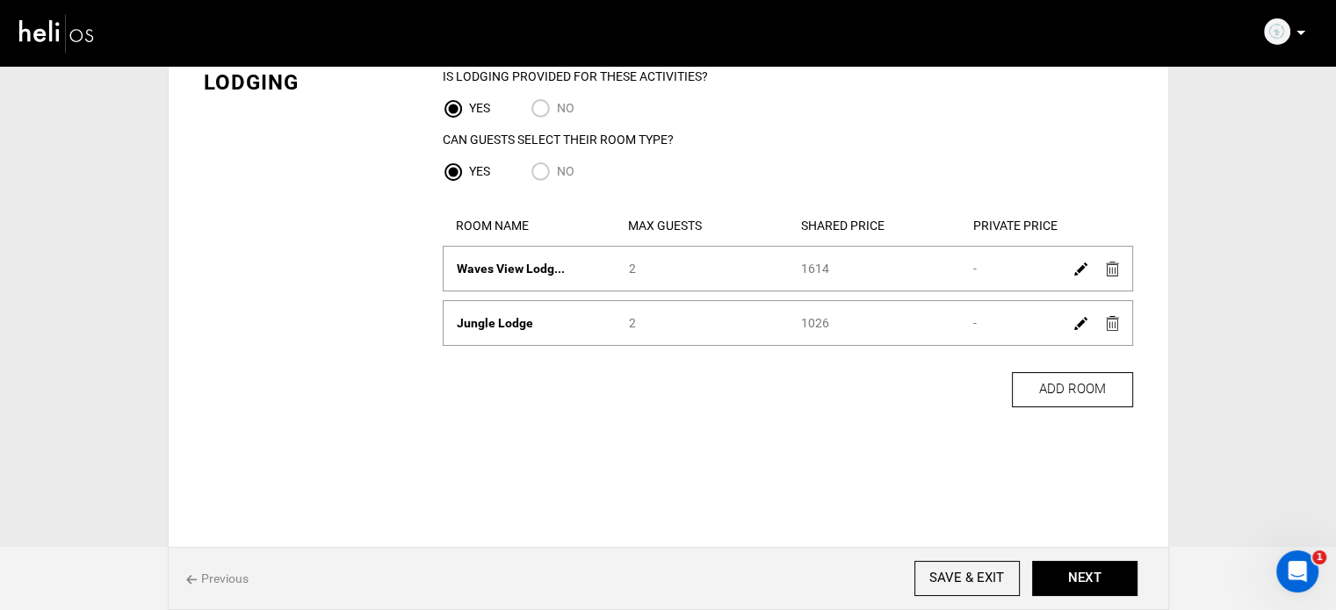
scroll to position [112, 0]
click at [1090, 568] on button "NEXT" at bounding box center [1084, 578] width 105 height 35
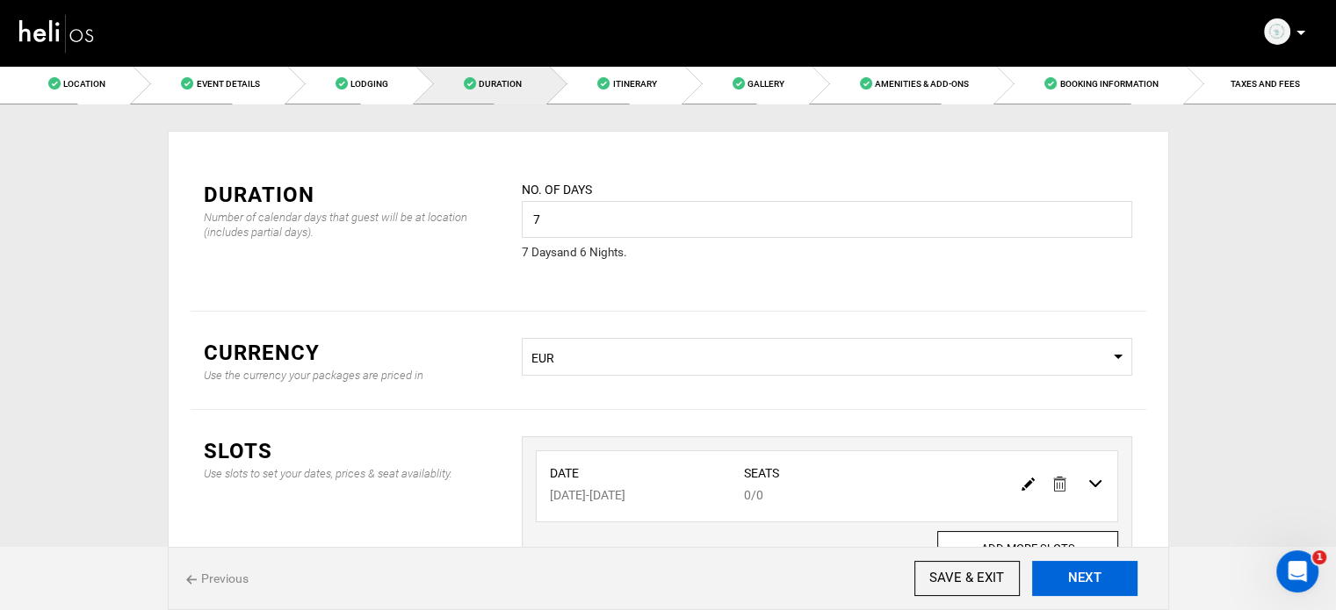
click at [1087, 567] on button "NEXT" at bounding box center [1084, 578] width 105 height 35
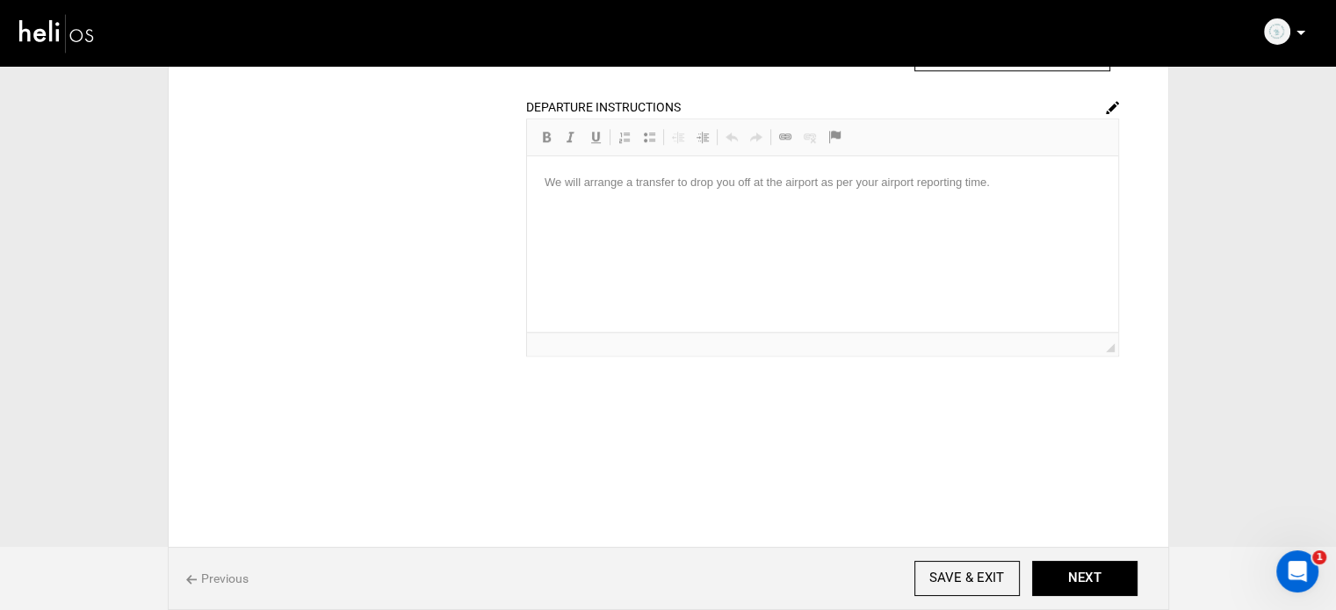
scroll to position [1939, 0]
click at [1096, 557] on div "Previous SAVE & EXIT NEXT" at bounding box center [668, 578] width 1001 height 63
click at [1093, 576] on button "NEXT" at bounding box center [1084, 578] width 105 height 35
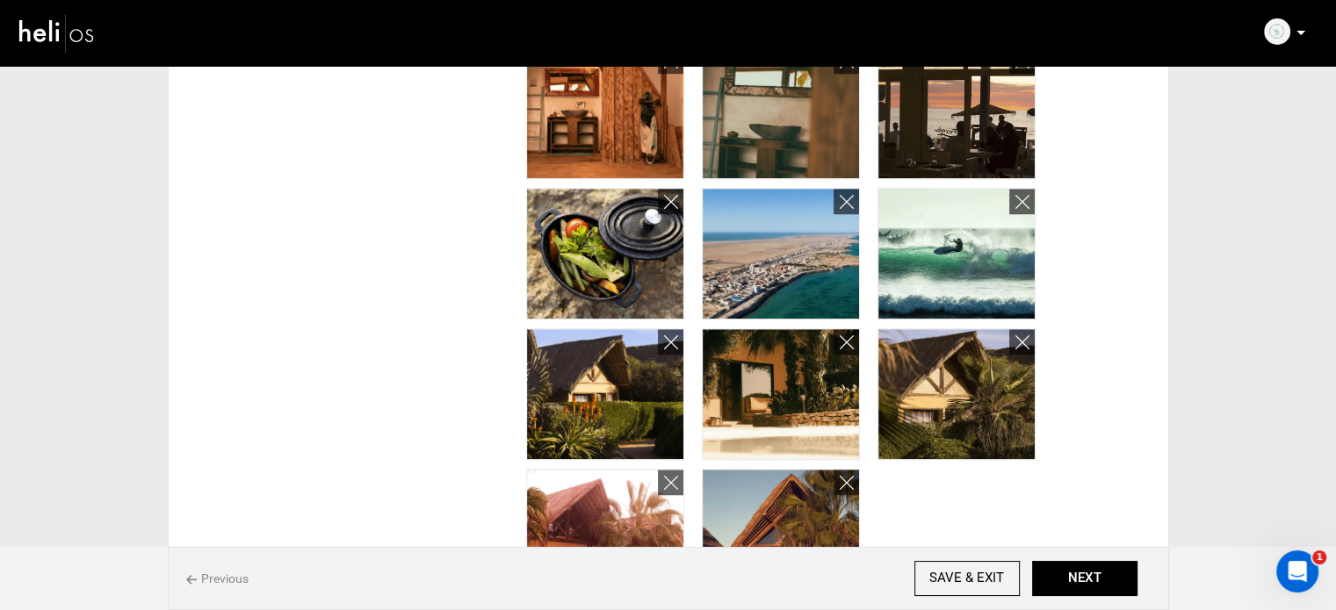
scroll to position [1405, 0]
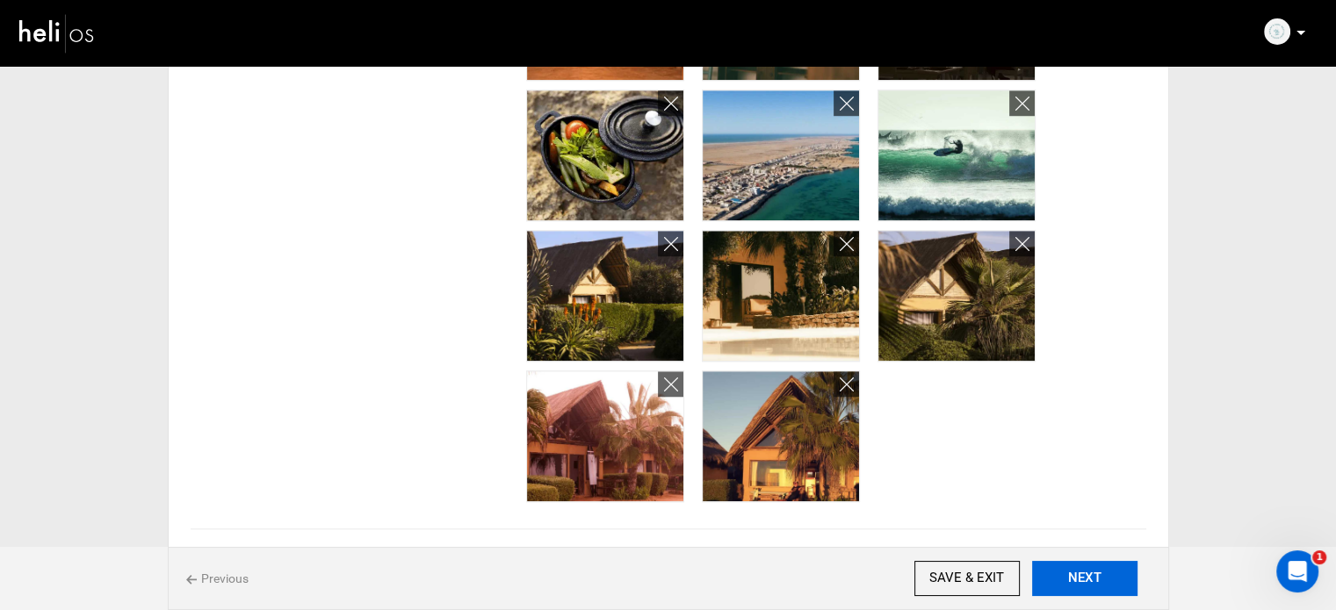
click at [1107, 575] on button "NEXT" at bounding box center [1084, 578] width 105 height 35
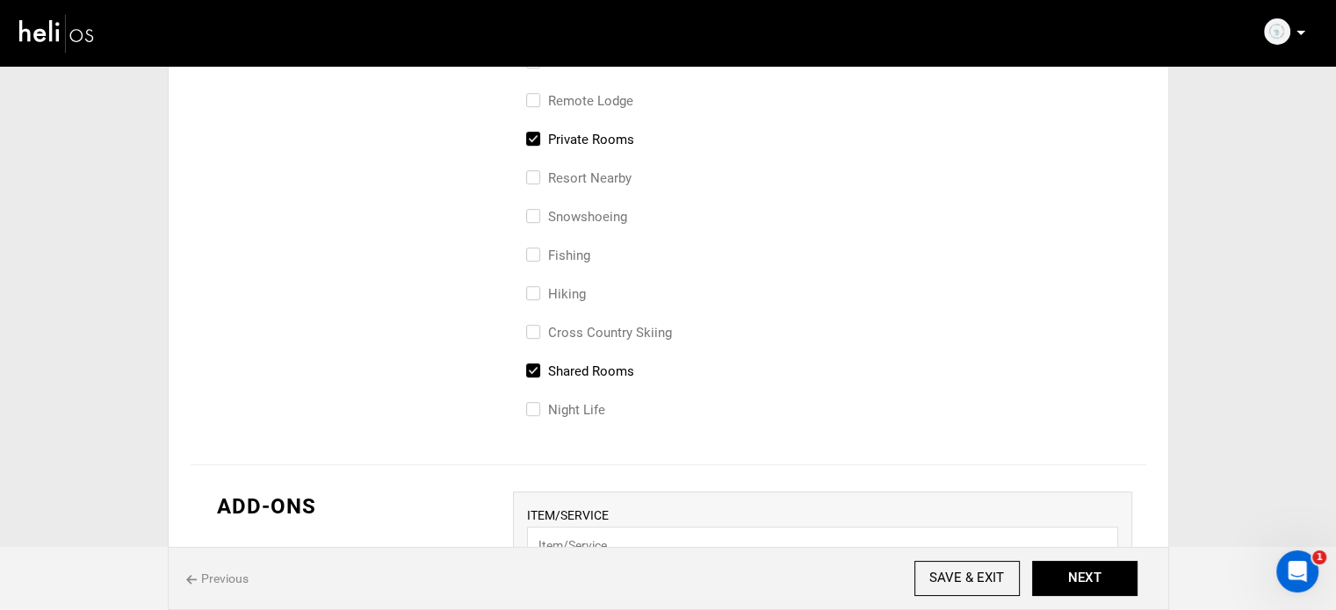
scroll to position [966, 0]
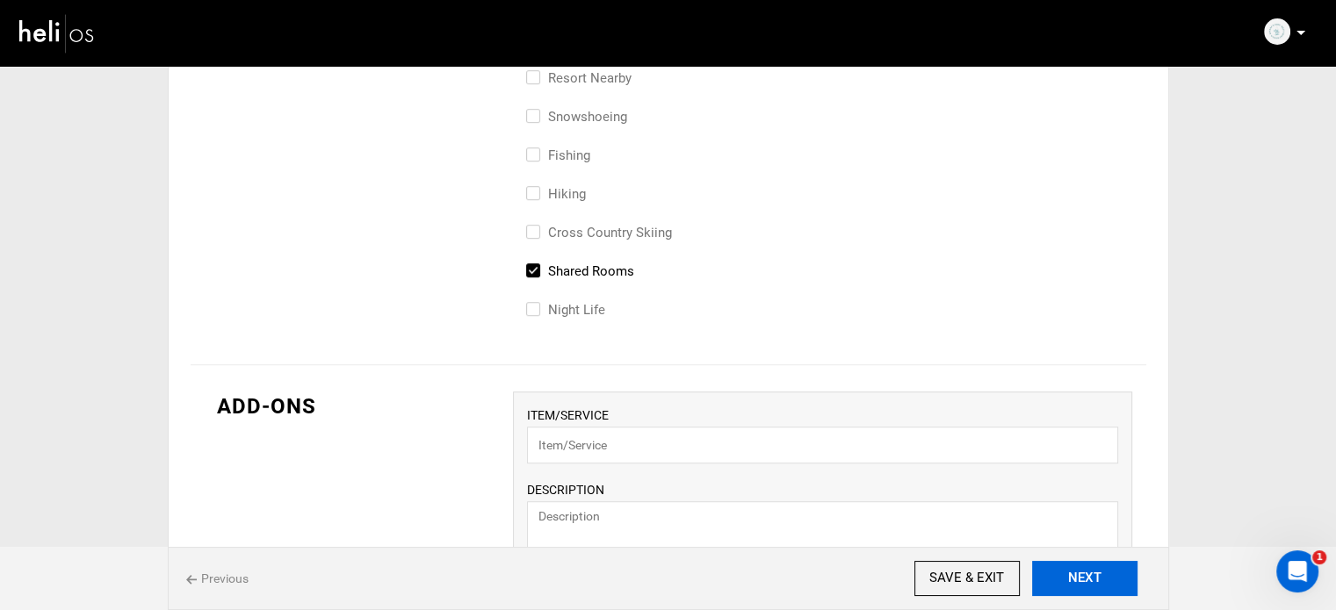
click at [1094, 582] on button "NEXT" at bounding box center [1084, 578] width 105 height 35
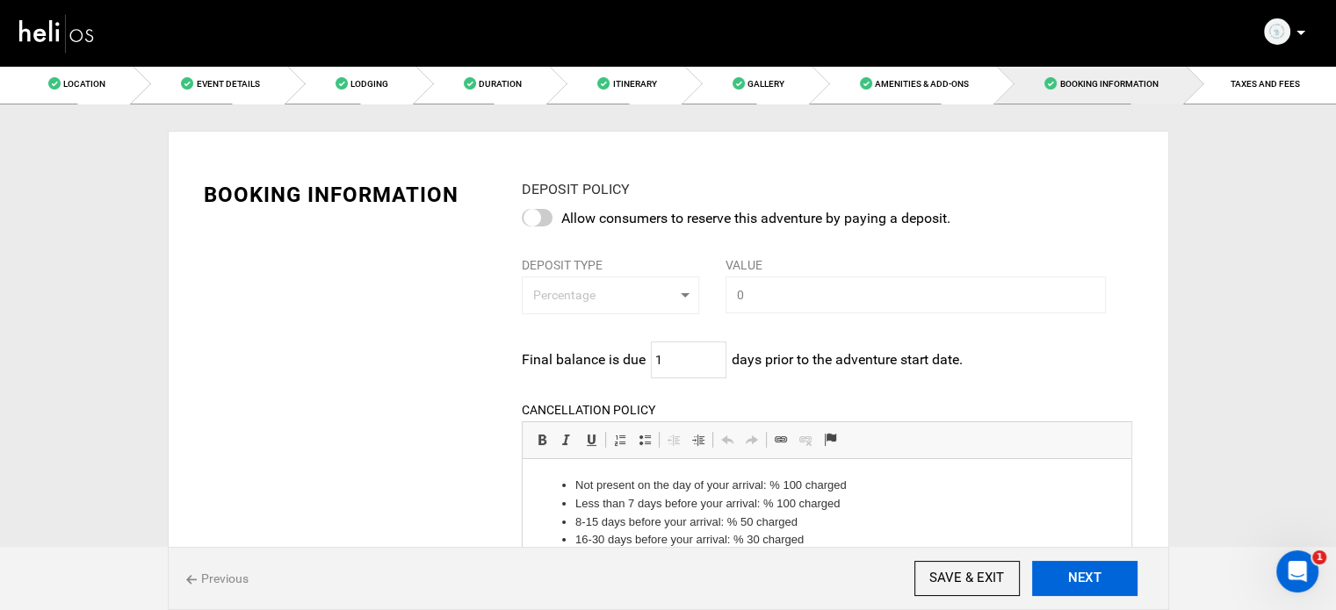
click at [1094, 582] on button "NEXT" at bounding box center [1084, 578] width 105 height 35
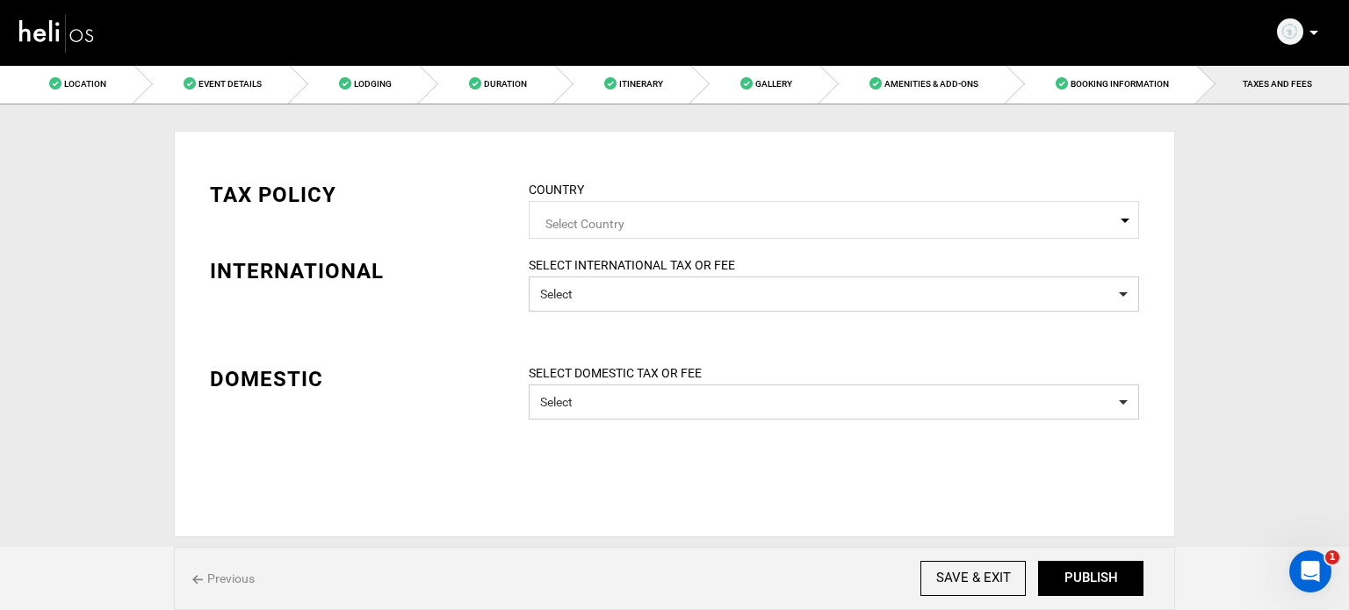
click at [869, 210] on span "Select Country" at bounding box center [834, 220] width 610 height 38
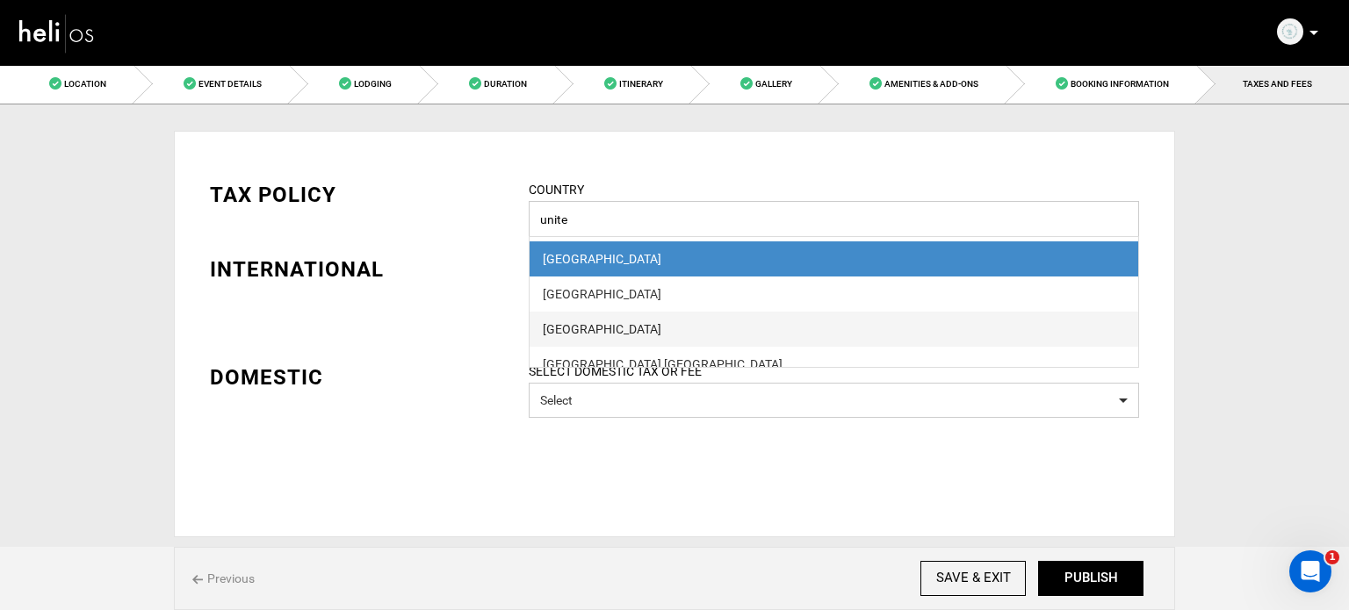
type input "unite"
click at [684, 322] on div "[GEOGRAPHIC_DATA]" at bounding box center [834, 330] width 582 height 18
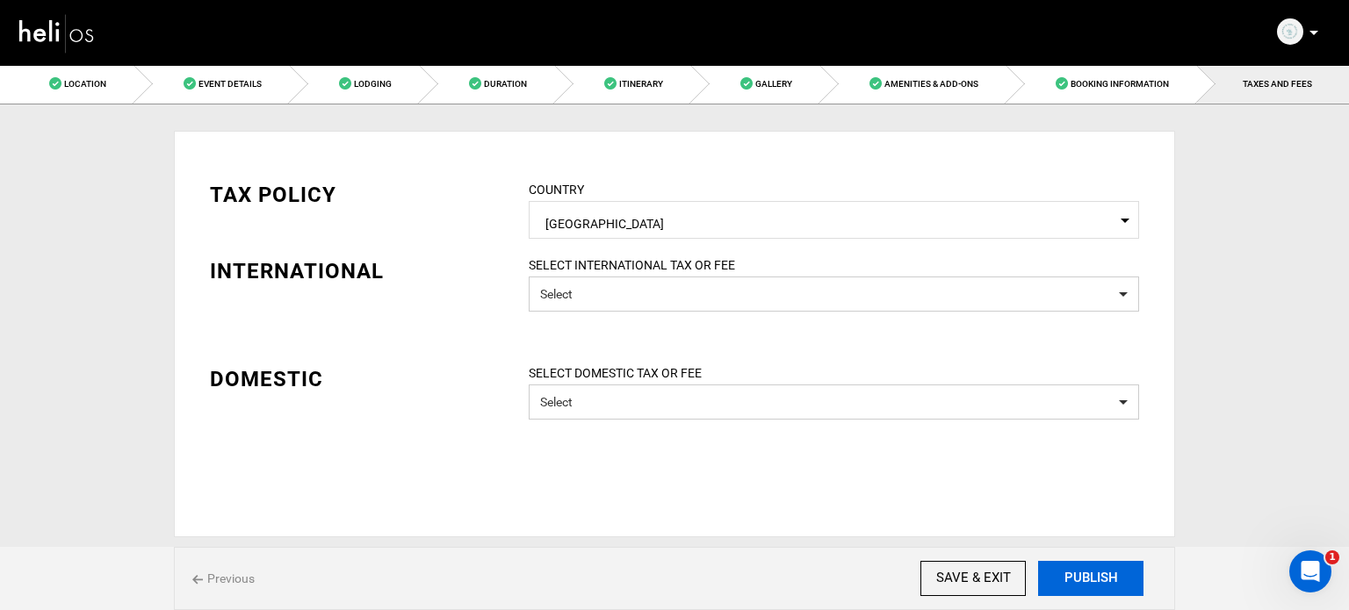
click at [1121, 588] on button "PUBLISH" at bounding box center [1090, 578] width 105 height 35
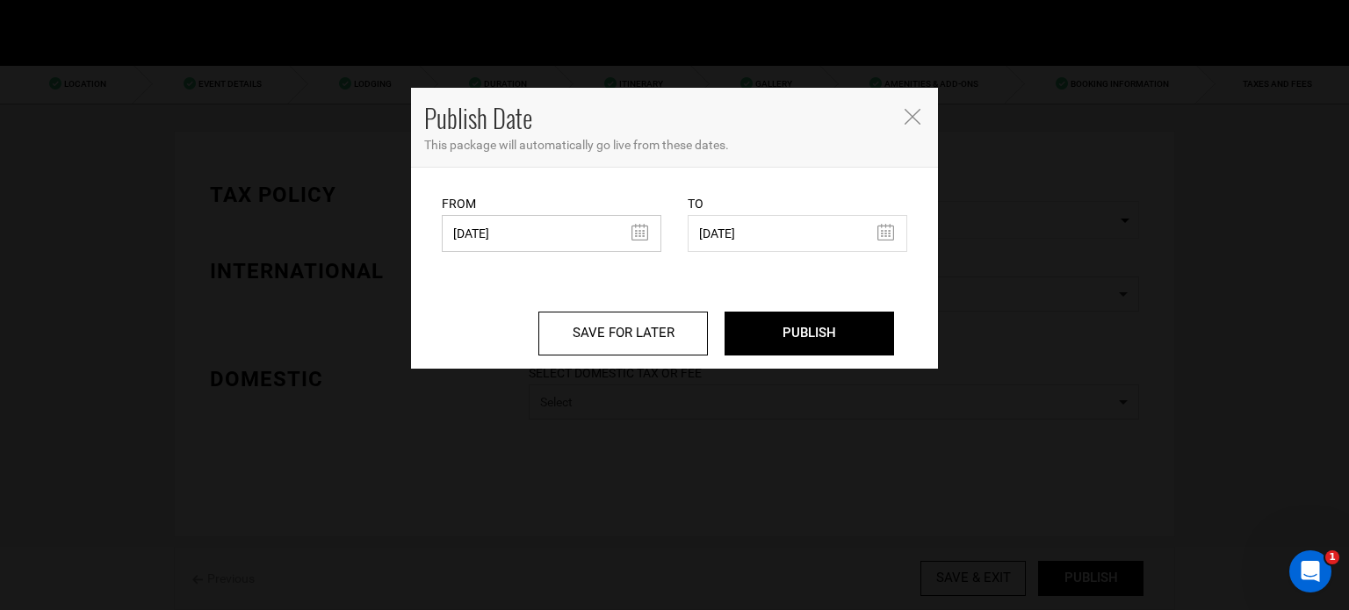
click at [560, 242] on input "[DATE]" at bounding box center [552, 233] width 220 height 37
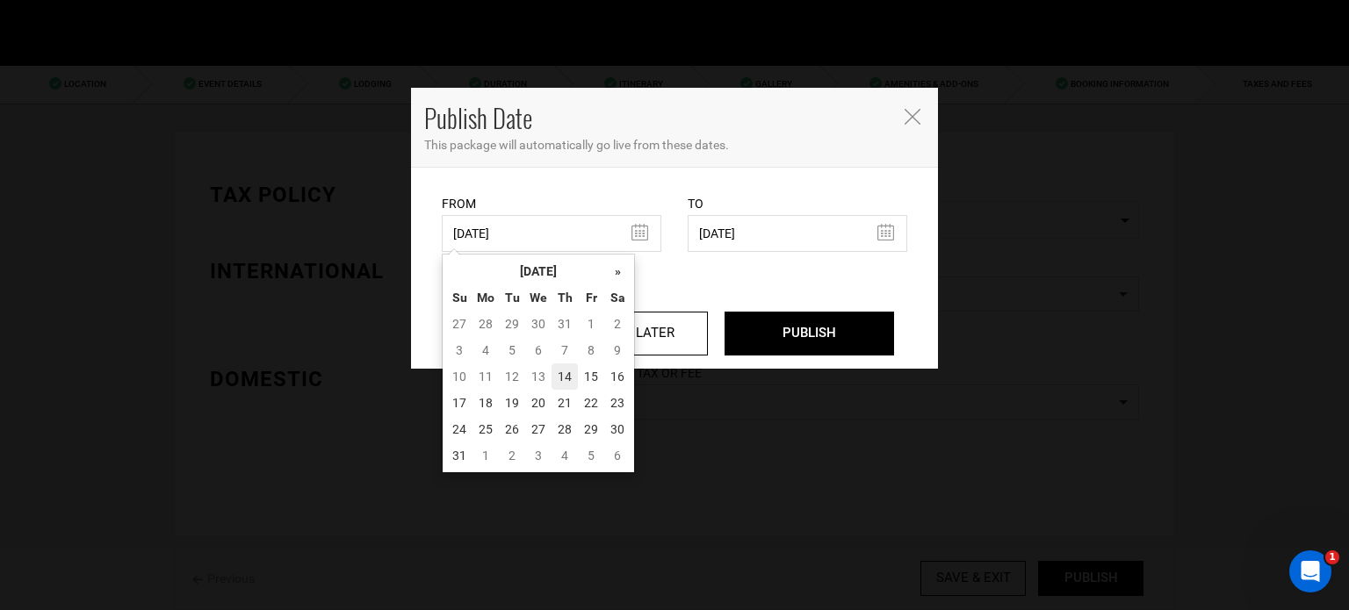
click at [563, 379] on td "14" at bounding box center [565, 377] width 26 height 26
type input "[DATE]"
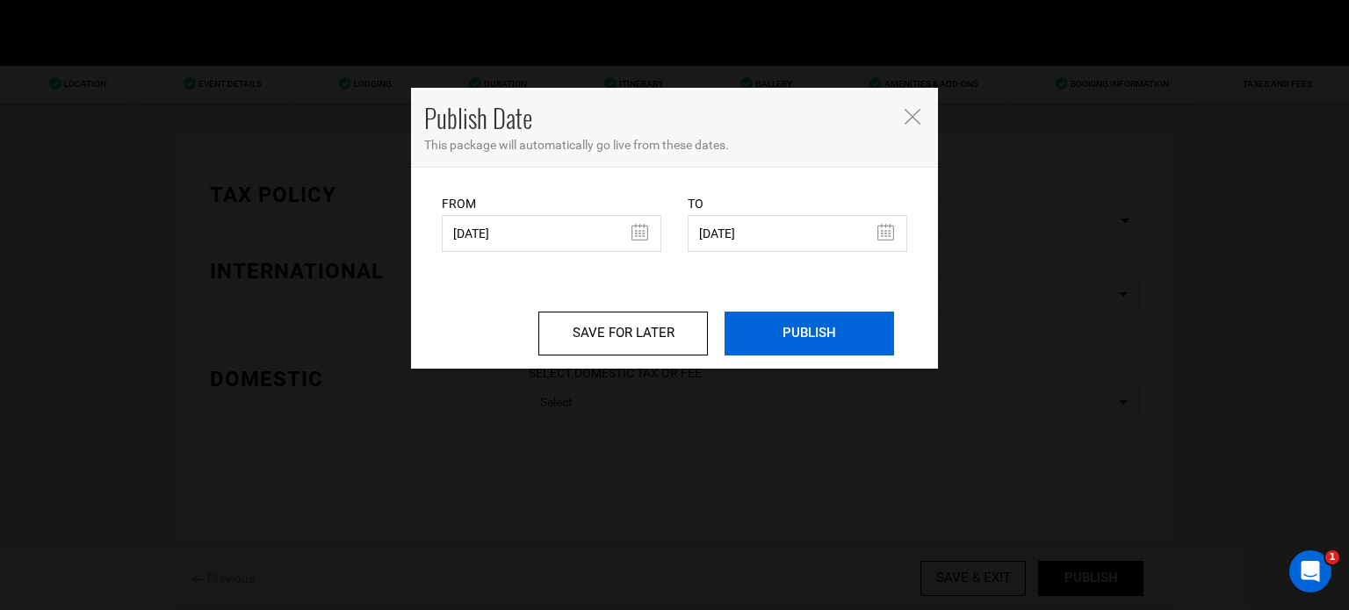
click at [820, 343] on input "PUBLISH" at bounding box center [810, 334] width 170 height 44
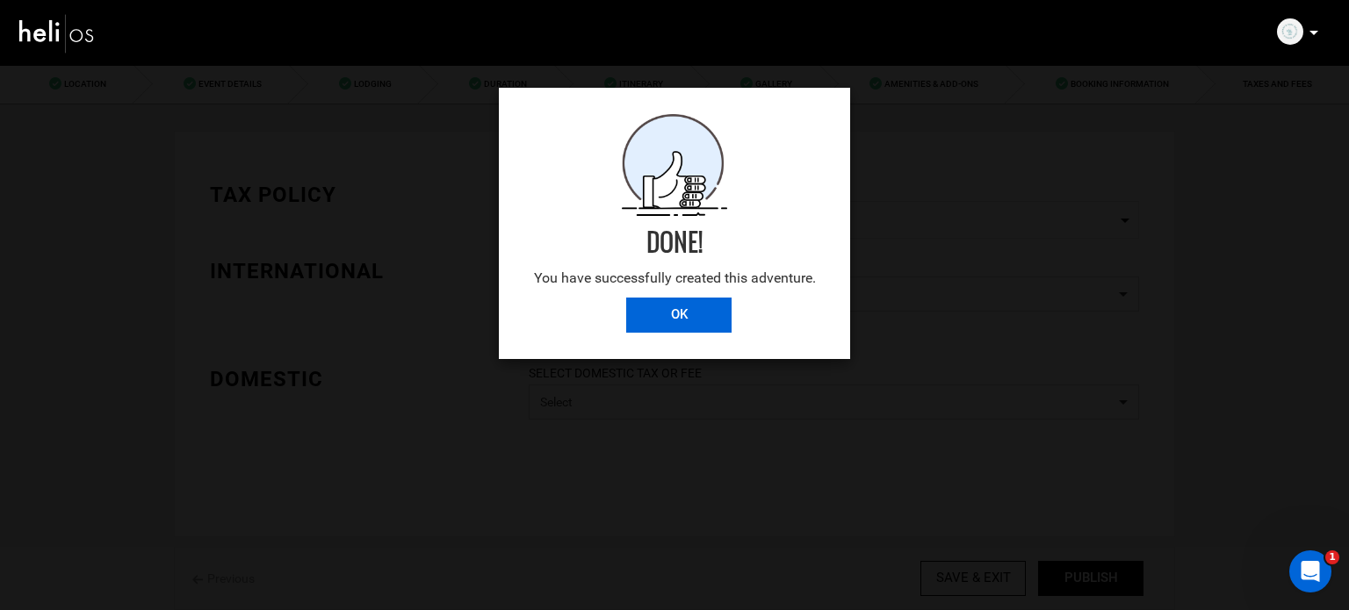
click at [703, 325] on input "OK" at bounding box center [678, 315] width 105 height 35
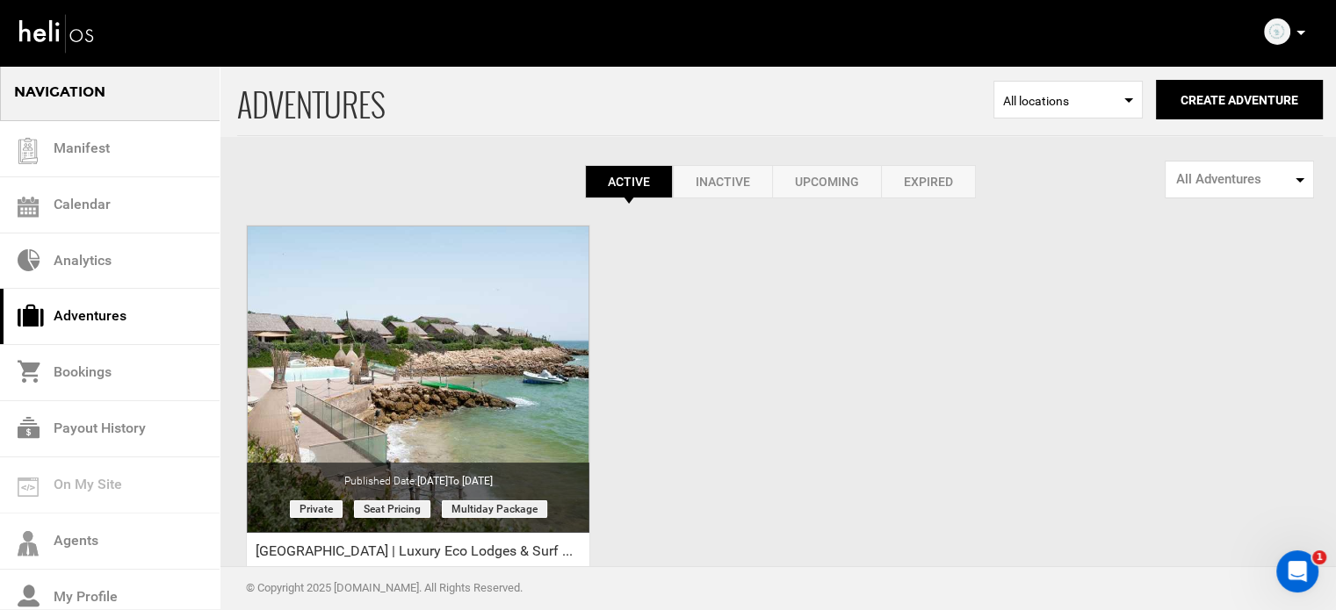
click at [1298, 32] on icon at bounding box center [1300, 33] width 9 height 4
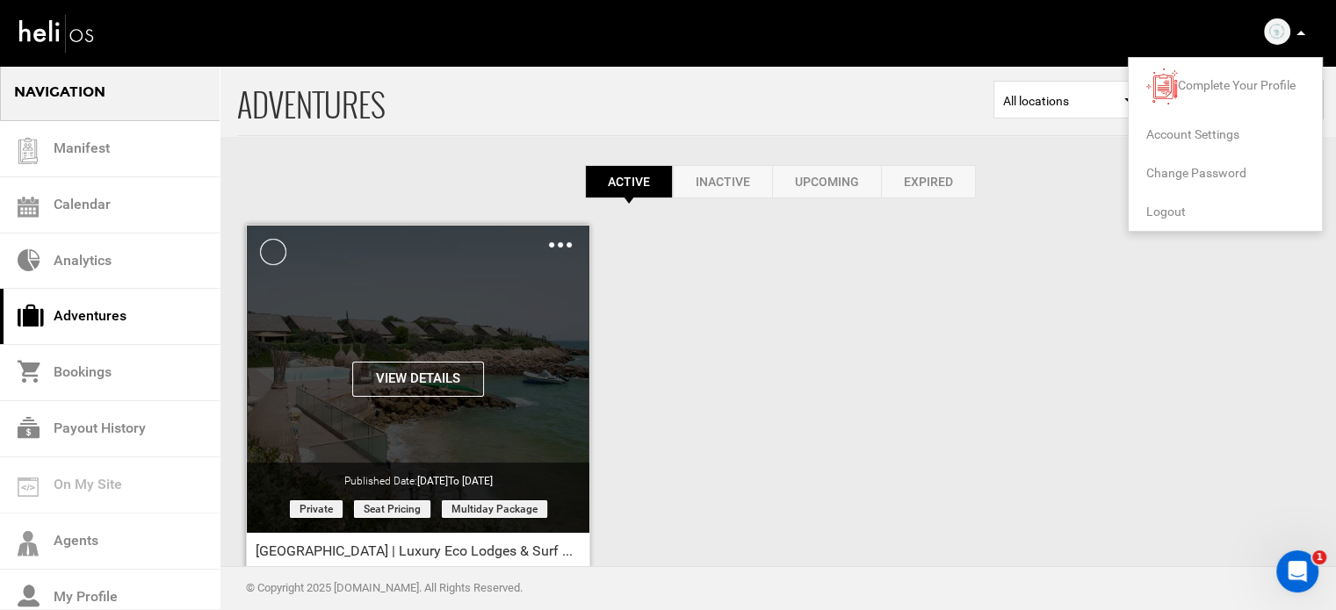
click at [411, 371] on button "View Details" at bounding box center [418, 379] width 132 height 35
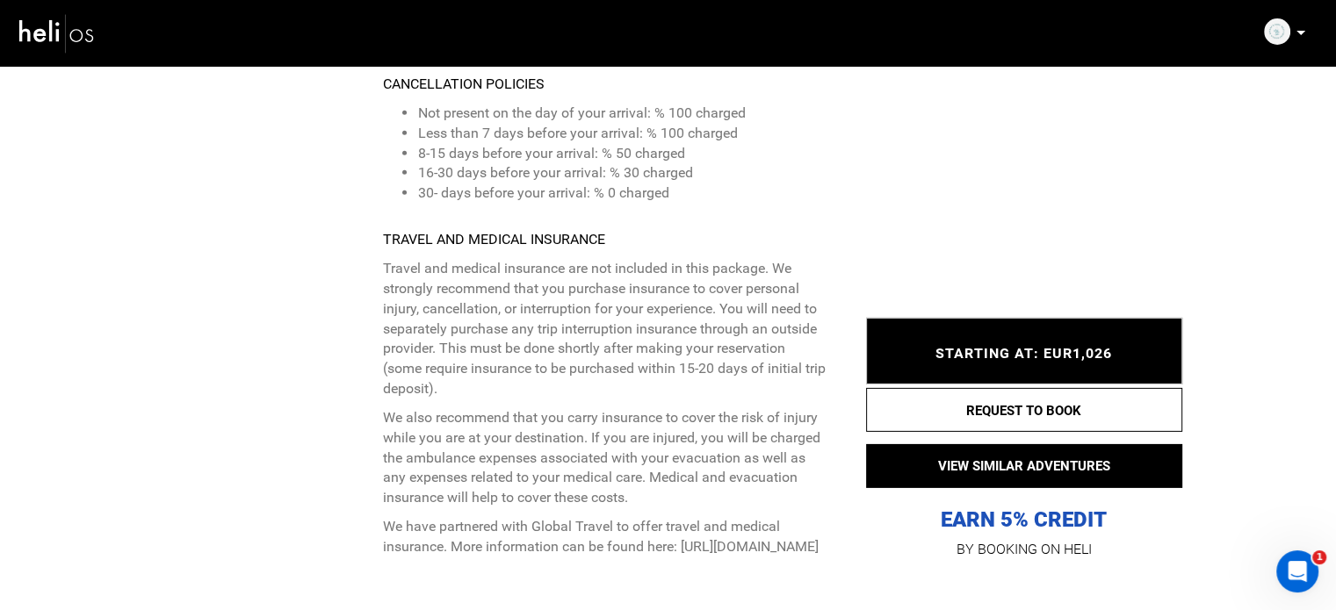
scroll to position [5656, 0]
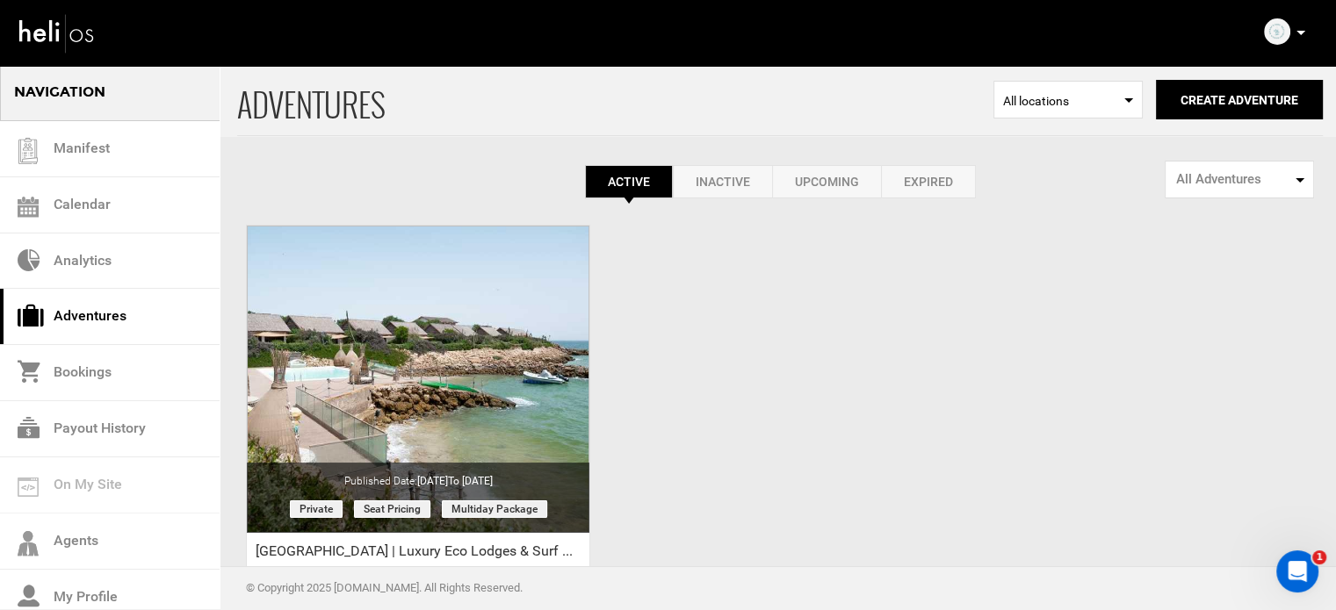
click at [1300, 34] on icon at bounding box center [1300, 33] width 9 height 4
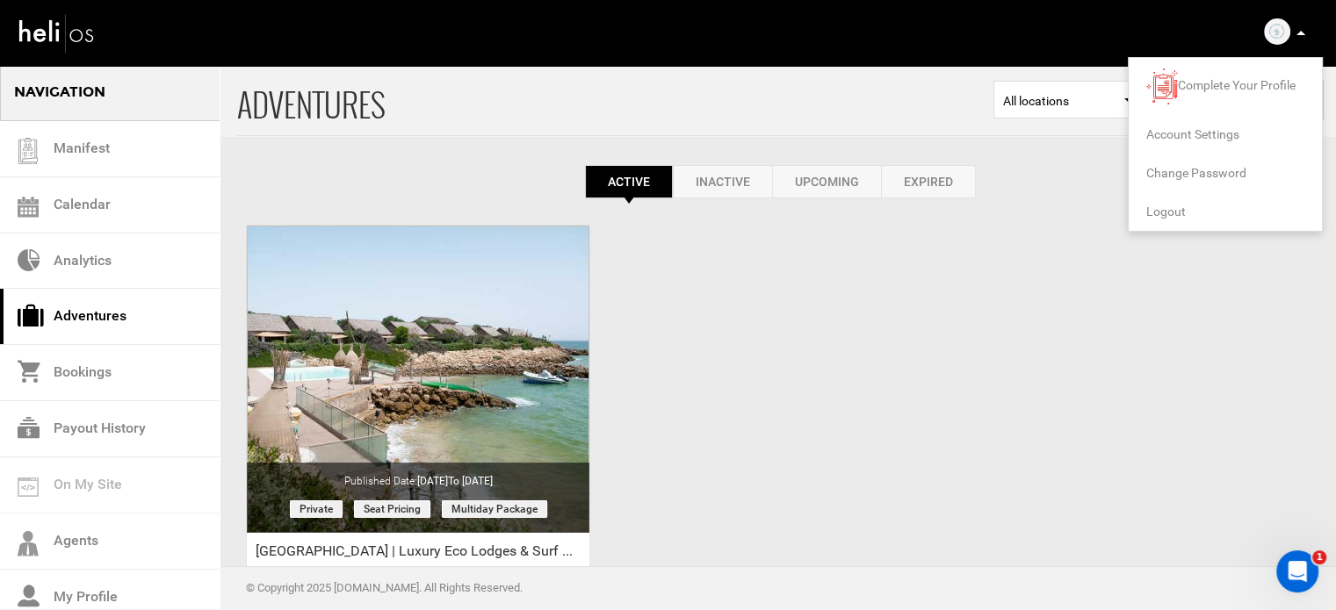
click at [1167, 205] on span "Logout" at bounding box center [1166, 212] width 40 height 14
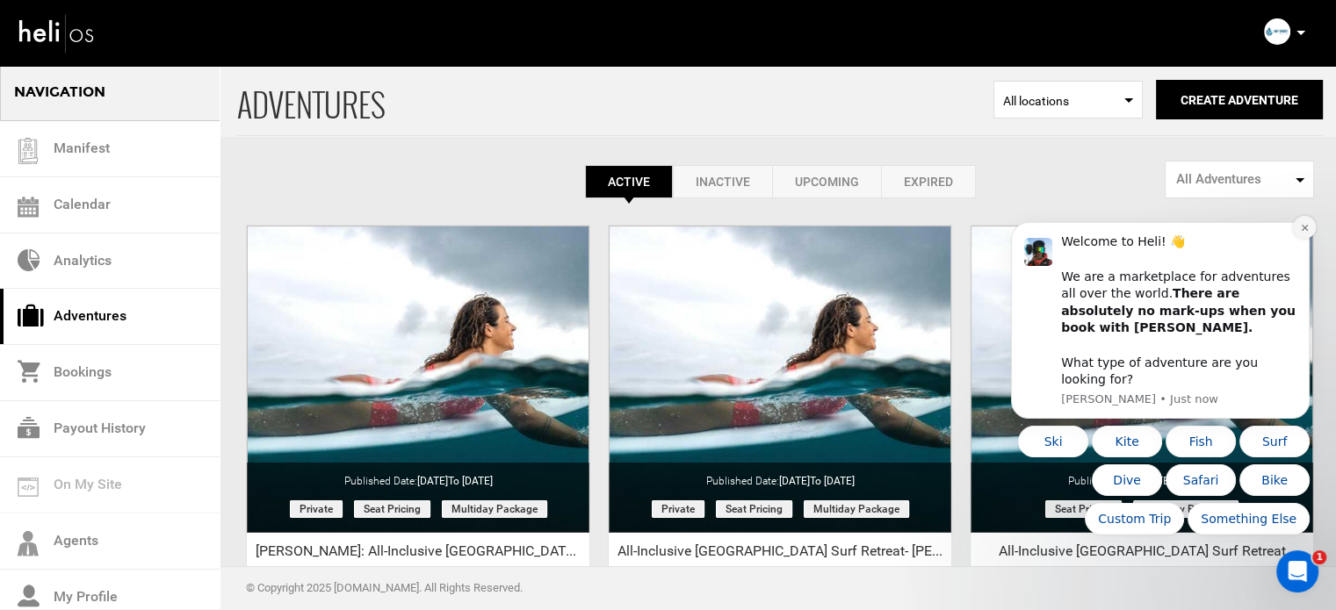
click at [1296, 239] on button "Dismiss notification" at bounding box center [1304, 227] width 23 height 23
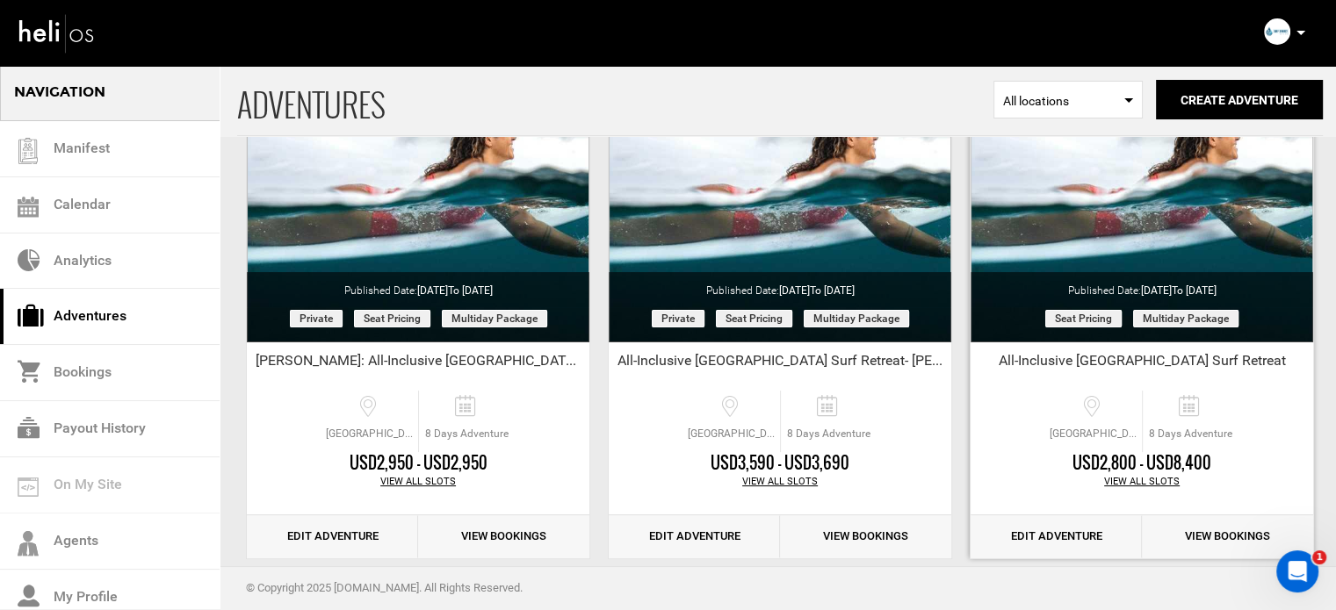
scroll to position [218, 0]
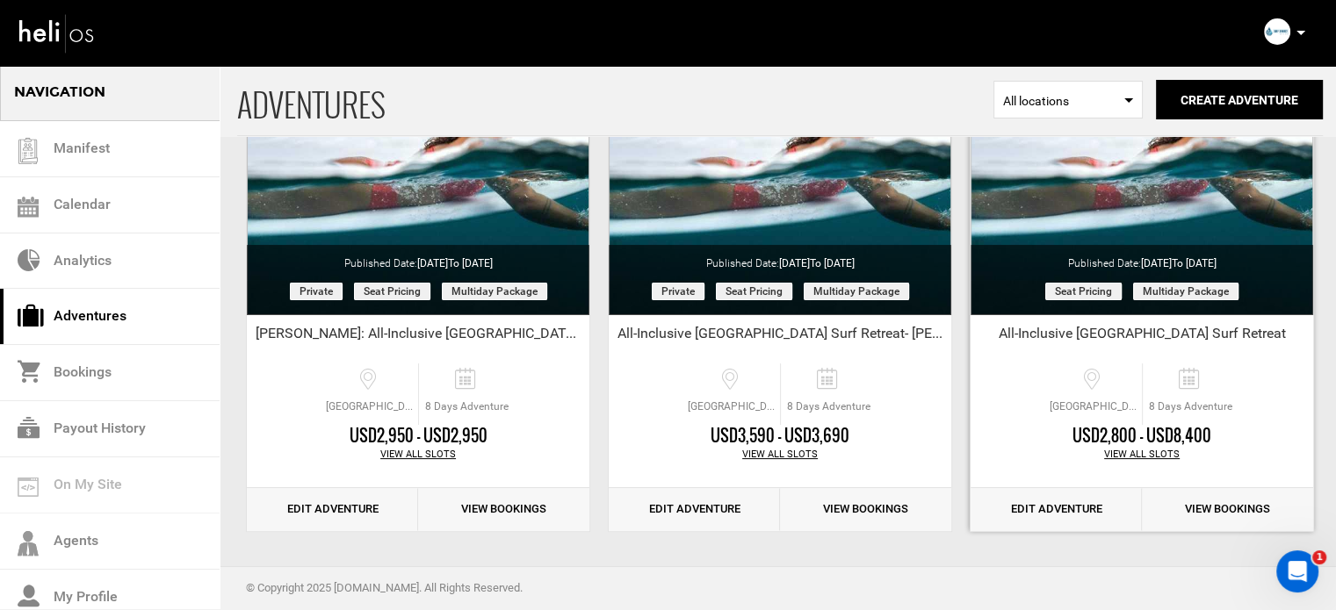
click at [1059, 502] on link "Edit Adventure" at bounding box center [1055, 509] width 171 height 43
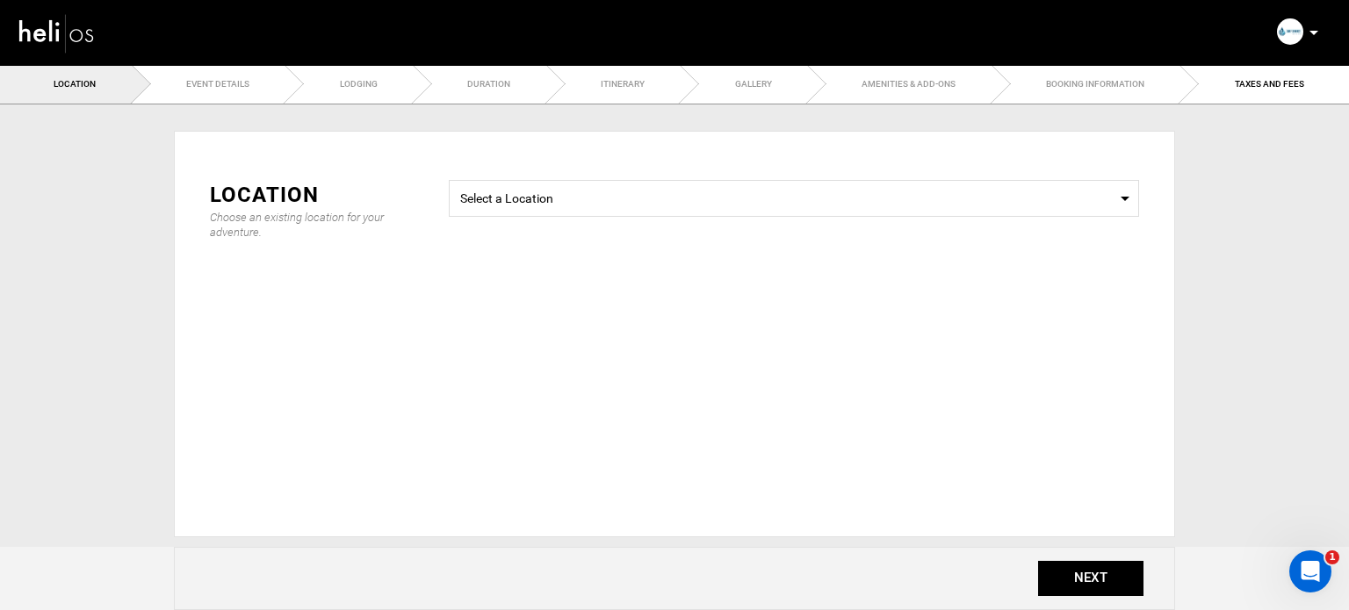
type input "8"
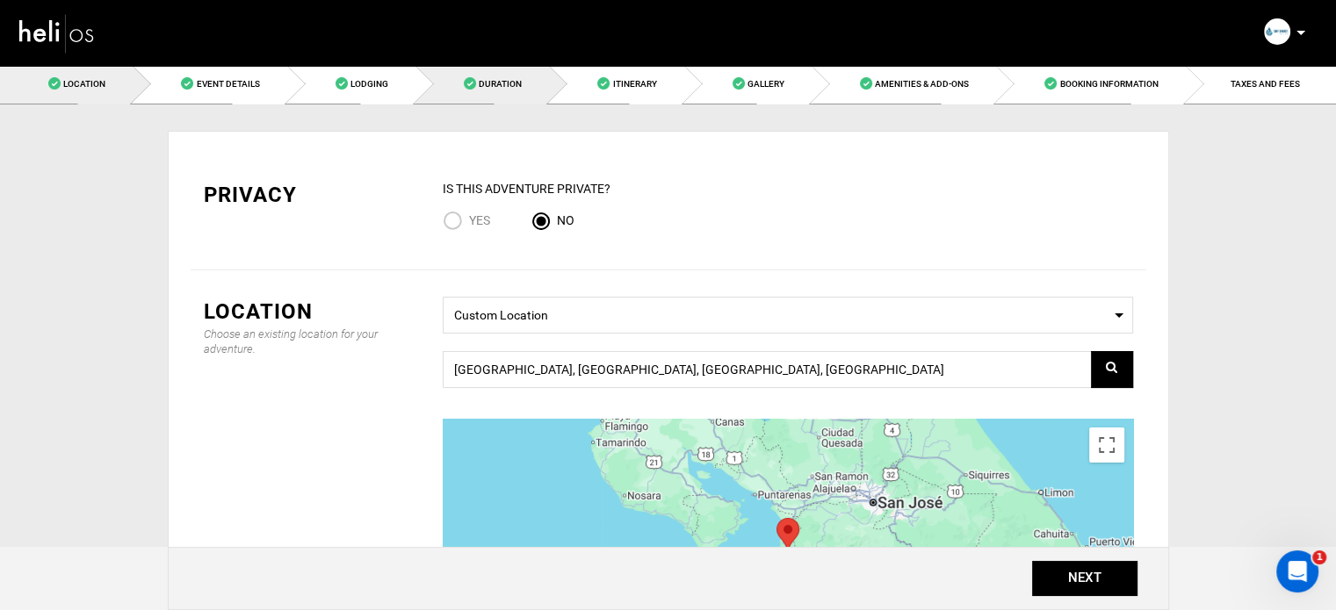
click at [523, 84] on link "Duration" at bounding box center [481, 84] width 133 height 40
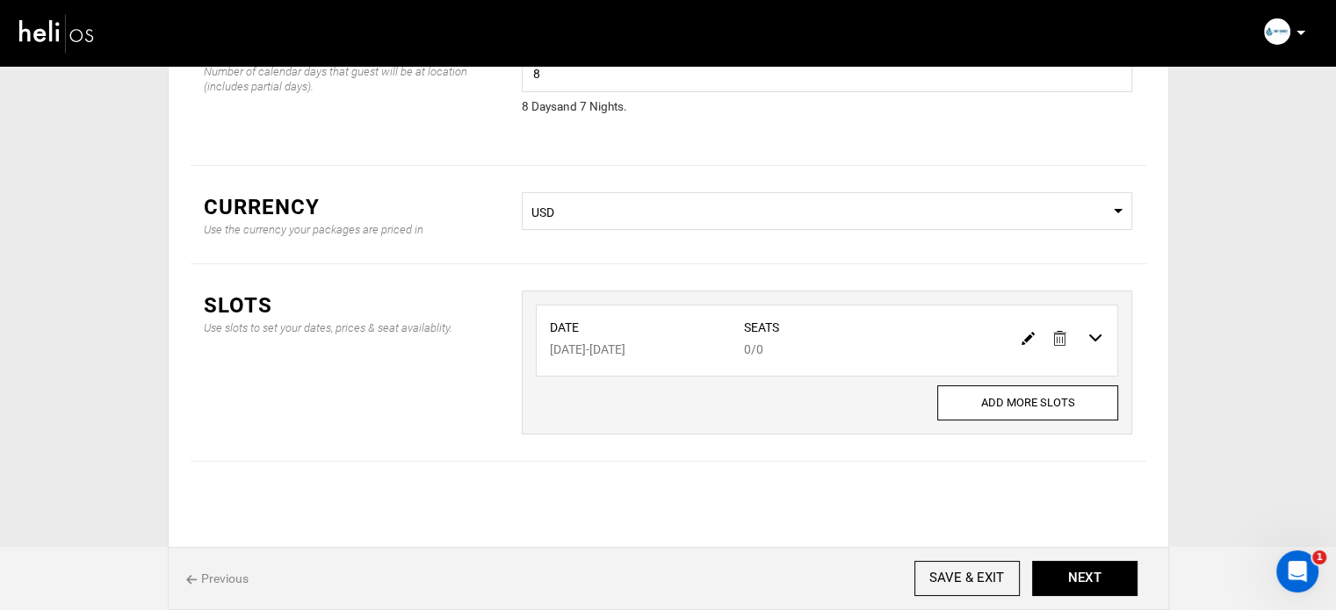
click at [1022, 340] on img at bounding box center [1027, 338] width 13 height 13
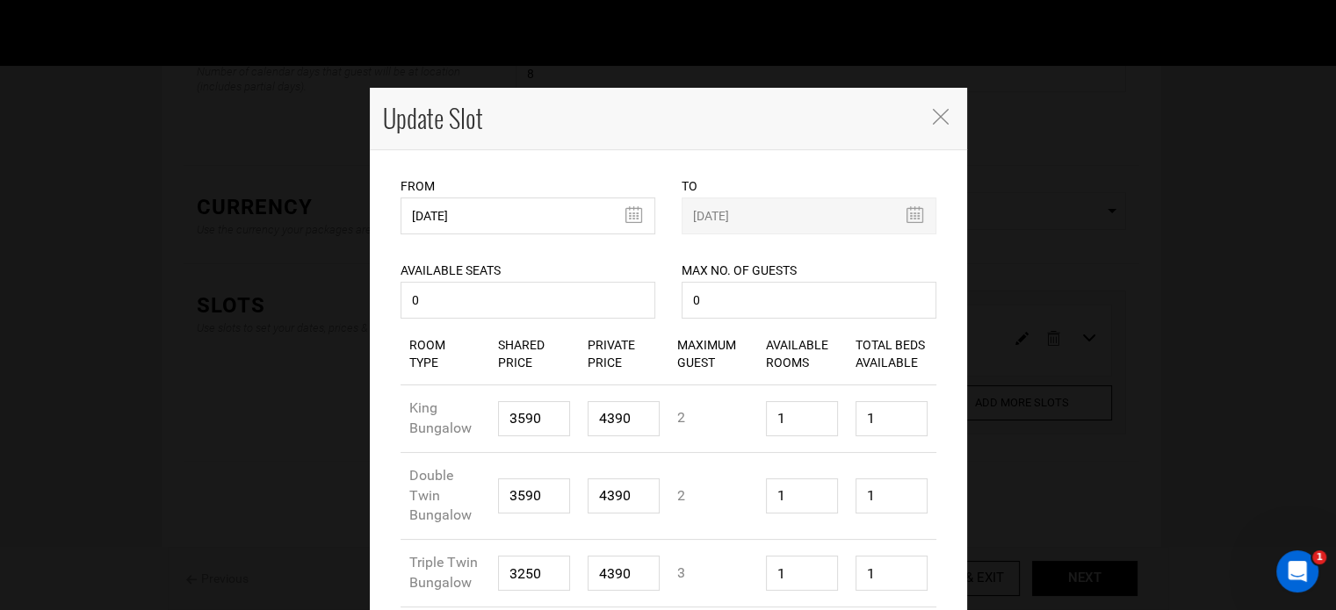
click at [933, 109] on icon "Close" at bounding box center [941, 117] width 16 height 16
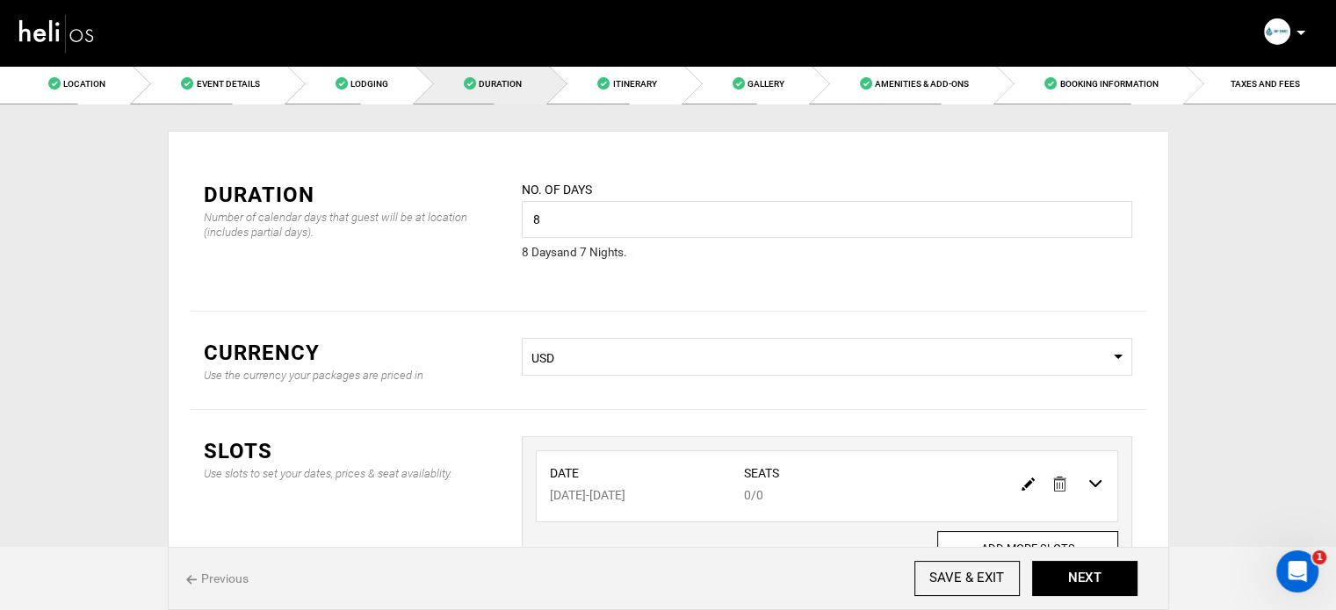
click at [233, 65] on nav "Manifest Calendar Analytics Adventures Bookings Payout History Agents My Profil…" at bounding box center [668, 33] width 1336 height 66
click at [239, 77] on link "Event Details" at bounding box center [210, 84] width 154 height 40
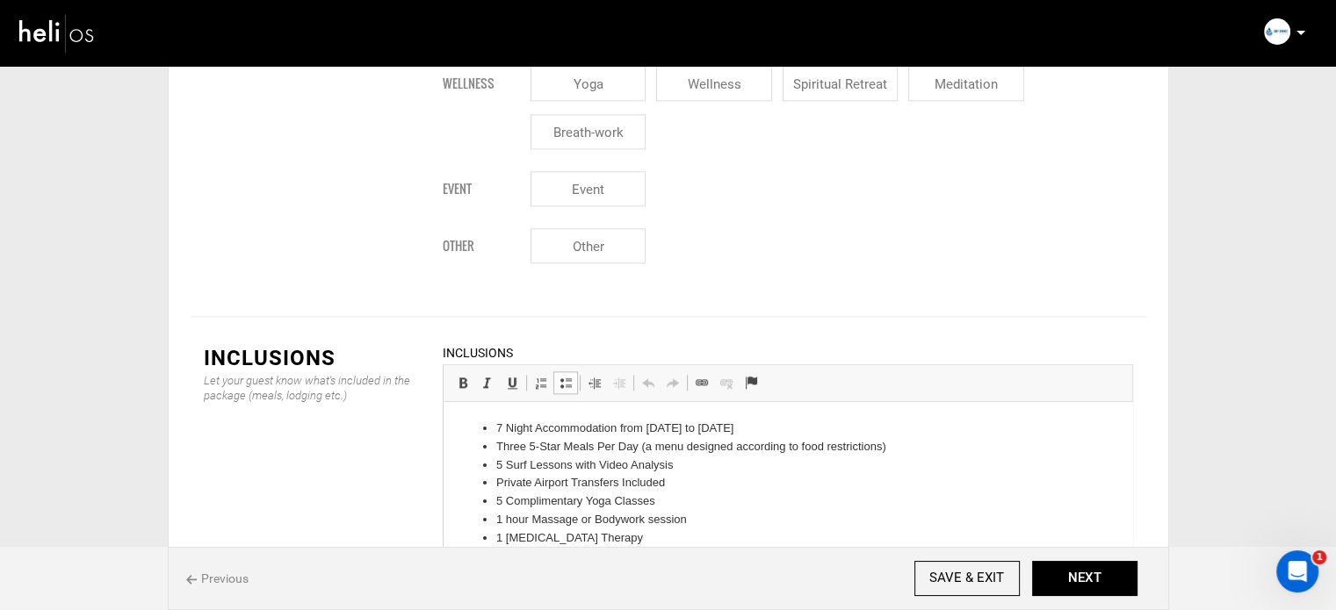
drag, startPoint x: 491, startPoint y: 423, endPoint x: 712, endPoint y: 573, distance: 267.5
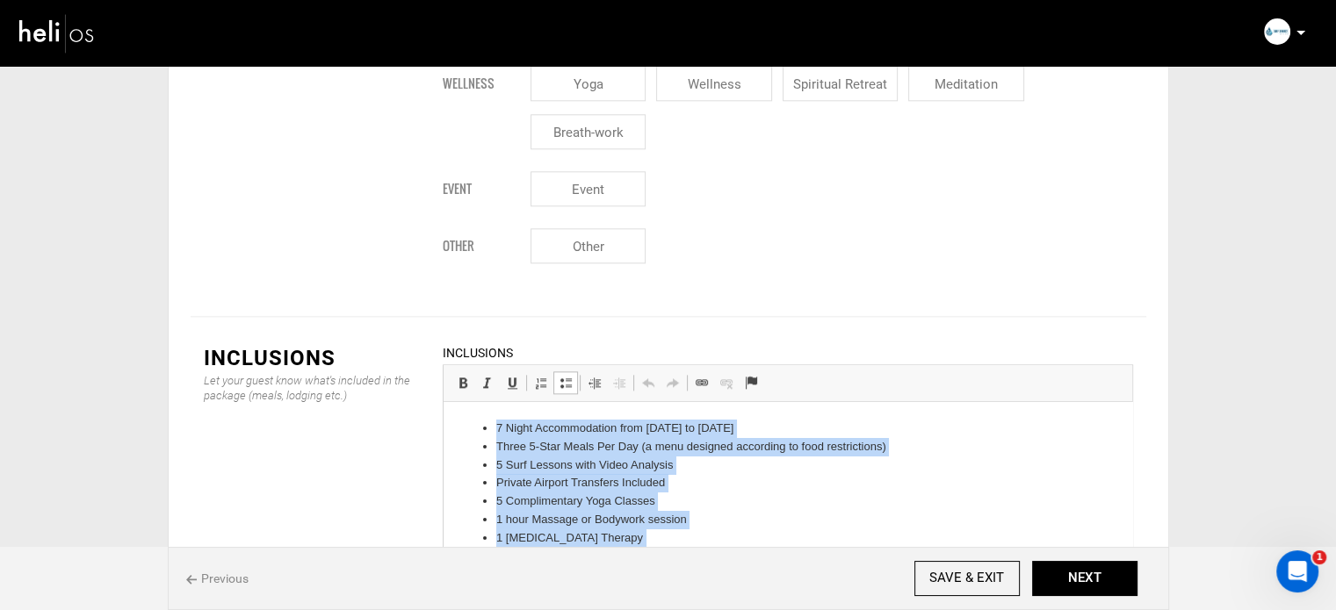
drag, startPoint x: 710, startPoint y: 573, endPoint x: 914, endPoint y: 694, distance: 236.6
click at [472, 402] on html "7 Night Accommodation from Saturday to Saturday Three 5-Star Meals Per Day (a m…" at bounding box center [787, 538] width 689 height 272
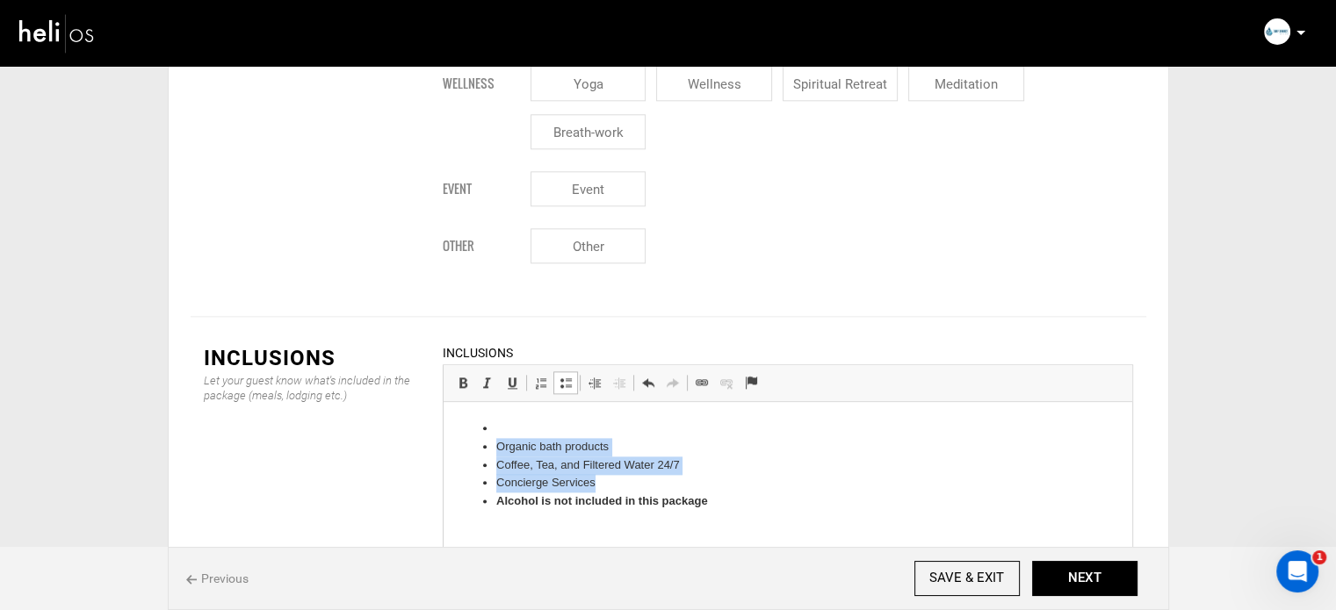
drag, startPoint x: 716, startPoint y: 493, endPoint x: 451, endPoint y: 437, distance: 270.9
click at [451, 437] on html "Organic bath products Coffee, Tea, and Filtered Water 24/7 Concierge Services A…" at bounding box center [787, 465] width 689 height 126
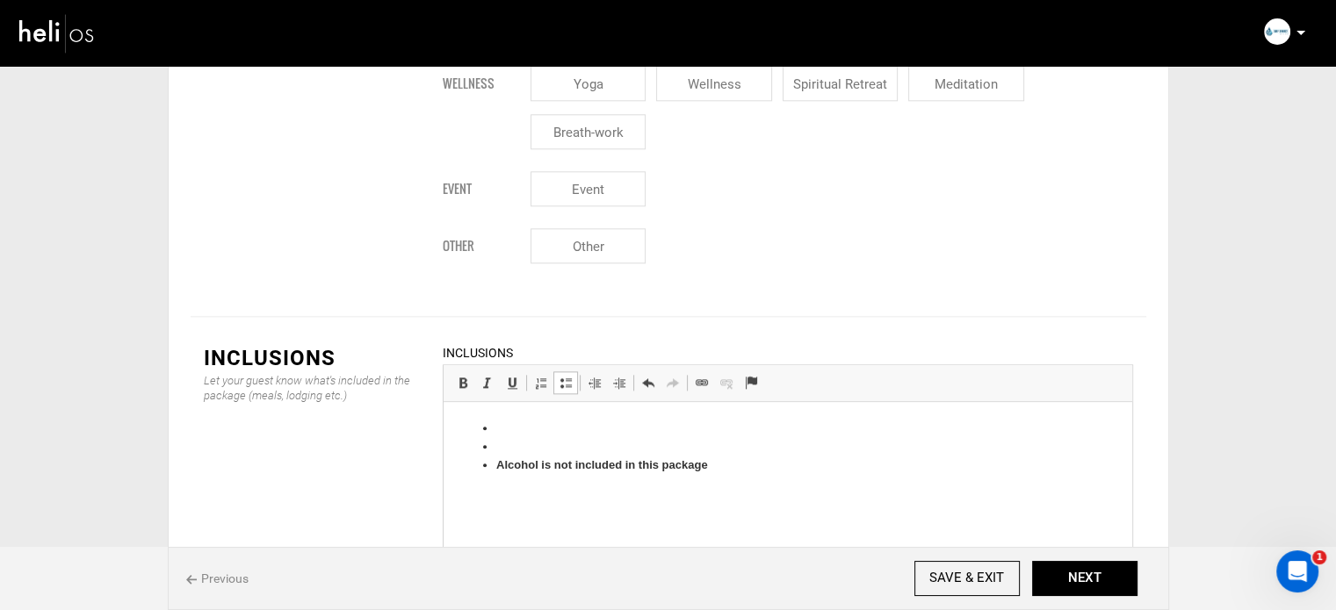
drag, startPoint x: 726, startPoint y: 470, endPoint x: 443, endPoint y: 429, distance: 286.5
click at [443, 429] on html "Alcohol is not included in this package" at bounding box center [787, 447] width 689 height 90
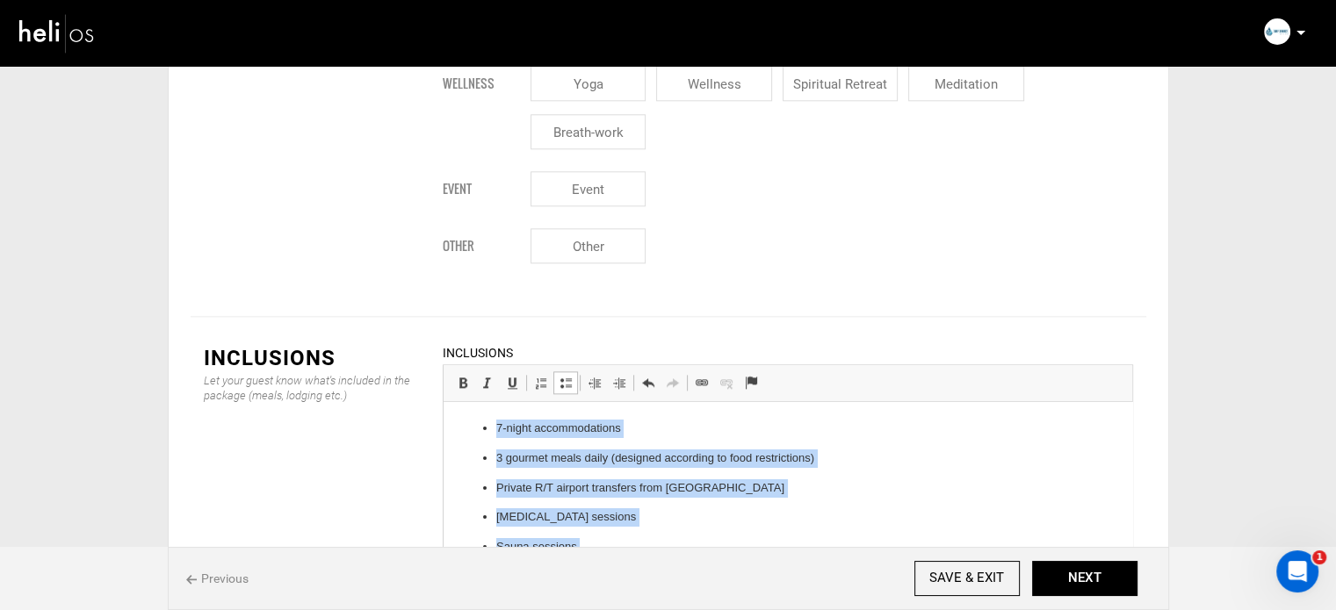
scroll to position [204, 0]
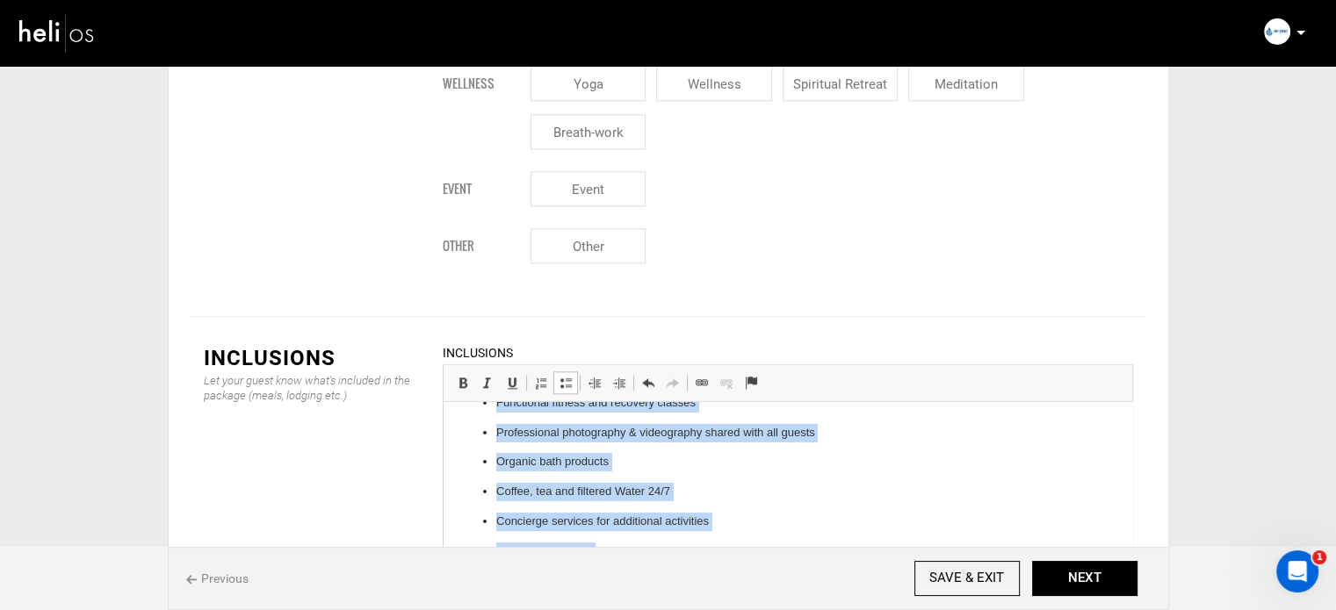
drag, startPoint x: 493, startPoint y: 422, endPoint x: 691, endPoint y: 625, distance: 283.8
click at [691, 579] on html "7-night accommodations 3 gourmet meals daily (designed according to food restri…" at bounding box center [787, 388] width 689 height 380
click at [565, 371] on link "Insert/Remove Bulleted List" at bounding box center [565, 382] width 25 height 23
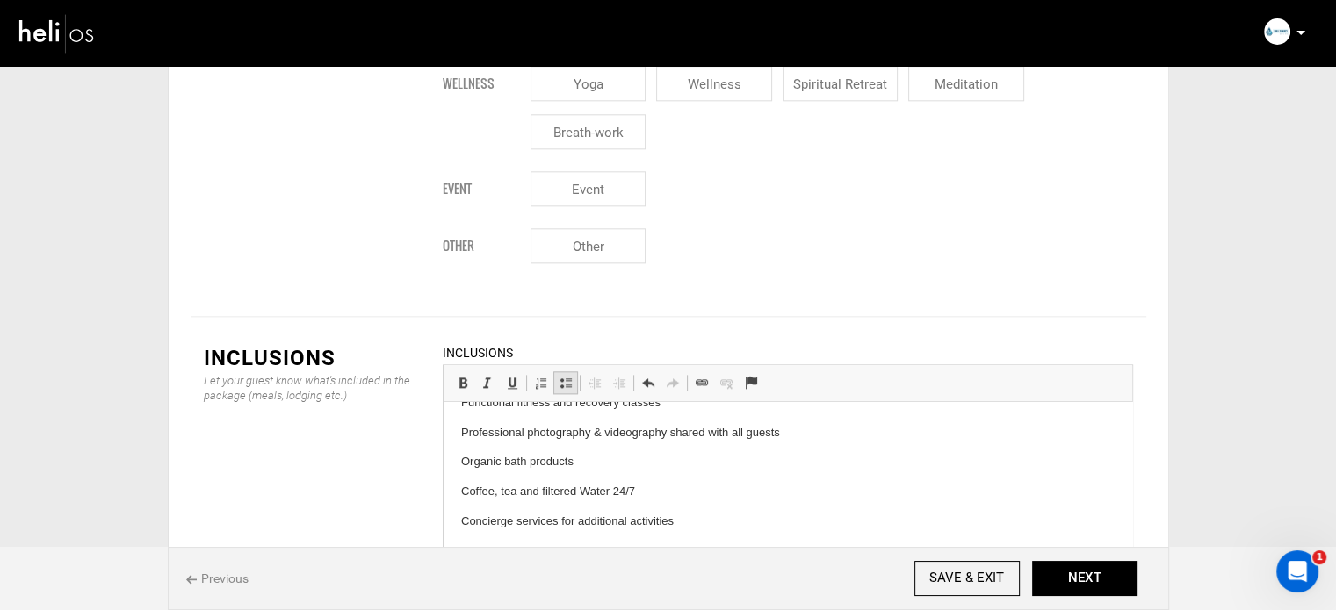
click at [565, 371] on link "Insert/Remove Bulleted List" at bounding box center [565, 382] width 25 height 23
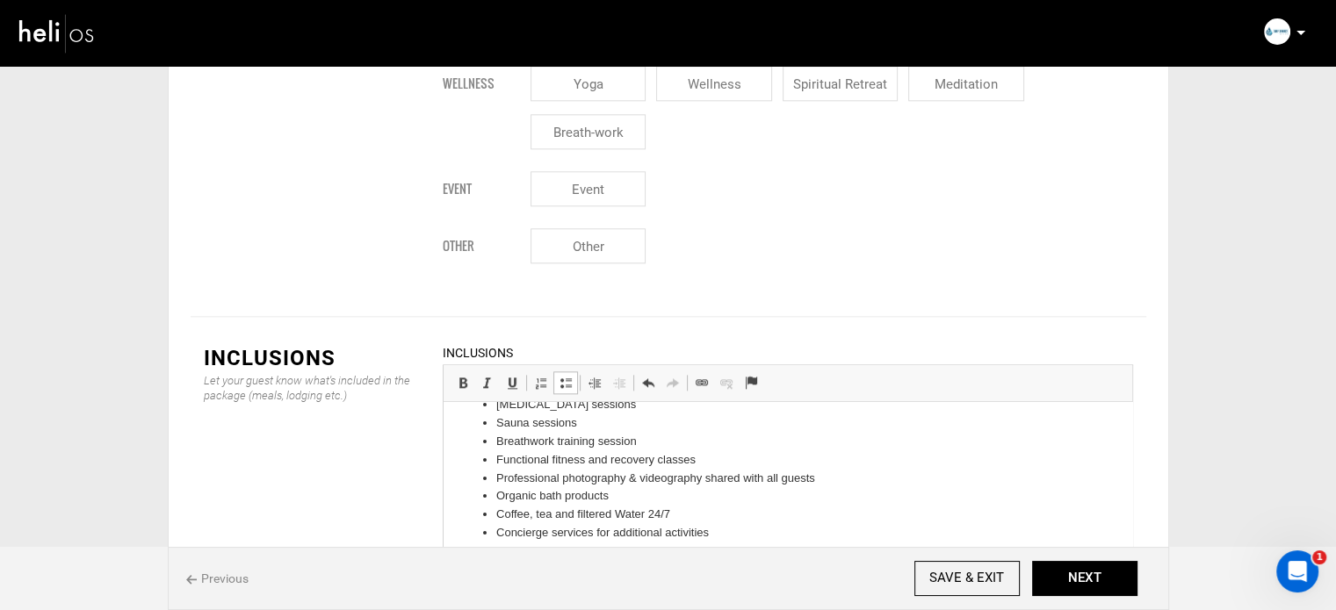
click at [695, 524] on li "Concierge services for additional activities" at bounding box center [786, 533] width 583 height 18
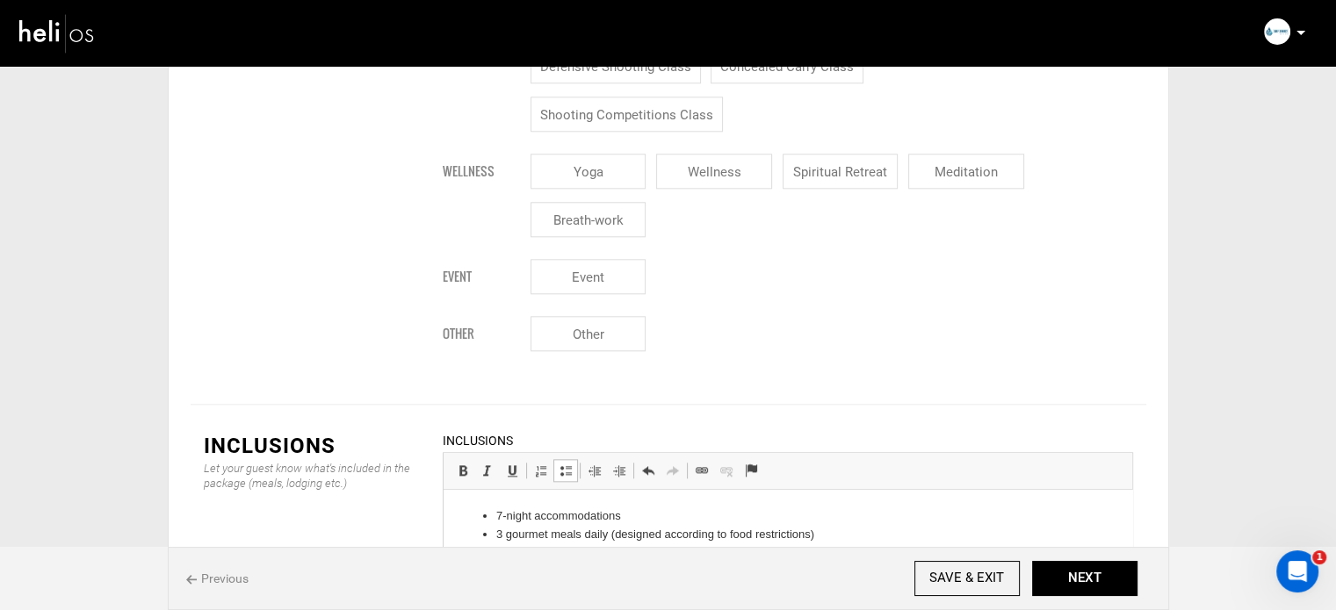
scroll to position [0, 0]
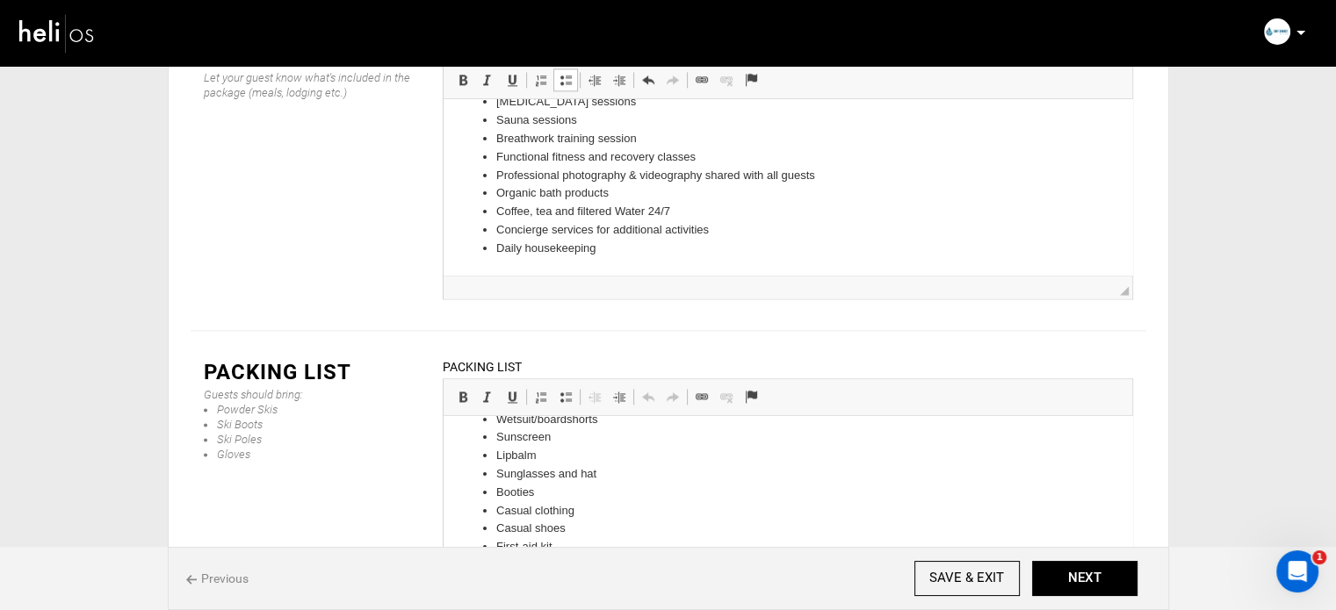
scroll to position [168, 0]
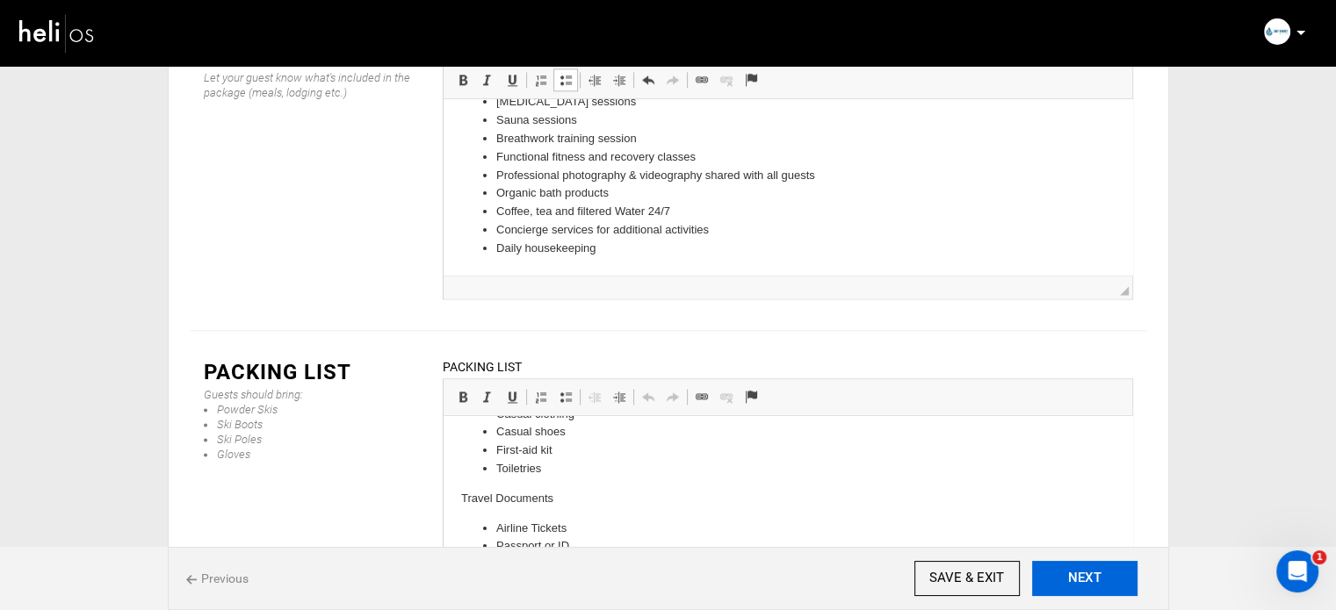
click at [1100, 583] on button "NEXT" at bounding box center [1084, 578] width 105 height 35
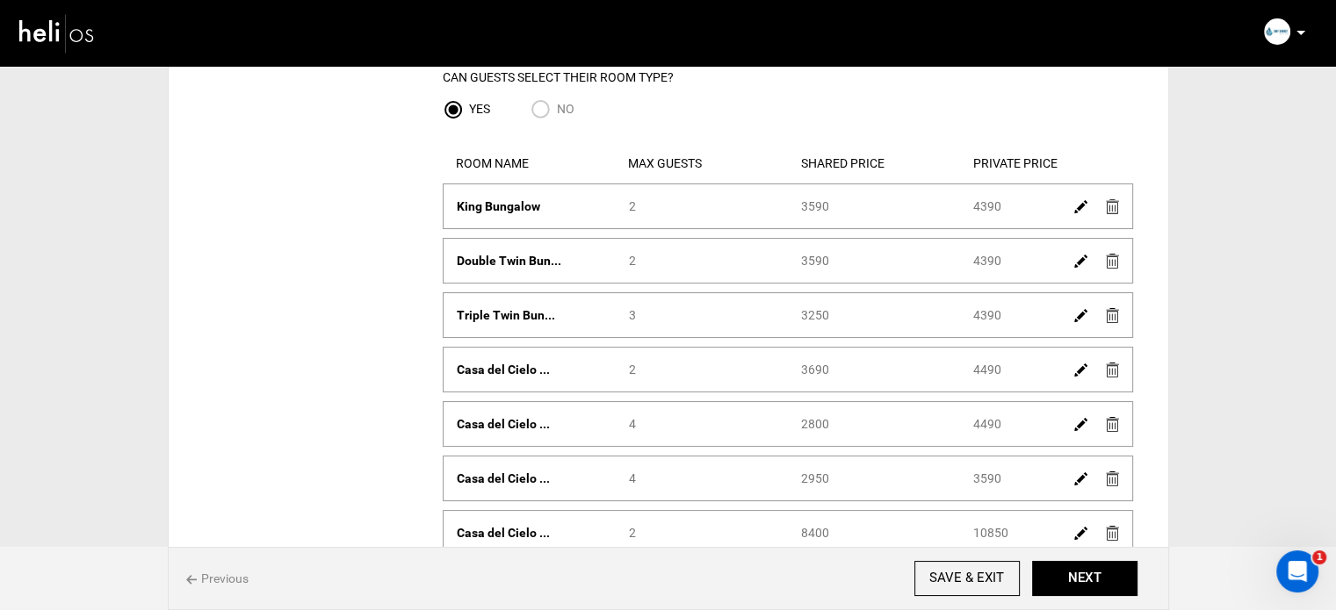
scroll to position [176, 0]
click at [947, 565] on input "SAVE & EXIT" at bounding box center [966, 578] width 105 height 35
